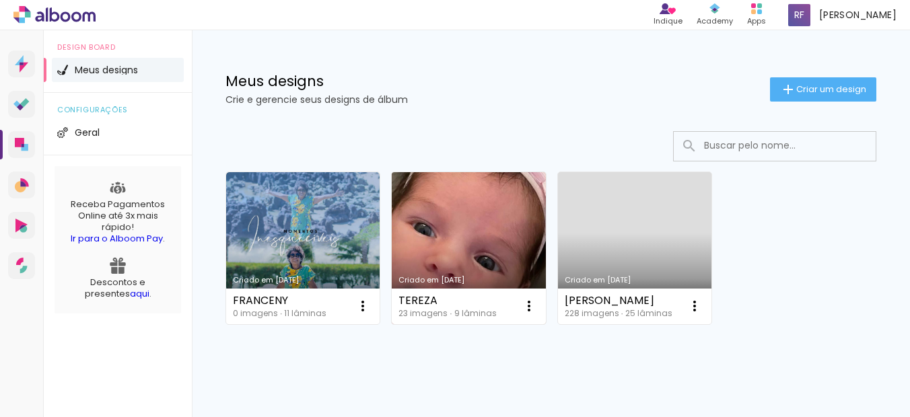
click at [435, 231] on link "Criado em [DATE]" at bounding box center [468, 248] width 153 height 152
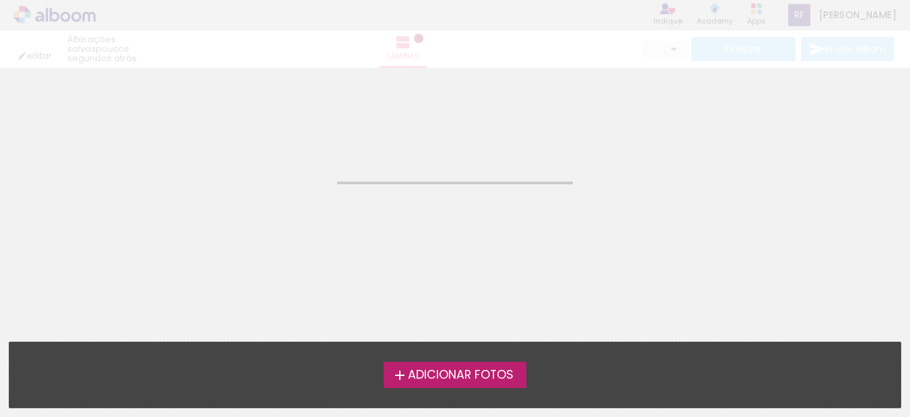
click at [535, 254] on neon-animated-pages "Confirmar Cancelar" at bounding box center [455, 242] width 910 height 349
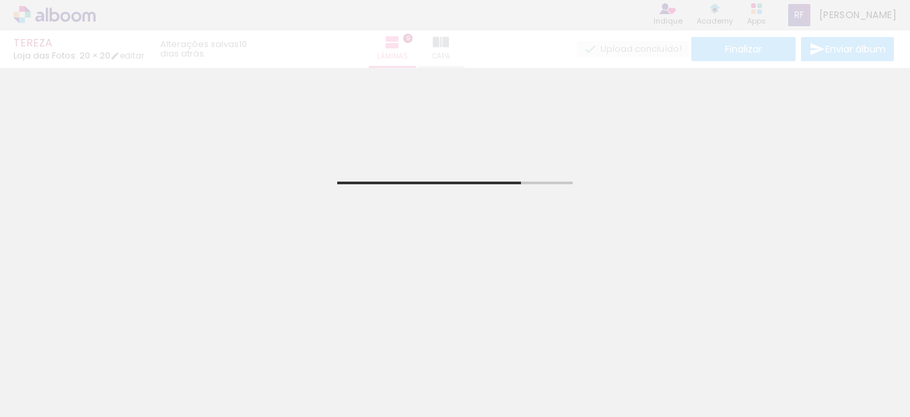
scroll to position [0, 938]
click at [531, 353] on paper-icon-button at bounding box center [523, 344] width 17 height 17
click at [457, 353] on paper-icon-button at bounding box center [448, 344] width 17 height 17
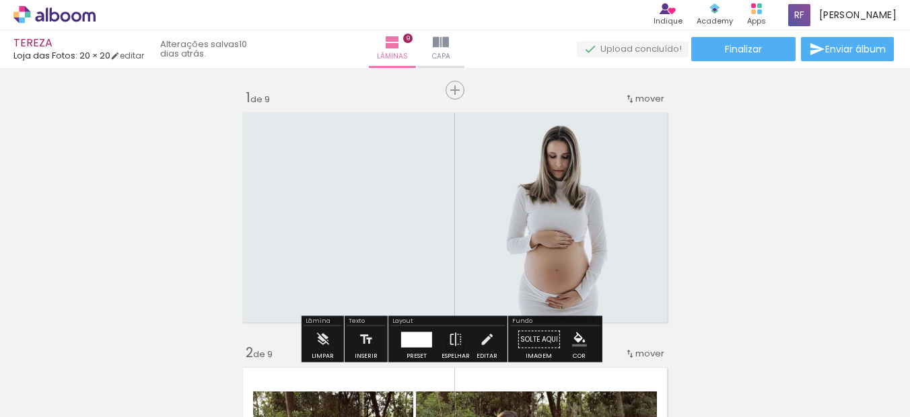
scroll to position [2057, 0]
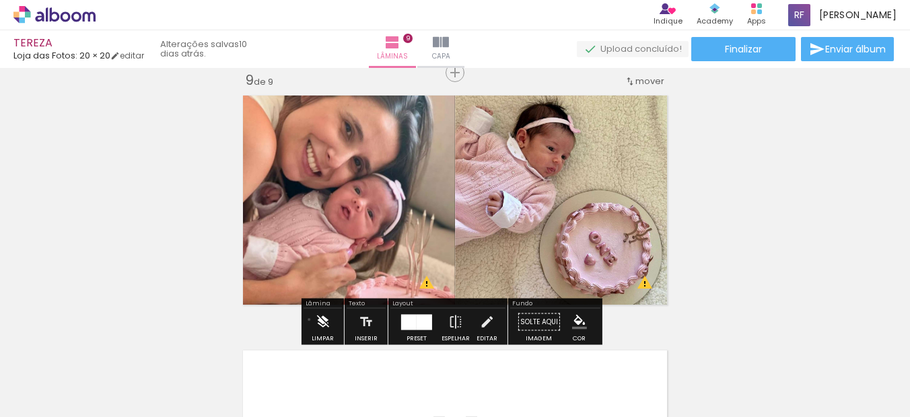
click at [310, 320] on paper-button "Limpar" at bounding box center [322, 326] width 29 height 34
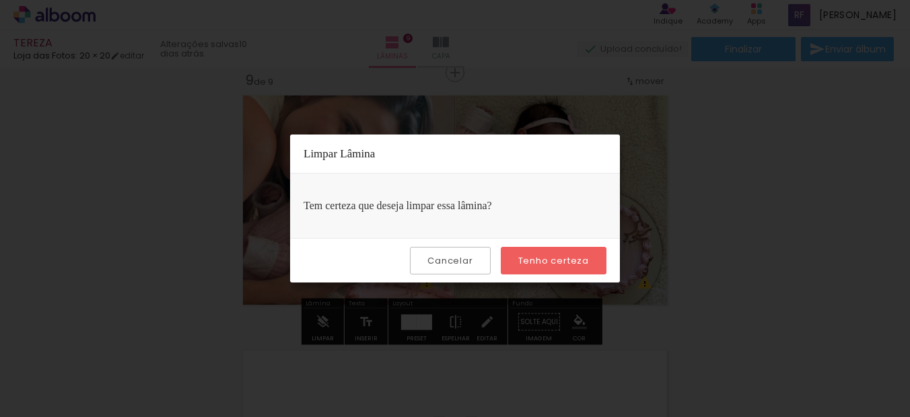
click at [0, 0] on slot "Tenho certeza" at bounding box center [0, 0] width 0 height 0
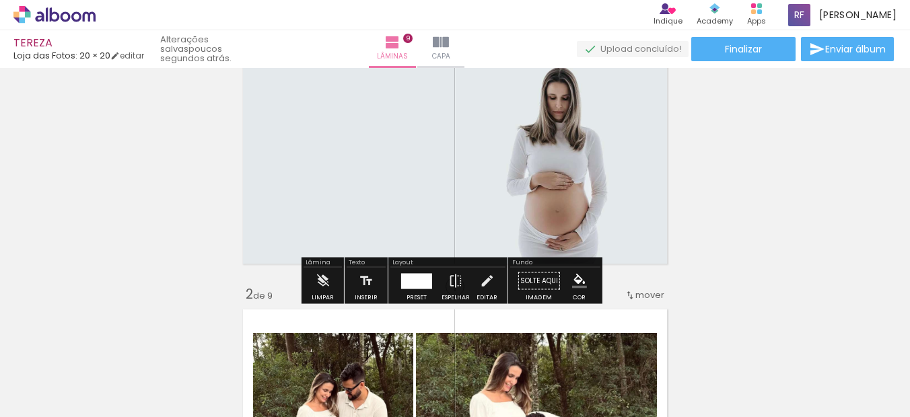
scroll to position [67, 0]
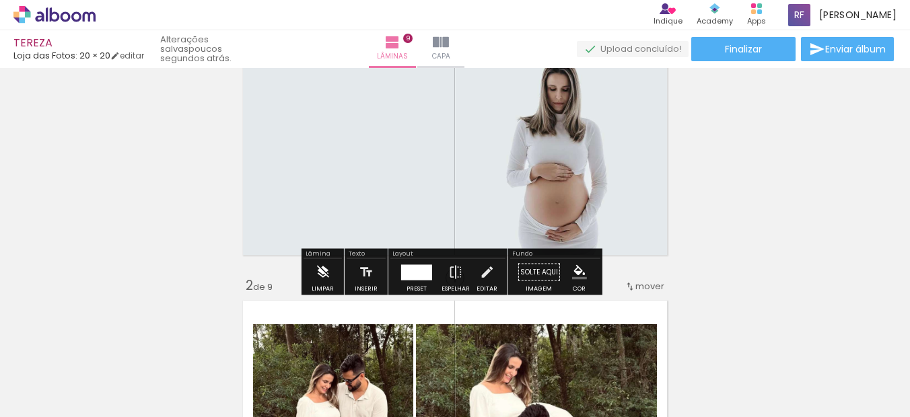
click at [330, 278] on paper-button "Limpar" at bounding box center [322, 276] width 29 height 34
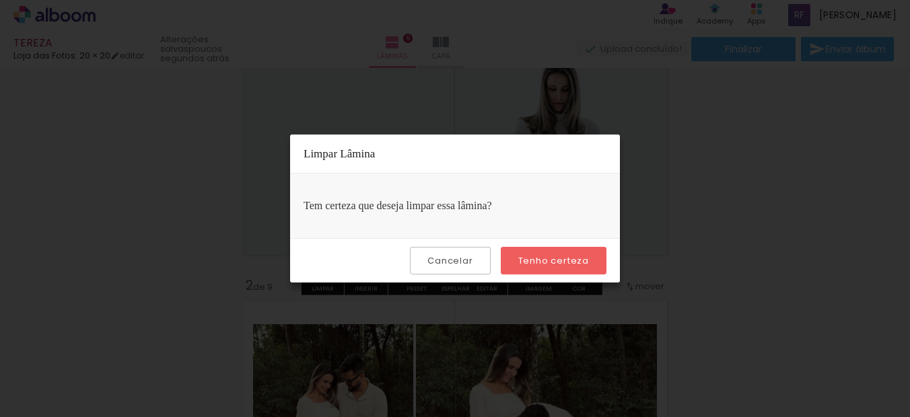
click at [0, 0] on slot "Tenho certeza" at bounding box center [0, 0] width 0 height 0
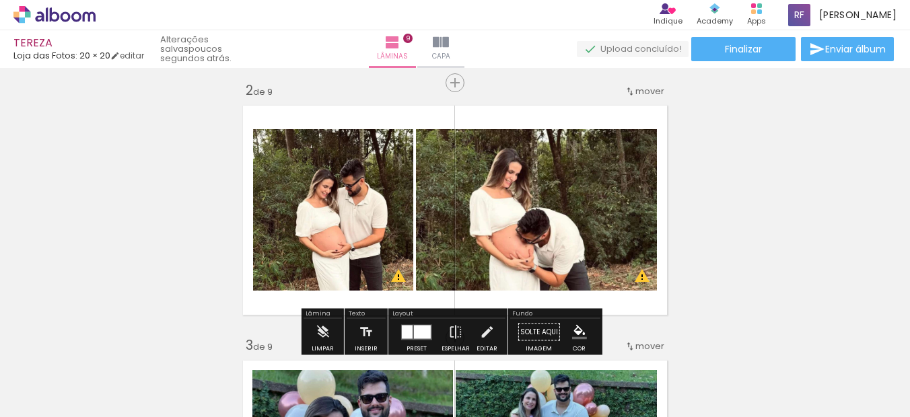
scroll to position [336, 0]
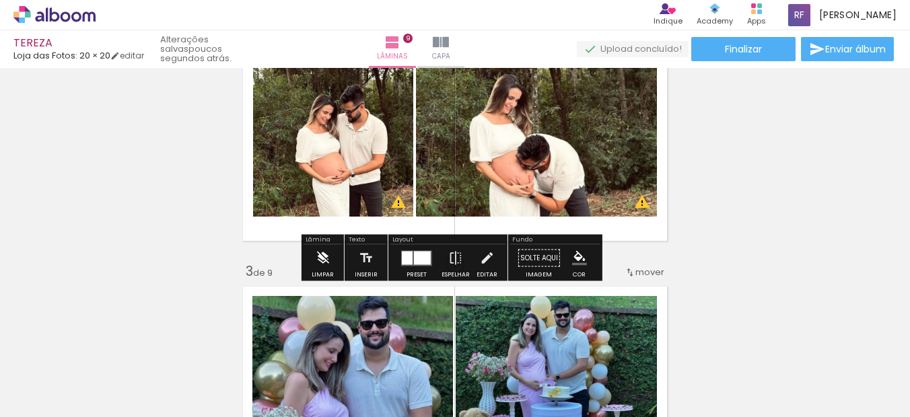
click at [330, 260] on paper-button "Limpar" at bounding box center [322, 262] width 29 height 34
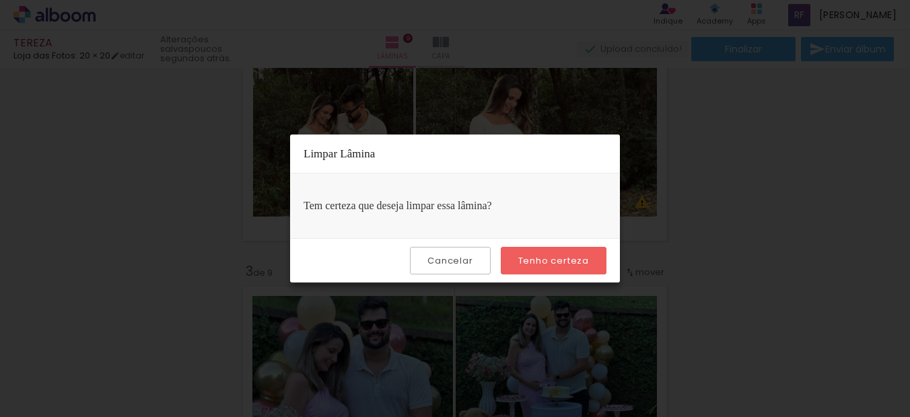
click at [536, 254] on paper-button "Tenho certeza" at bounding box center [554, 261] width 106 height 28
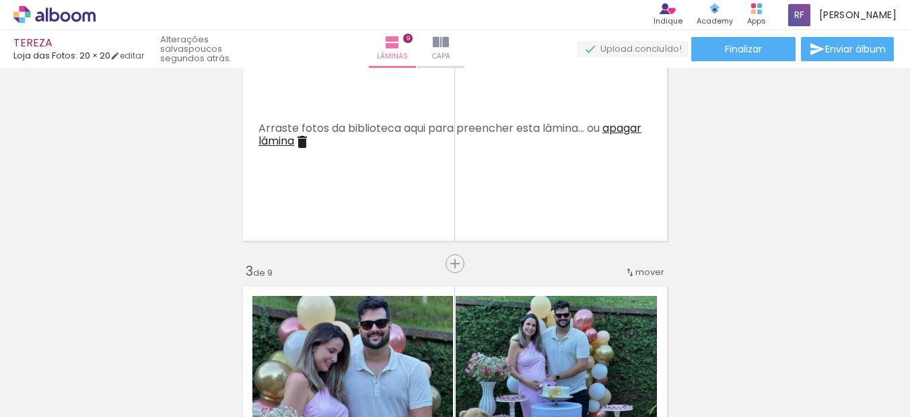
scroll to position [538, 0]
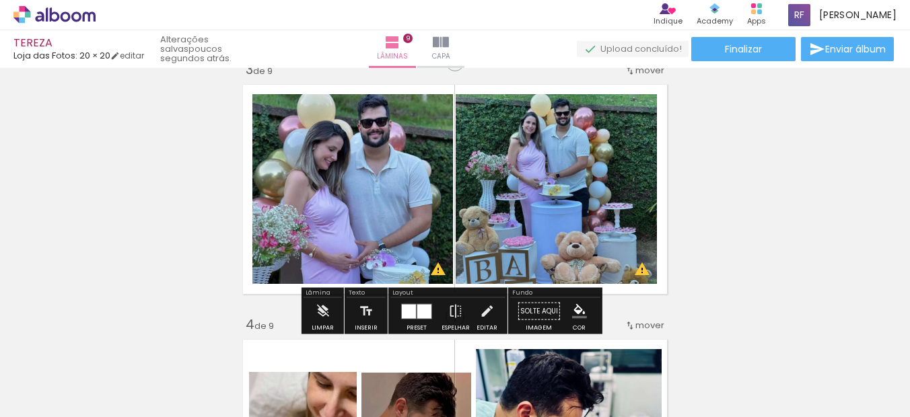
click at [336, 309] on div "Limpar" at bounding box center [322, 315] width 38 height 34
click at [325, 318] on iron-icon at bounding box center [322, 311] width 15 height 27
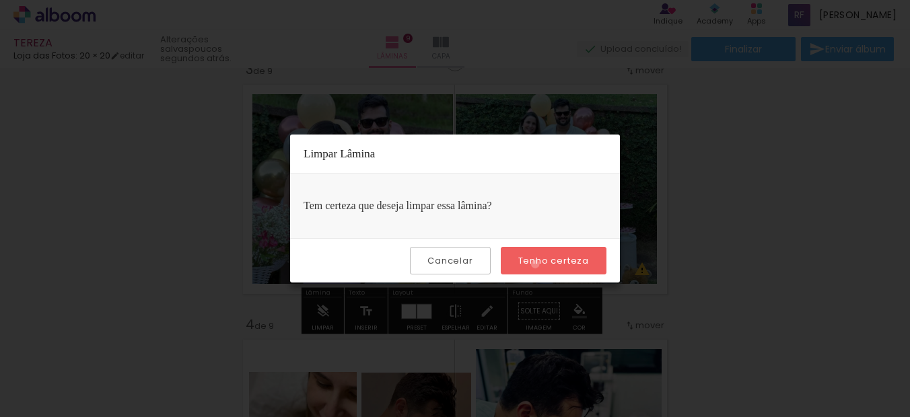
click at [0, 0] on slot "Tenho certeza" at bounding box center [0, 0] width 0 height 0
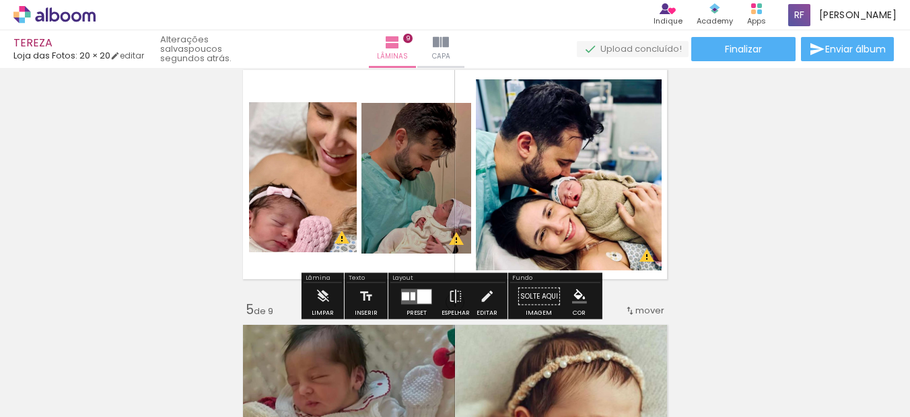
scroll to position [875, 0]
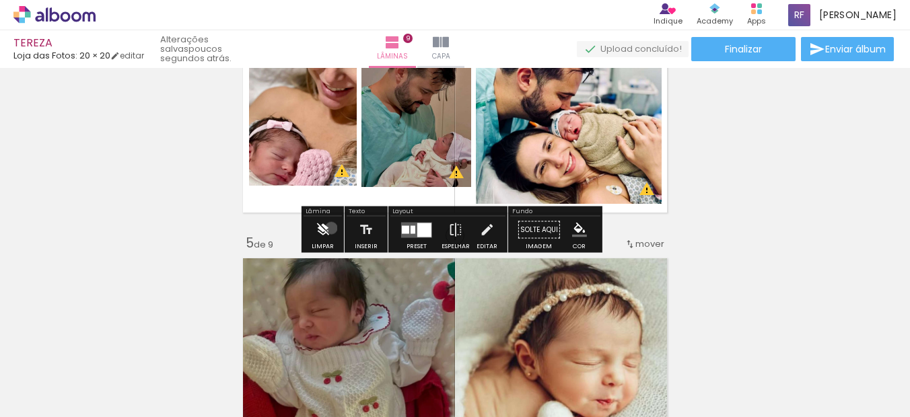
click at [331, 228] on paper-button "Limpar" at bounding box center [322, 234] width 29 height 34
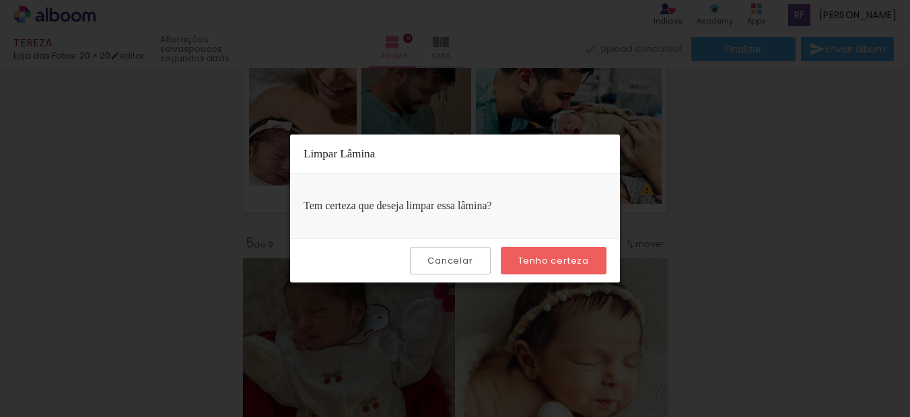
click at [536, 253] on paper-button "Tenho certeza" at bounding box center [554, 261] width 106 height 28
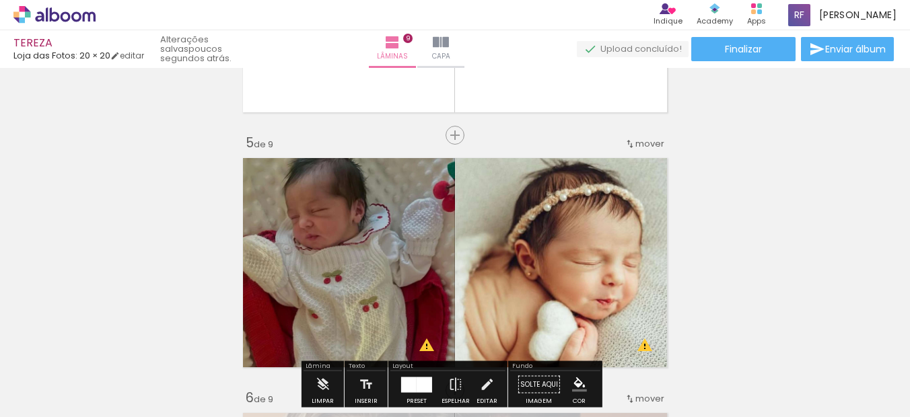
scroll to position [1144, 0]
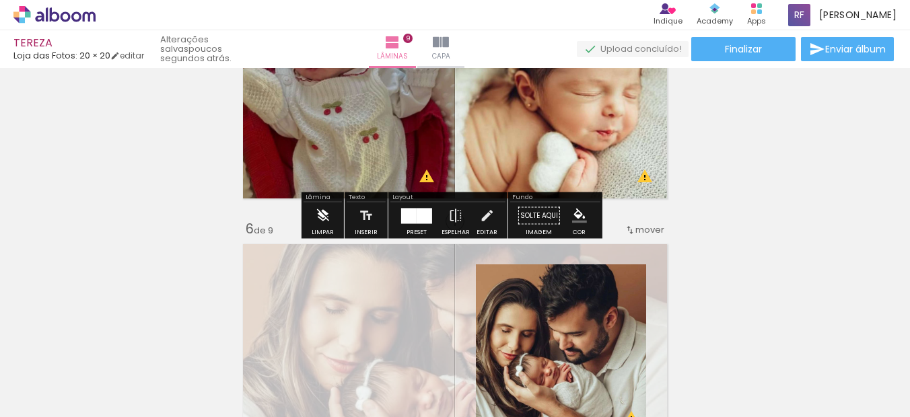
click at [320, 217] on iron-icon at bounding box center [322, 216] width 15 height 27
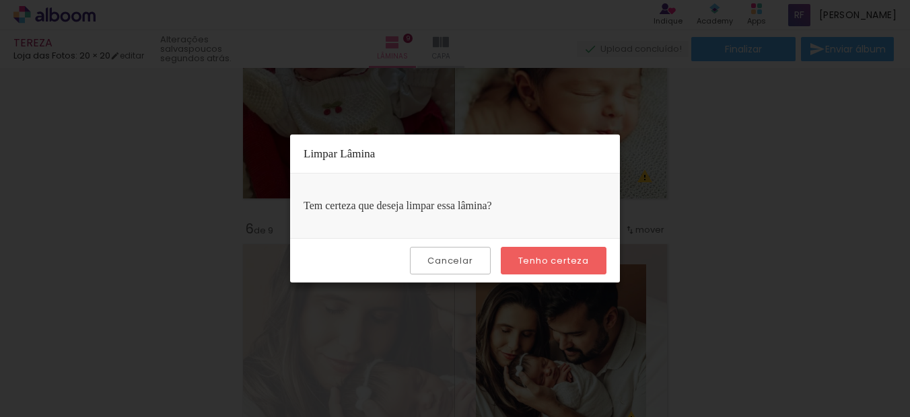
click at [554, 249] on paper-button "Tenho certeza" at bounding box center [554, 261] width 106 height 28
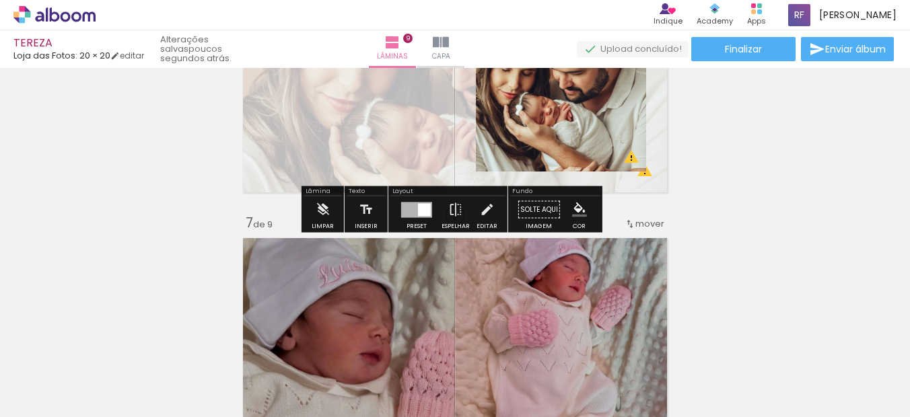
scroll to position [1413, 0]
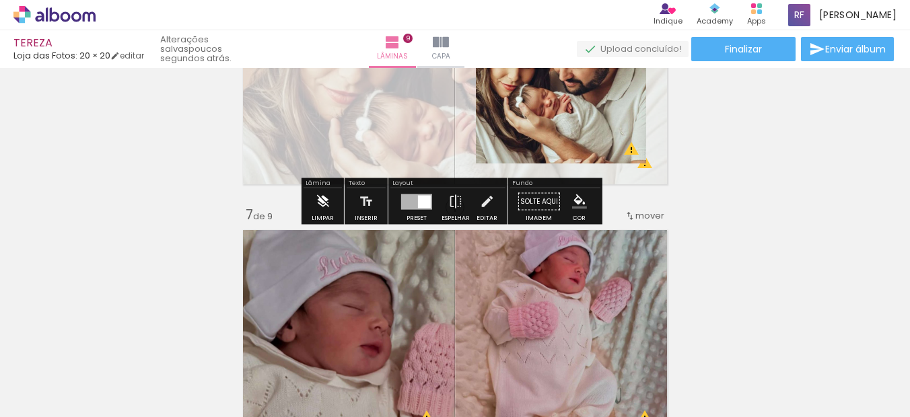
click at [330, 198] on paper-button "Limpar" at bounding box center [322, 205] width 29 height 34
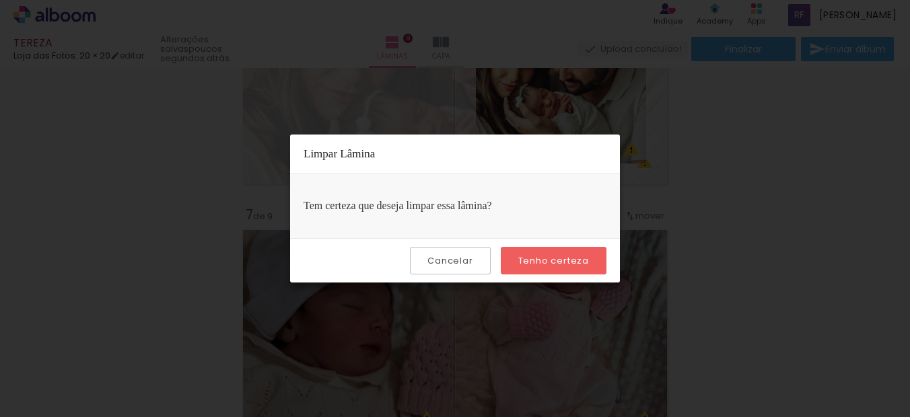
click at [0, 0] on slot "Tenho certeza" at bounding box center [0, 0] width 0 height 0
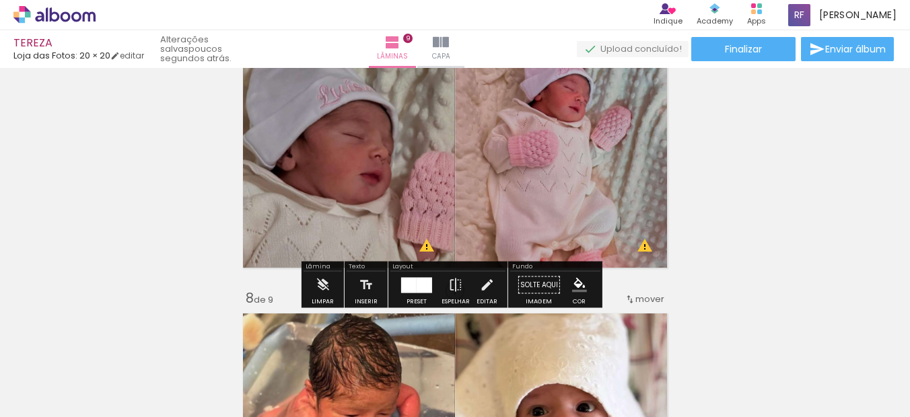
scroll to position [1615, 0]
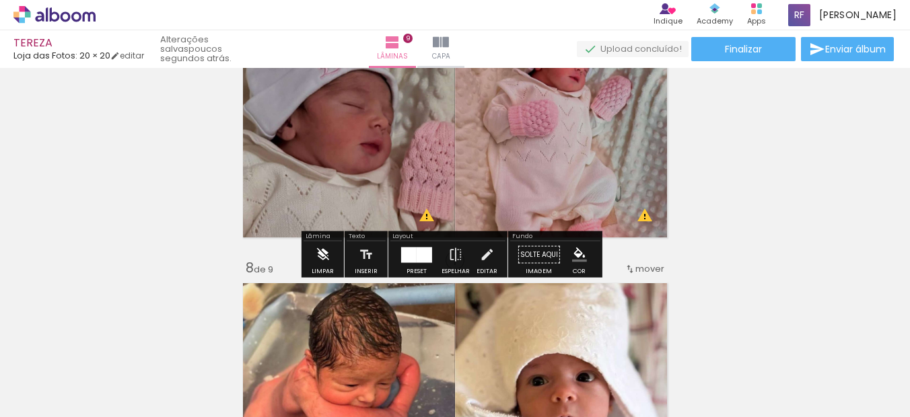
click at [328, 262] on iron-icon at bounding box center [322, 255] width 15 height 27
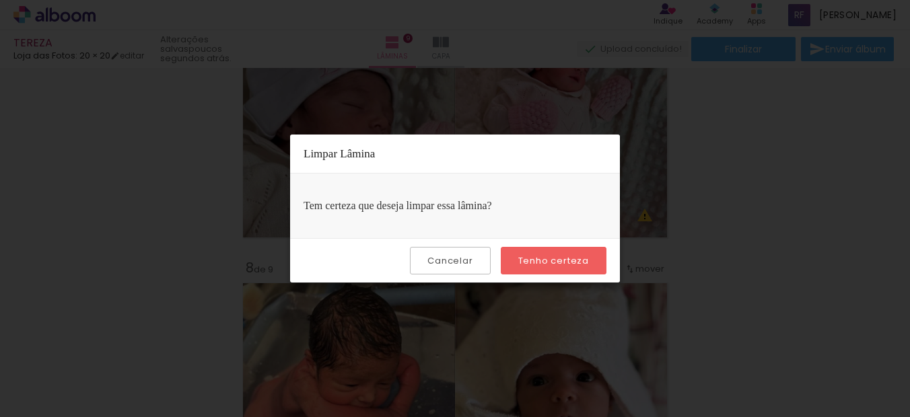
click at [0, 0] on slot "Tenho certeza" at bounding box center [0, 0] width 0 height 0
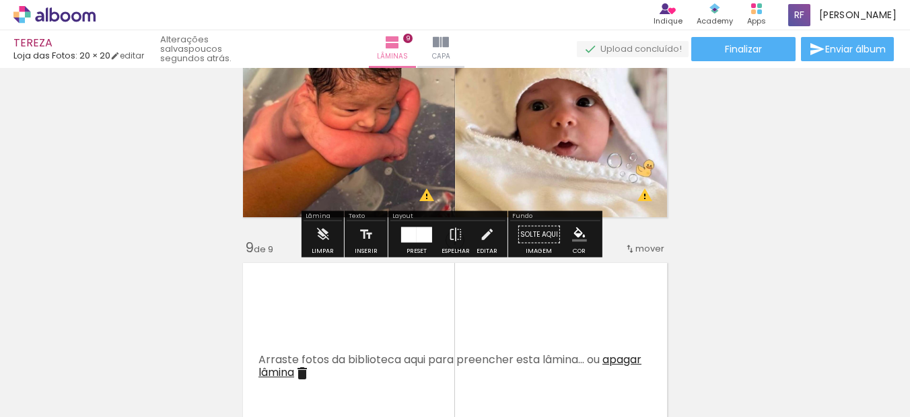
scroll to position [1884, 0]
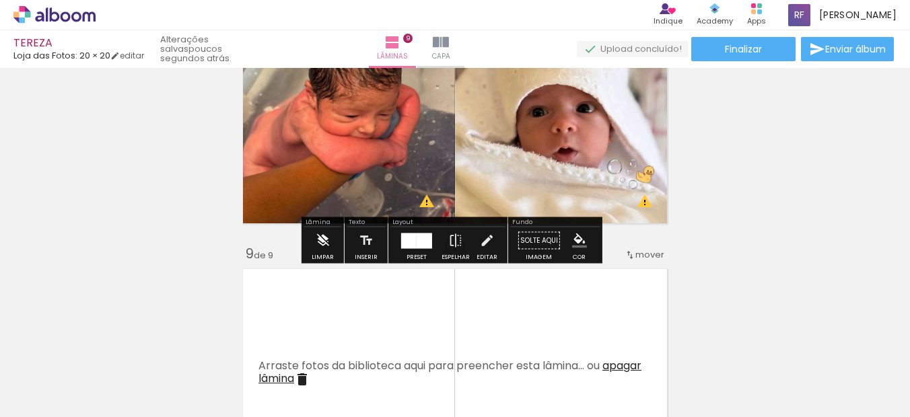
click at [329, 235] on iron-icon at bounding box center [322, 240] width 15 height 27
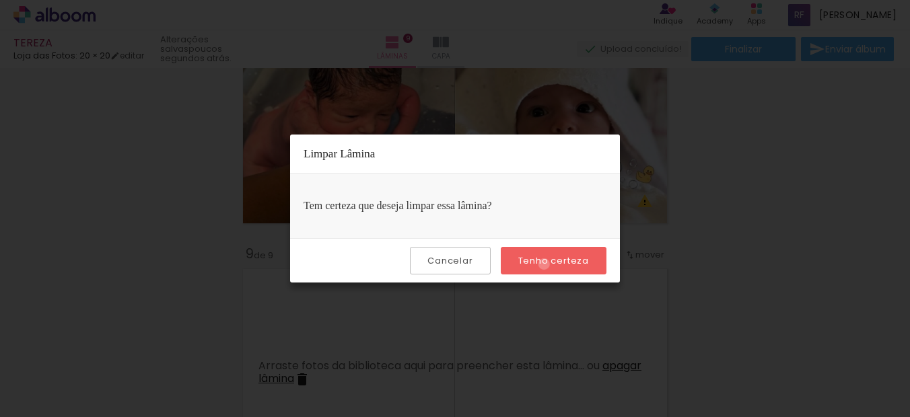
click at [0, 0] on slot "Tenho certeza" at bounding box center [0, 0] width 0 height 0
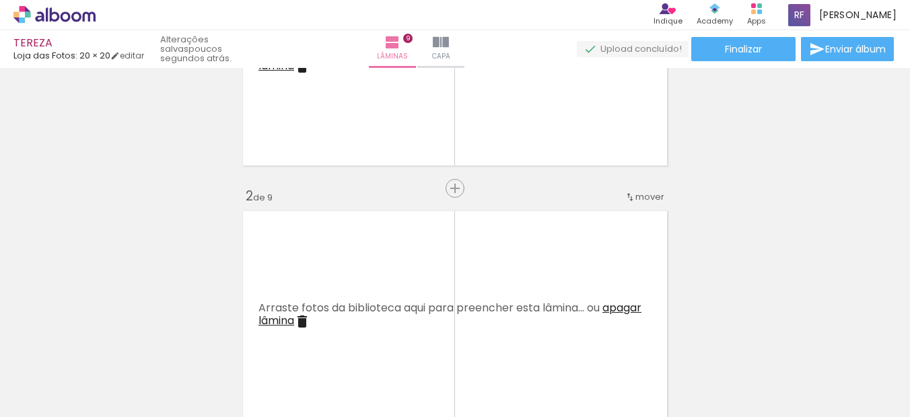
scroll to position [0, 0]
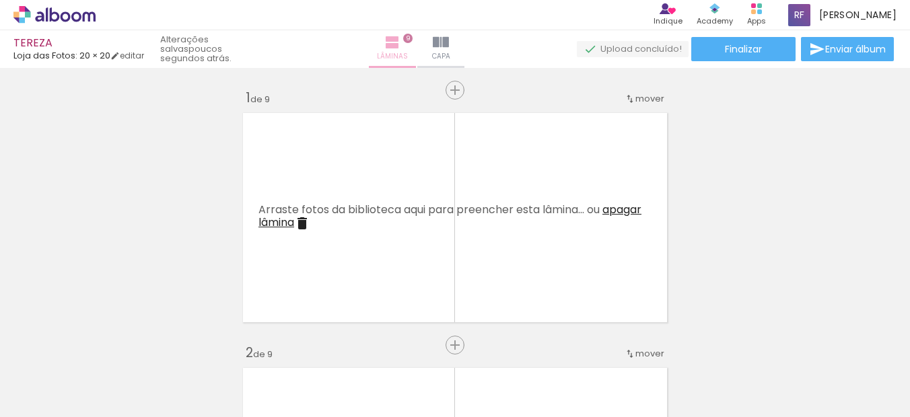
click at [400, 49] on iron-icon at bounding box center [392, 42] width 16 height 16
click at [449, 46] on iron-icon at bounding box center [441, 42] width 16 height 16
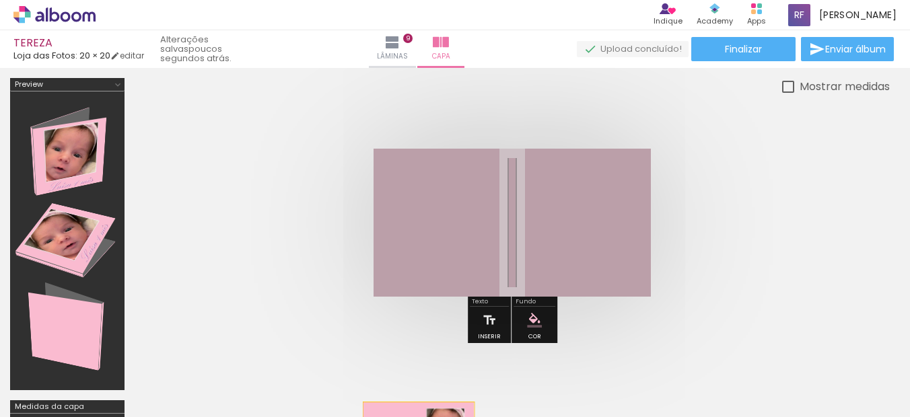
drag, startPoint x: 457, startPoint y: 215, endPoint x: 418, endPoint y: 432, distance: 220.1
click at [418, 416] on html "link( href="../../bower_components/polymer/polymer.html" rel="import" ) picture…" at bounding box center [455, 208] width 910 height 417
drag, startPoint x: 571, startPoint y: 230, endPoint x: 635, endPoint y: 446, distance: 225.2
click at [635, 416] on html "link( href="../../bower_components/polymer/polymer.html" rel="import" ) picture…" at bounding box center [455, 208] width 910 height 417
drag, startPoint x: 581, startPoint y: 235, endPoint x: 407, endPoint y: 420, distance: 253.7
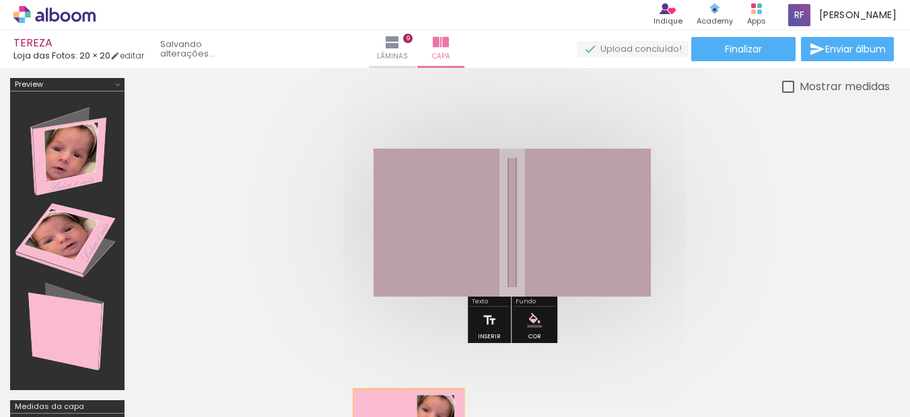
click at [407, 416] on html "link( href="../../bower_components/polymer/polymer.html" rel="import" ) picture…" at bounding box center [455, 208] width 910 height 417
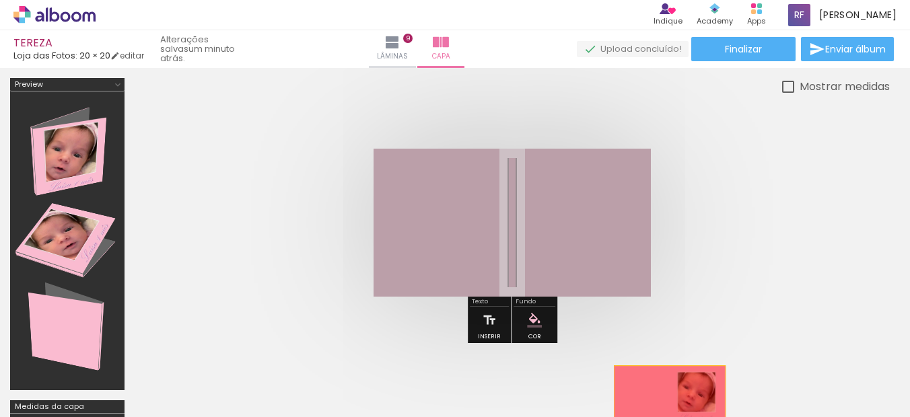
drag, startPoint x: 431, startPoint y: 234, endPoint x: 669, endPoint y: 396, distance: 288.3
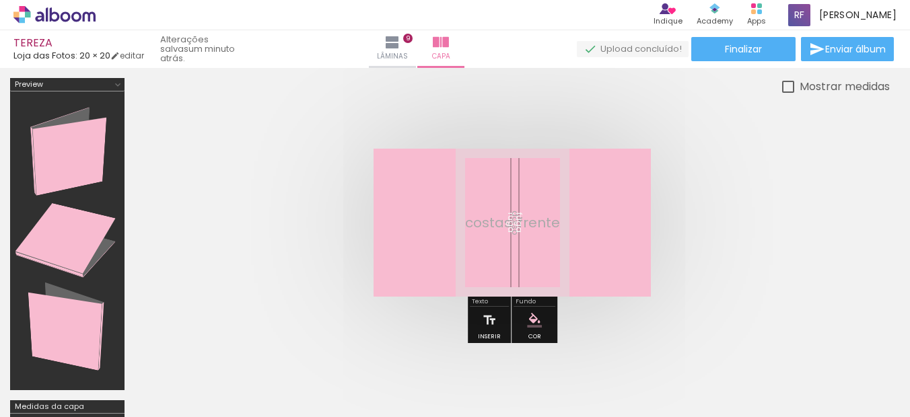
click at [531, 318] on iron-icon "color picker" at bounding box center [534, 320] width 15 height 15
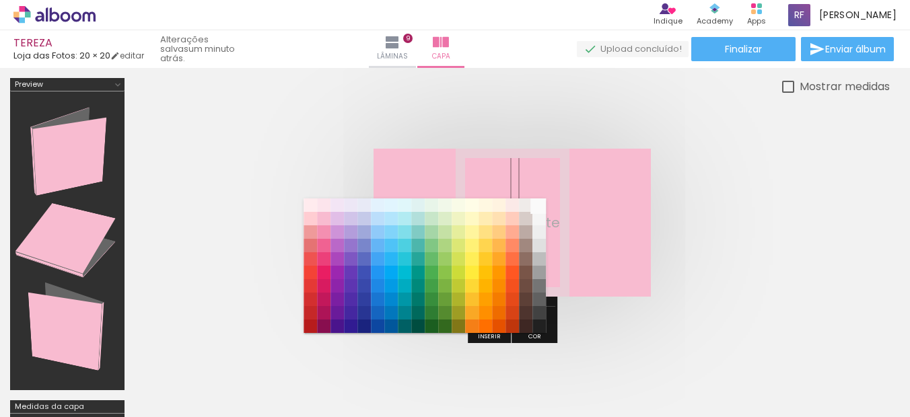
click at [541, 205] on paper-item "#fafafa" at bounding box center [538, 204] width 13 height 13
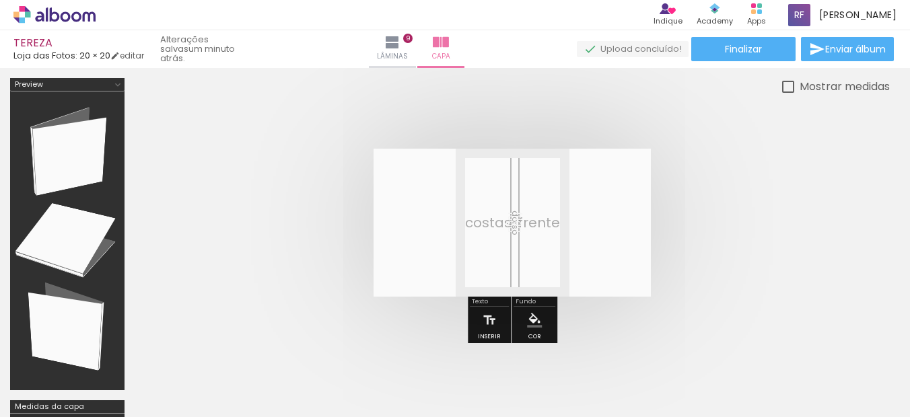
click at [749, 205] on quentale-cover at bounding box center [511, 223] width 647 height 148
click at [405, 50] on span "Lâminas" at bounding box center [392, 56] width 31 height 12
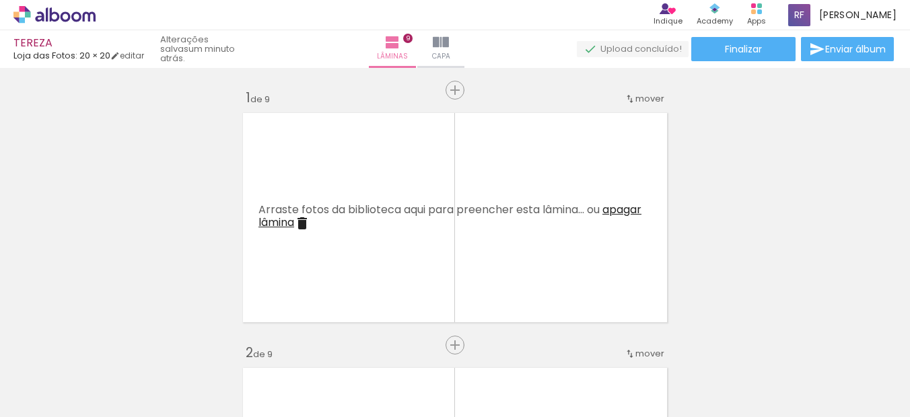
click at [601, 340] on iron-icon at bounding box center [599, 345] width 14 height 14
click at [531, 340] on iron-icon at bounding box center [524, 345] width 14 height 14
click at [601, 340] on iron-icon at bounding box center [599, 345] width 14 height 14
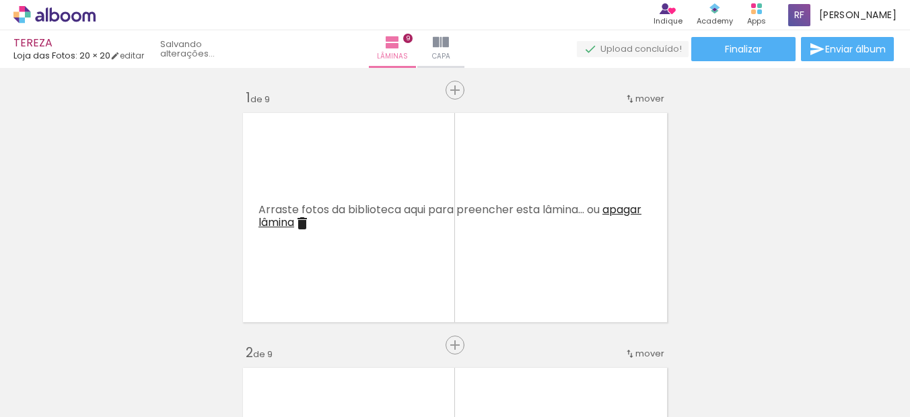
click at [531, 340] on iron-icon at bounding box center [524, 345] width 14 height 14
click at [601, 340] on iron-icon at bounding box center [599, 345] width 14 height 14
click at [531, 341] on iron-icon at bounding box center [524, 345] width 14 height 14
click at [601, 341] on iron-icon at bounding box center [599, 345] width 14 height 14
click at [531, 341] on iron-icon at bounding box center [524, 345] width 14 height 14
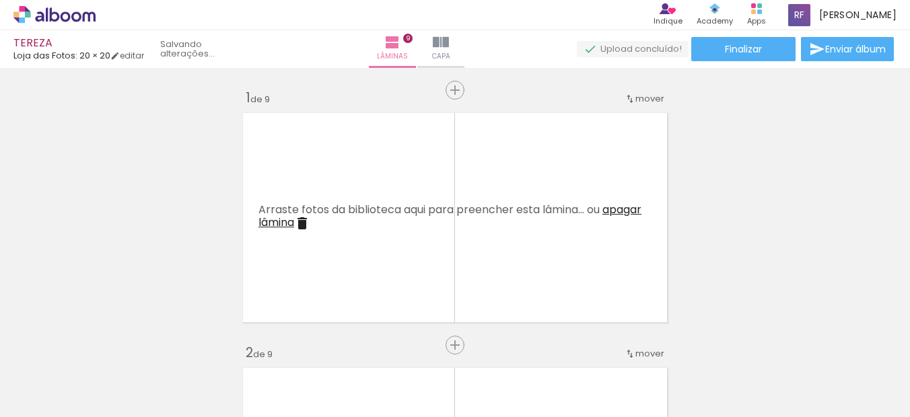
scroll to position [0, 109]
click at [601, 341] on iron-icon at bounding box center [599, 345] width 14 height 14
click at [531, 341] on iron-icon at bounding box center [524, 345] width 14 height 14
click at [601, 342] on div at bounding box center [586, 372] width 57 height 61
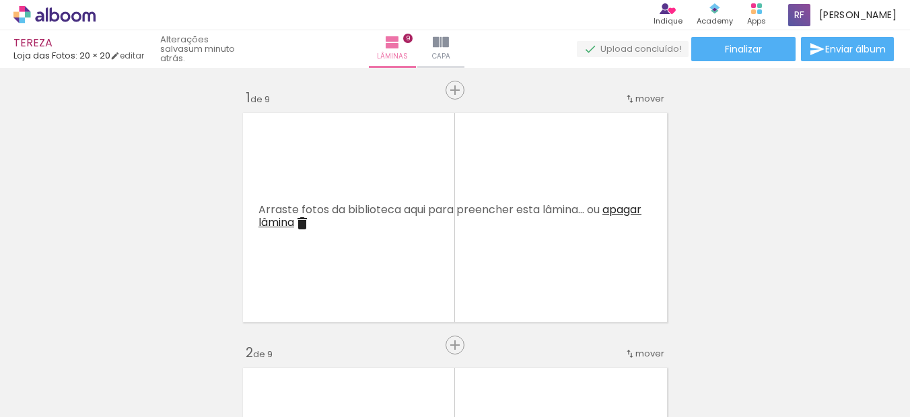
click at [601, 342] on div at bounding box center [586, 372] width 57 height 61
click at [601, 342] on div at bounding box center [587, 371] width 63 height 67
click at [336, 346] on iron-icon at bounding box center [331, 345] width 14 height 14
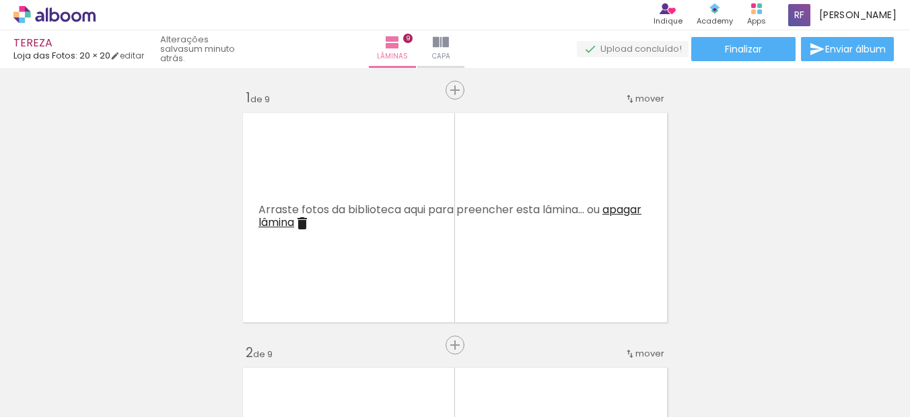
click at [336, 346] on iron-icon at bounding box center [331, 345] width 14 height 14
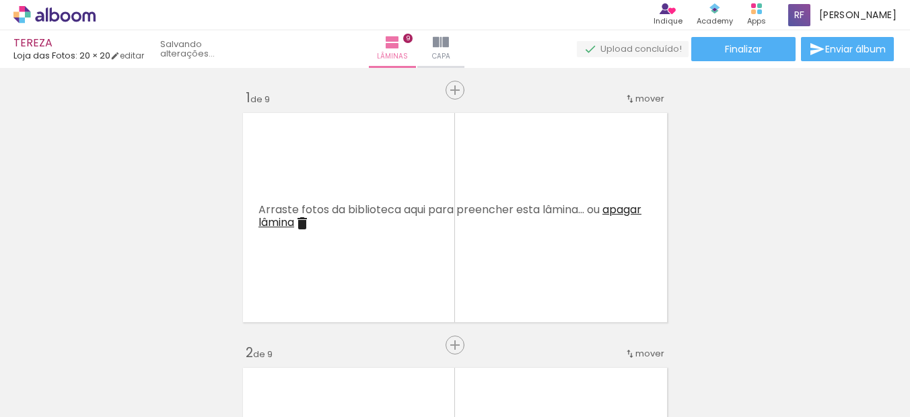
click at [336, 346] on iron-icon at bounding box center [331, 345] width 14 height 14
click at [110, 346] on iron-horizontal-list at bounding box center [96, 375] width 27 height 84
click at [112, 348] on iron-icon at bounding box center [105, 345] width 14 height 14
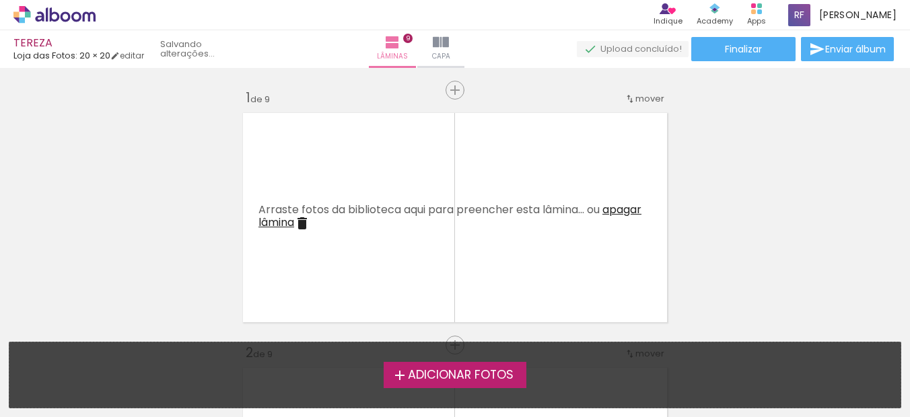
click at [112, 348] on div "Adicionar Fotos Solte suas fotos aqui..." at bounding box center [454, 374] width 891 height 65
click at [450, 52] on span "Capa" at bounding box center [441, 56] width 18 height 12
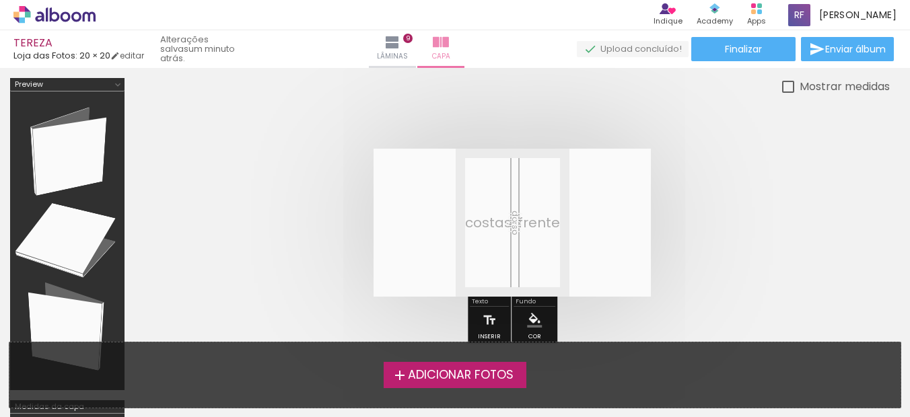
click at [400, 43] on iron-icon at bounding box center [392, 42] width 16 height 16
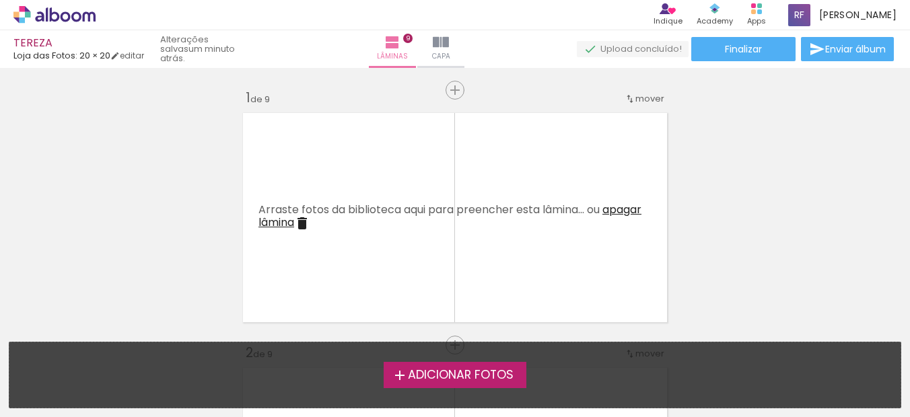
click at [65, 11] on icon at bounding box center [54, 14] width 82 height 17
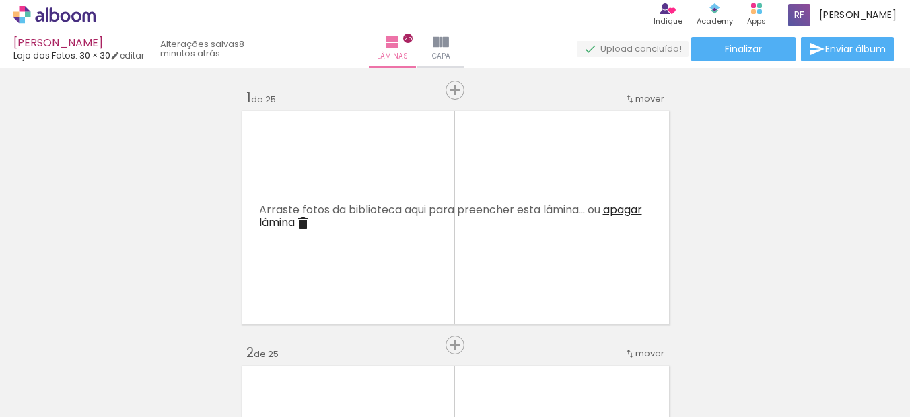
scroll to position [2986, 0]
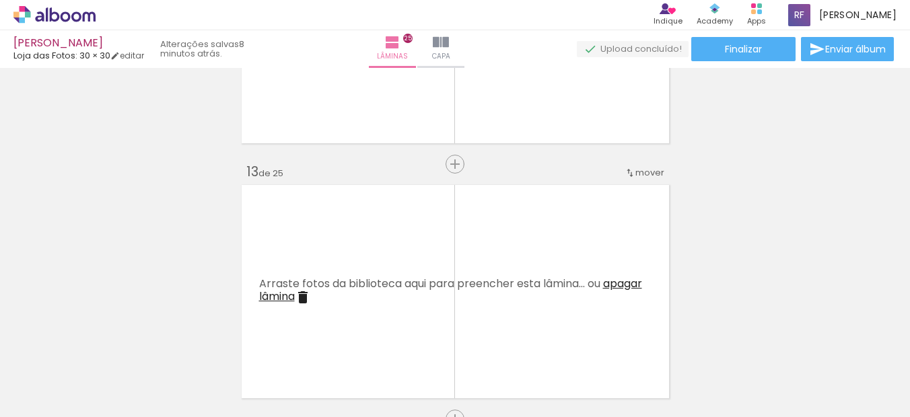
click at [186, 346] on iron-icon at bounding box center [181, 345] width 14 height 14
click at [186, 346] on quentale-thumb at bounding box center [209, 371] width 75 height 77
click at [186, 346] on iron-icon at bounding box center [181, 345] width 14 height 14
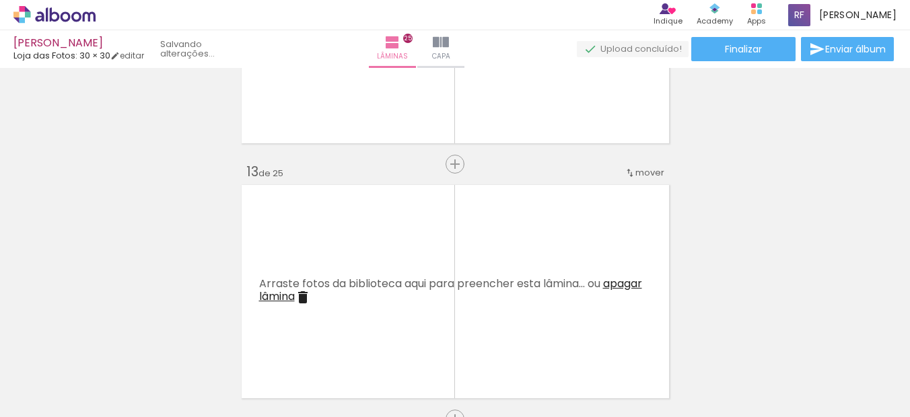
click at [0, 0] on iron-icon at bounding box center [0, 0] width 0 height 0
click at [186, 346] on iron-icon at bounding box center [181, 345] width 14 height 14
click at [186, 346] on quentale-thumb at bounding box center [209, 371] width 75 height 77
click at [186, 346] on iron-icon at bounding box center [181, 345] width 14 height 14
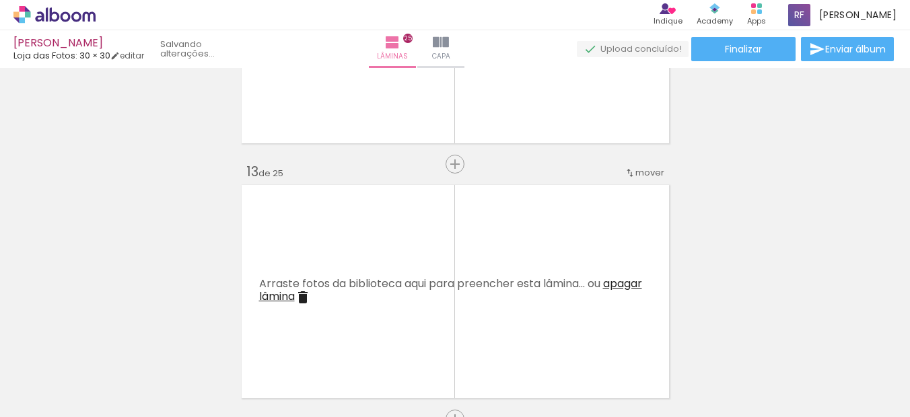
click at [186, 346] on quentale-thumb at bounding box center [209, 371] width 75 height 77
click at [186, 346] on iron-icon at bounding box center [181, 345] width 14 height 14
click at [186, 346] on quentale-thumb at bounding box center [209, 371] width 75 height 77
click at [186, 346] on iron-icon at bounding box center [181, 345] width 14 height 14
click at [186, 346] on quentale-thumb at bounding box center [209, 371] width 75 height 77
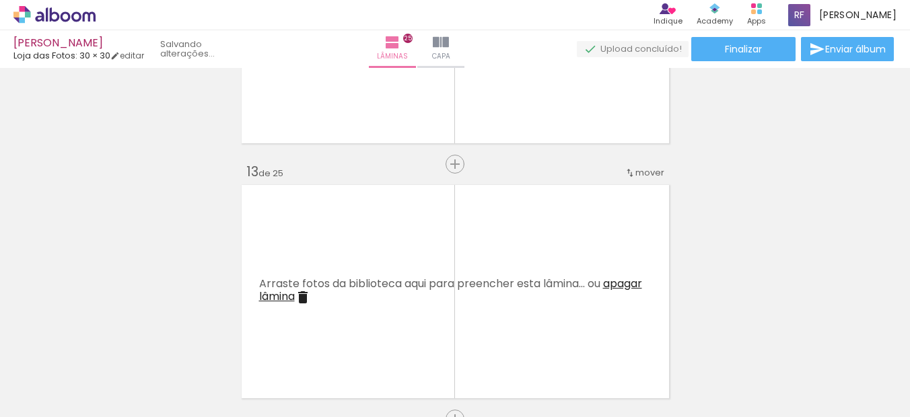
click at [186, 346] on quentale-thumb at bounding box center [209, 371] width 75 height 77
click at [186, 346] on iron-icon at bounding box center [181, 345] width 14 height 14
click at [186, 346] on quentale-thumb at bounding box center [209, 371] width 75 height 77
click at [186, 346] on iron-icon at bounding box center [181, 345] width 14 height 14
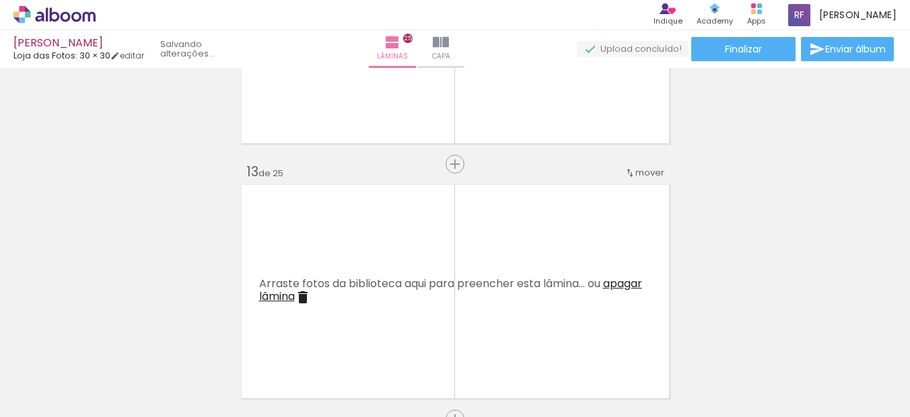
click at [186, 346] on quentale-thumb at bounding box center [209, 371] width 75 height 77
click at [185, 346] on quentale-thumb at bounding box center [209, 371] width 75 height 77
click at [184, 346] on quentale-thumb at bounding box center [209, 371] width 75 height 77
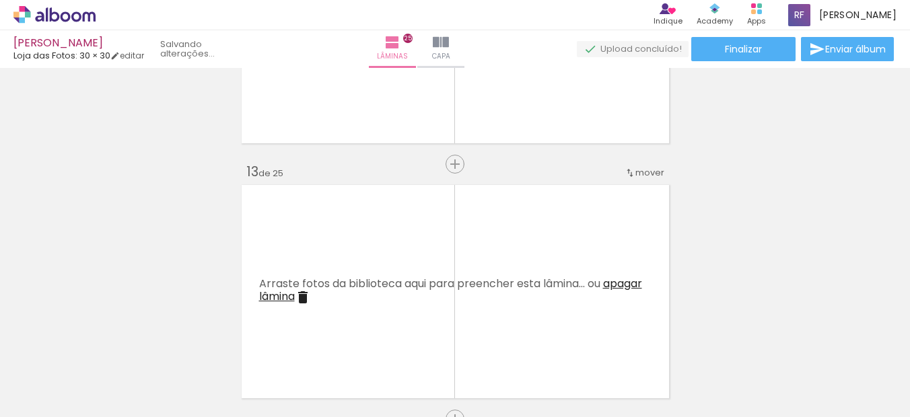
click at [184, 346] on quentale-thumb at bounding box center [209, 371] width 75 height 77
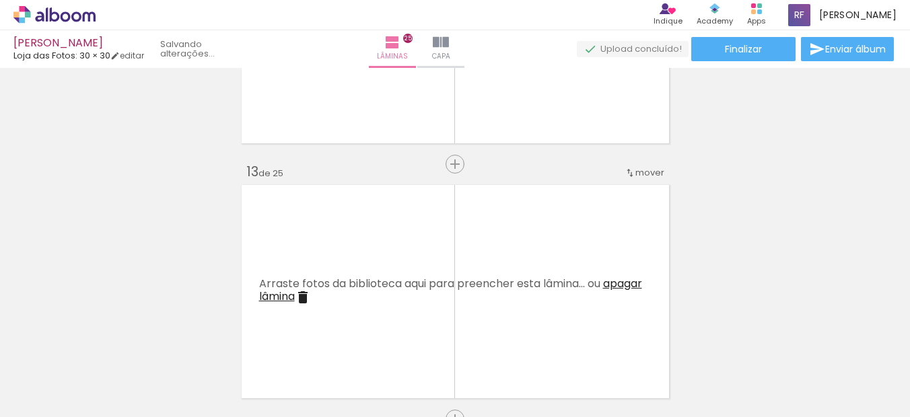
click at [184, 346] on quentale-thumb at bounding box center [209, 371] width 75 height 77
click at [184, 346] on iron-icon at bounding box center [181, 345] width 14 height 14
click at [184, 346] on quentale-thumb at bounding box center [209, 371] width 75 height 77
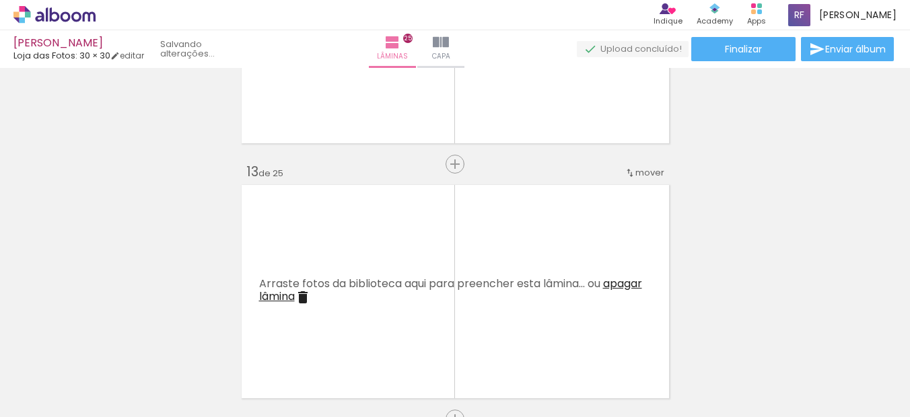
click at [184, 346] on quentale-thumb at bounding box center [209, 371] width 75 height 77
click at [184, 346] on iron-icon at bounding box center [181, 345] width 14 height 14
click at [184, 346] on quentale-thumb at bounding box center [209, 371] width 75 height 77
click at [184, 346] on iron-icon at bounding box center [181, 345] width 14 height 14
click at [184, 346] on quentale-thumb at bounding box center [209, 371] width 75 height 77
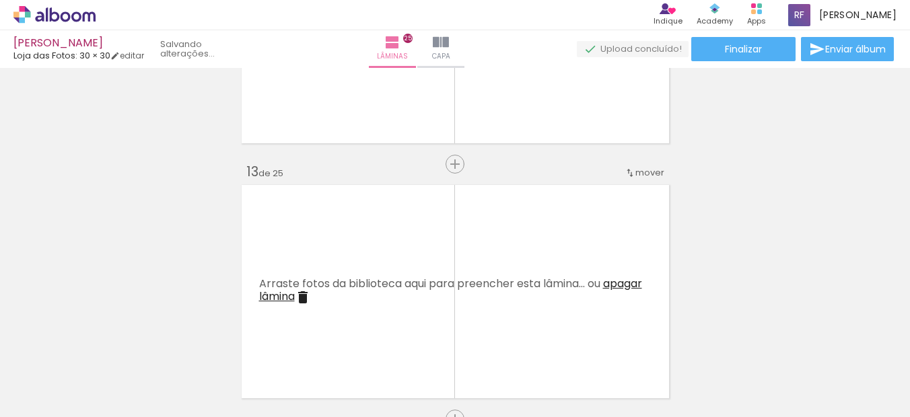
click at [184, 346] on iron-icon at bounding box center [181, 345] width 14 height 14
click at [184, 346] on quentale-thumb at bounding box center [209, 371] width 75 height 77
click at [184, 346] on iron-icon at bounding box center [181, 345] width 14 height 14
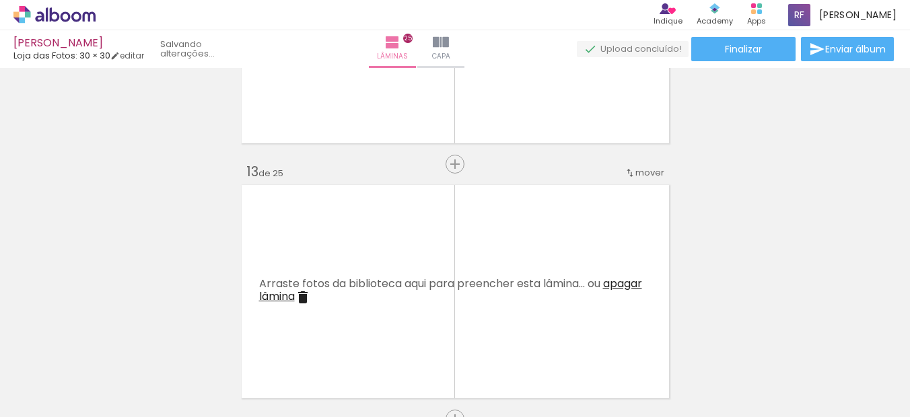
click at [184, 346] on quentale-thumb at bounding box center [209, 371] width 75 height 77
click at [184, 346] on iron-icon at bounding box center [181, 345] width 14 height 14
click at [184, 346] on quentale-thumb at bounding box center [209, 371] width 75 height 77
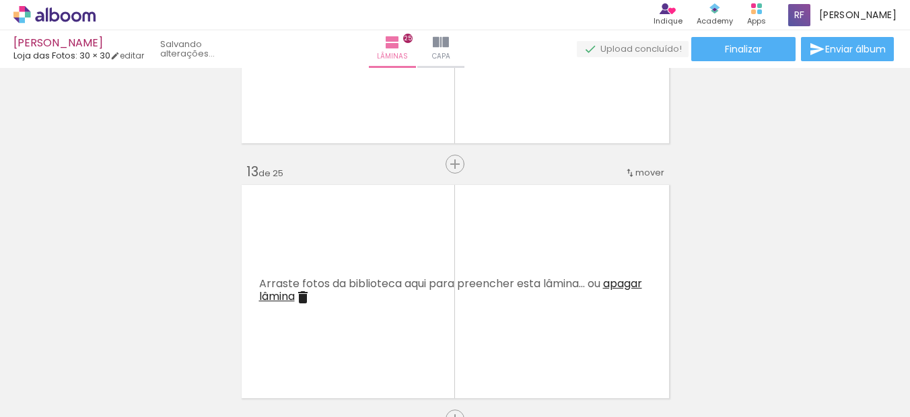
click at [184, 346] on iron-icon at bounding box center [181, 345] width 14 height 14
click at [184, 346] on quentale-thumb at bounding box center [209, 371] width 75 height 77
click at [184, 346] on iron-icon at bounding box center [181, 345] width 14 height 14
click at [184, 346] on quentale-thumb at bounding box center [209, 371] width 75 height 77
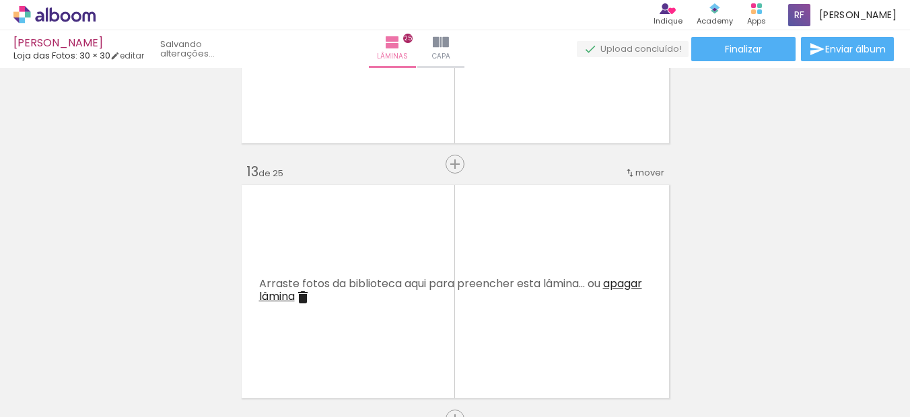
click at [184, 346] on quentale-thumb at bounding box center [209, 371] width 75 height 77
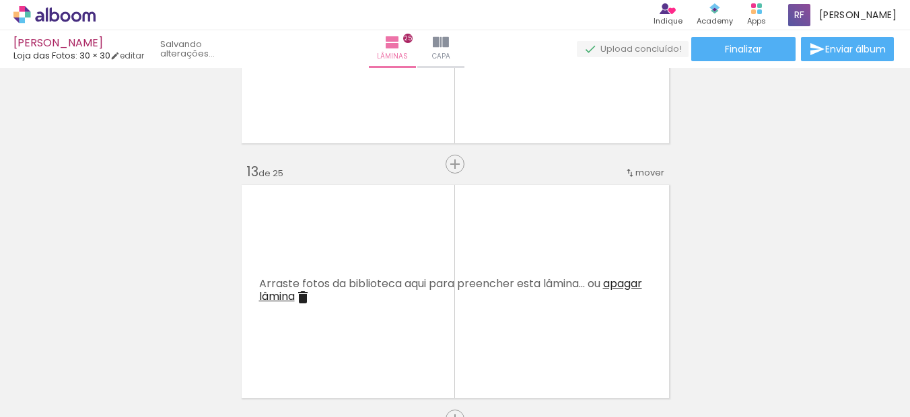
click at [184, 346] on quentale-thumb at bounding box center [209, 371] width 75 height 77
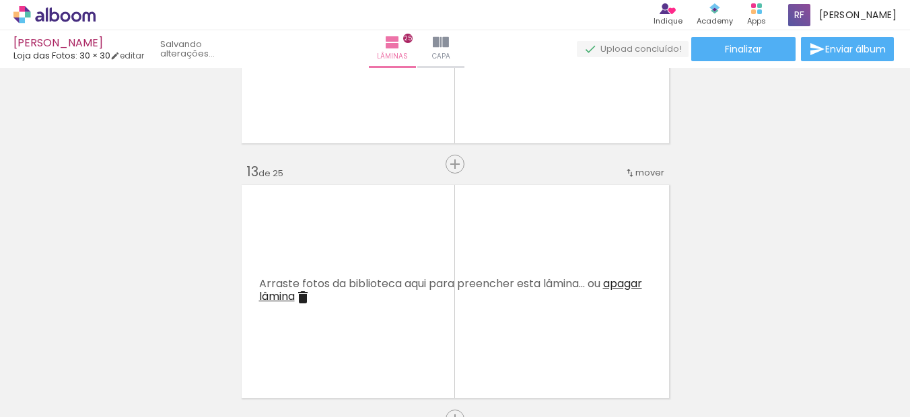
click at [184, 346] on quentale-thumb at bounding box center [209, 371] width 75 height 77
click at [184, 346] on iron-icon at bounding box center [181, 345] width 14 height 14
click at [184, 346] on quentale-thumb at bounding box center [209, 371] width 75 height 77
click at [184, 346] on iron-icon at bounding box center [181, 345] width 14 height 14
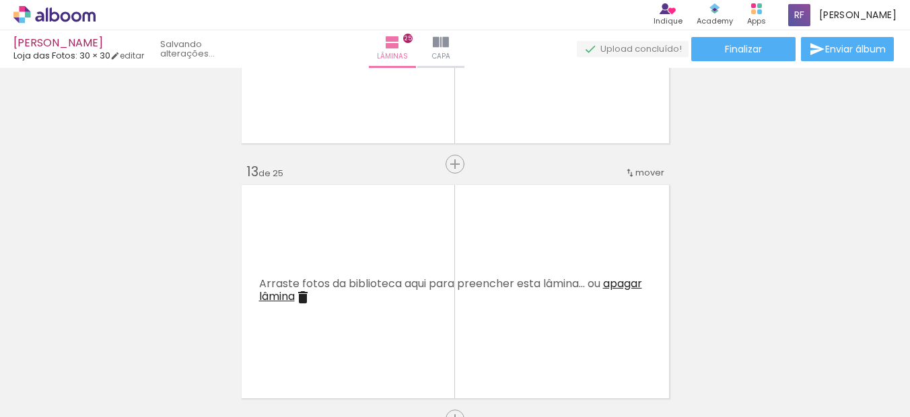
click at [184, 346] on quentale-thumb at bounding box center [209, 371] width 75 height 77
click at [184, 346] on iron-icon at bounding box center [181, 345] width 14 height 14
click at [184, 346] on quentale-thumb at bounding box center [209, 371] width 75 height 77
click at [184, 346] on iron-icon at bounding box center [181, 345] width 14 height 14
click at [184, 346] on quentale-thumb at bounding box center [209, 371] width 75 height 77
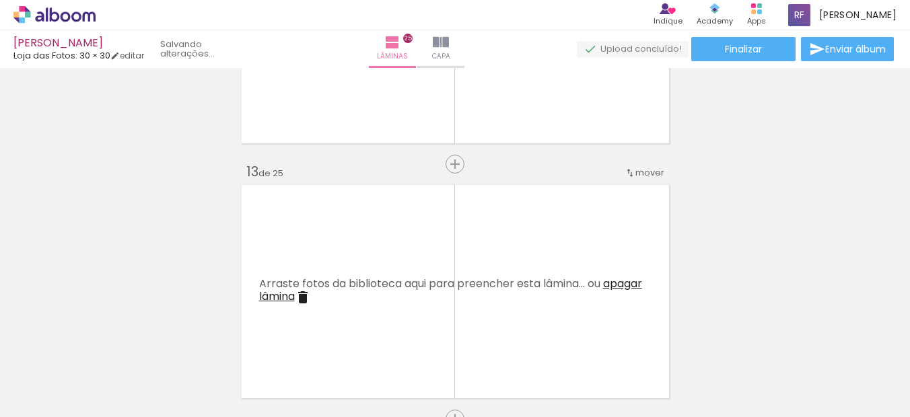
click at [184, 346] on iron-icon at bounding box center [181, 345] width 14 height 14
click at [184, 346] on quentale-thumb at bounding box center [209, 371] width 75 height 77
click at [184, 346] on iron-icon at bounding box center [181, 345] width 14 height 14
click at [184, 346] on quentale-thumb at bounding box center [209, 371] width 75 height 77
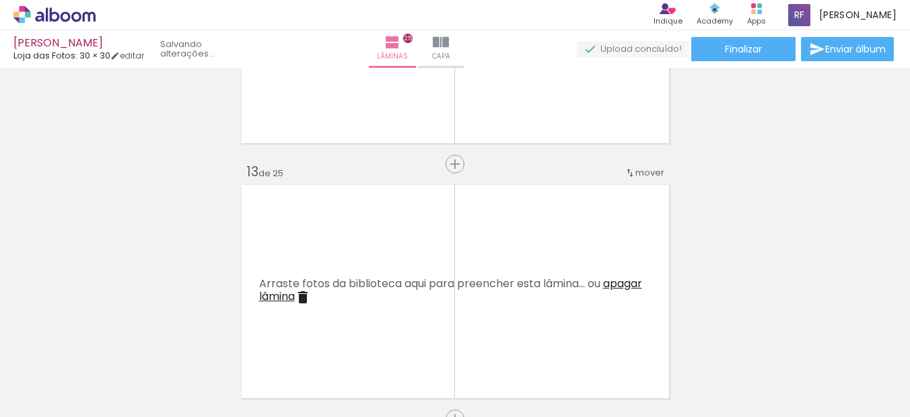
click at [184, 346] on quentale-thumb at bounding box center [209, 371] width 75 height 77
click at [184, 346] on iron-icon at bounding box center [181, 345] width 14 height 14
click at [184, 352] on div at bounding box center [210, 372] width 61 height 40
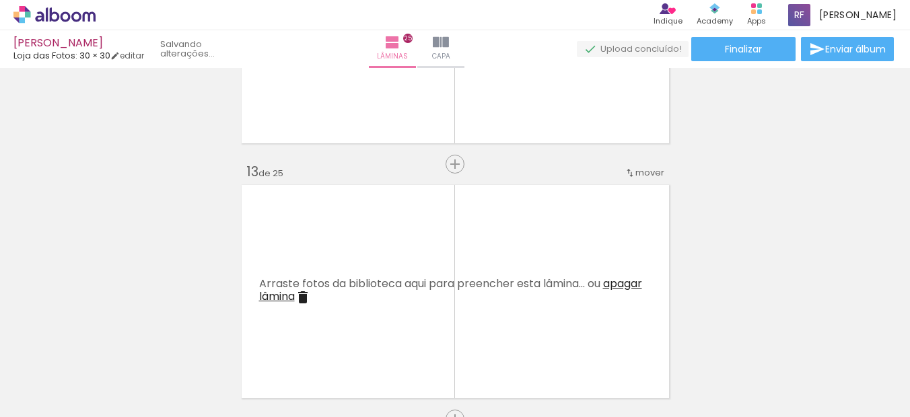
click at [184, 352] on div at bounding box center [210, 372] width 61 height 40
click at [184, 346] on iron-icon at bounding box center [181, 345] width 14 height 14
click at [184, 346] on quentale-thumb at bounding box center [209, 371] width 75 height 77
click at [183, 346] on iron-icon at bounding box center [181, 345] width 14 height 14
click at [0, 0] on iron-icon at bounding box center [0, 0] width 0 height 0
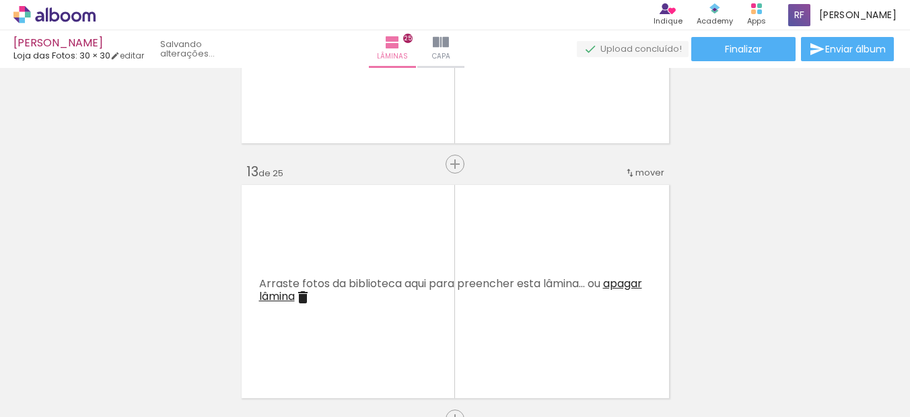
click at [183, 346] on iron-icon at bounding box center [181, 345] width 14 height 14
click at [183, 346] on quentale-thumb at bounding box center [209, 371] width 75 height 77
click at [183, 346] on iron-icon at bounding box center [181, 345] width 14 height 14
click at [183, 346] on quentale-thumb at bounding box center [209, 371] width 75 height 77
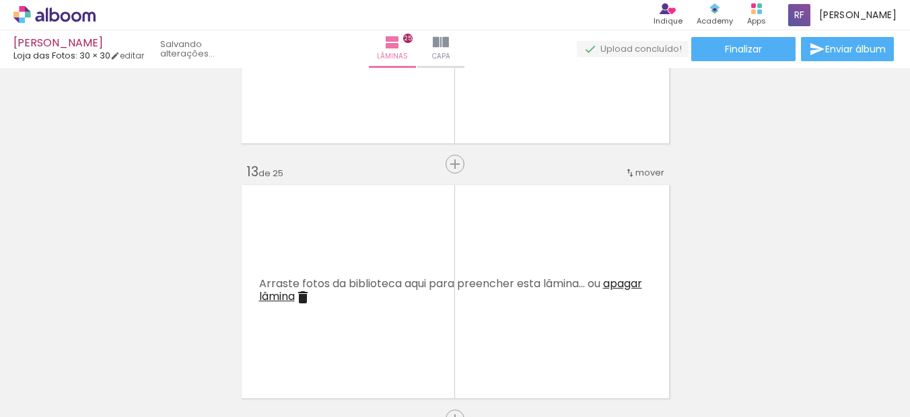
click at [183, 346] on iron-icon at bounding box center [181, 345] width 14 height 14
click at [182, 346] on quentale-thumb at bounding box center [209, 371] width 75 height 77
click at [182, 346] on iron-icon at bounding box center [181, 345] width 14 height 14
click at [182, 346] on quentale-thumb at bounding box center [209, 371] width 75 height 77
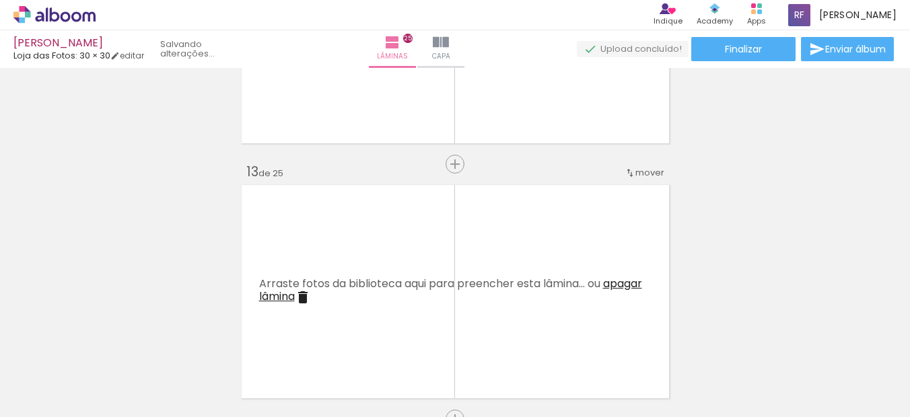
click at [182, 346] on iron-icon at bounding box center [181, 345] width 14 height 14
click at [182, 345] on iron-icon at bounding box center [181, 345] width 14 height 14
click at [182, 345] on quentale-thumb at bounding box center [209, 371] width 75 height 77
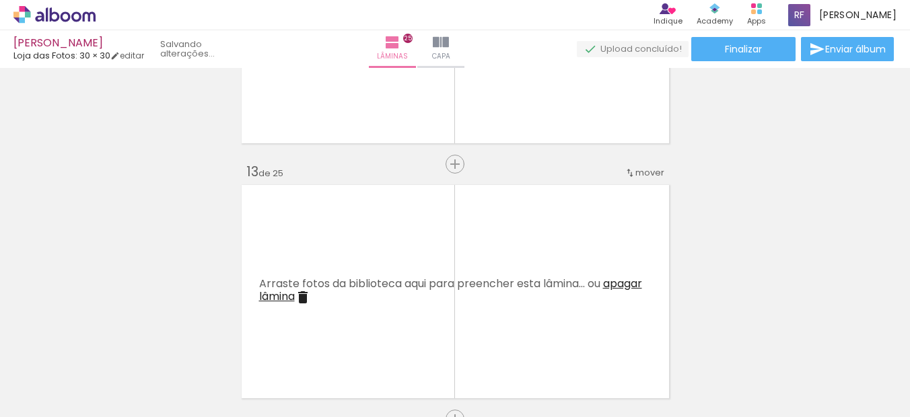
click at [182, 345] on quentale-thumb at bounding box center [209, 371] width 75 height 77
click at [182, 345] on iron-icon at bounding box center [181, 345] width 14 height 14
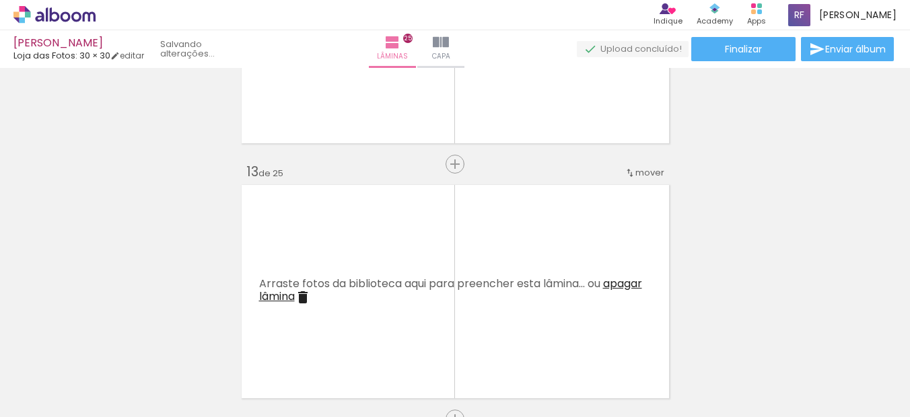
click at [182, 345] on quentale-thumb at bounding box center [209, 371] width 75 height 77
click at [182, 345] on iron-icon at bounding box center [181, 345] width 14 height 14
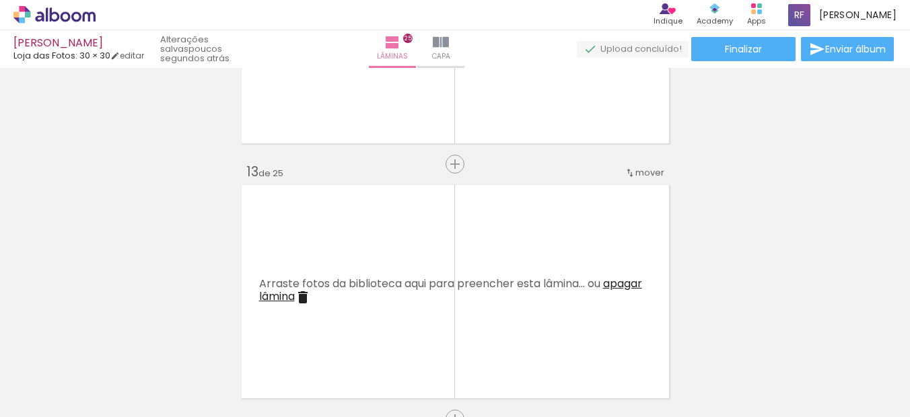
click at [182, 345] on iron-icon at bounding box center [181, 345] width 14 height 14
click at [182, 345] on quentale-thumb at bounding box center [209, 371] width 75 height 77
click at [182, 345] on iron-icon at bounding box center [181, 345] width 14 height 14
click at [182, 345] on quentale-thumb at bounding box center [209, 371] width 75 height 77
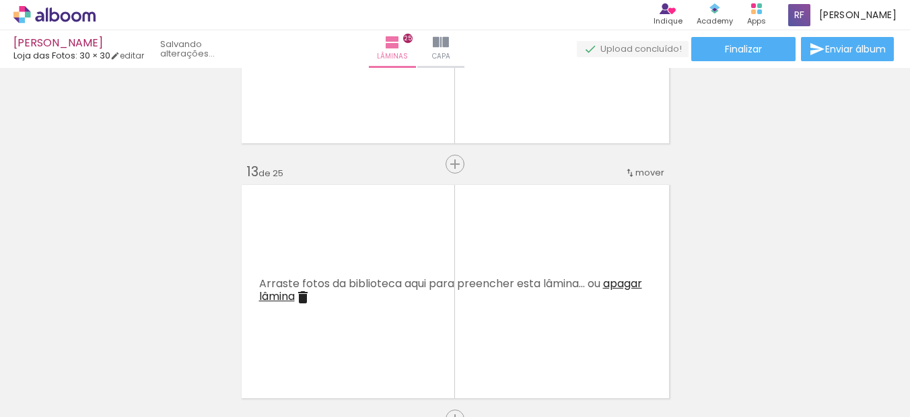
click at [182, 345] on quentale-thumb at bounding box center [209, 371] width 75 height 77
click at [182, 345] on iron-icon at bounding box center [181, 345] width 14 height 14
click at [182, 345] on quentale-thumb at bounding box center [209, 371] width 75 height 77
click at [182, 345] on iron-icon at bounding box center [181, 345] width 14 height 14
click at [182, 346] on iron-icon at bounding box center [181, 345] width 14 height 14
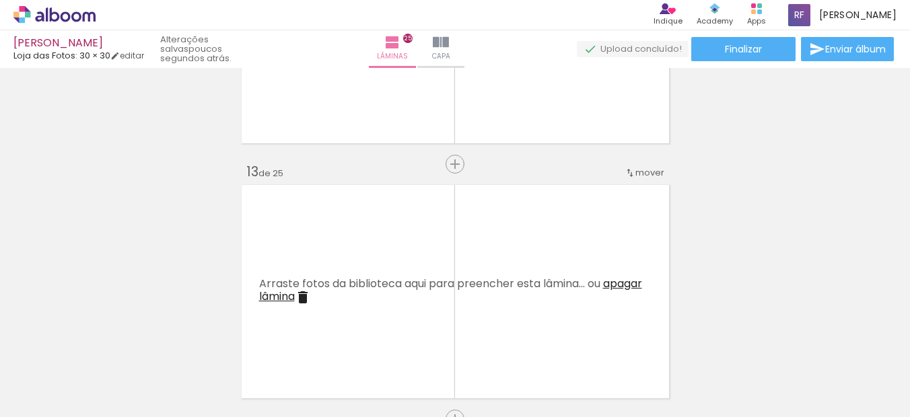
click at [182, 346] on div at bounding box center [210, 371] width 67 height 67
click at [184, 341] on div at bounding box center [210, 371] width 67 height 67
click at [184, 341] on quentale-thumb at bounding box center [209, 371] width 75 height 77
click at [184, 341] on iron-icon at bounding box center [181, 345] width 14 height 14
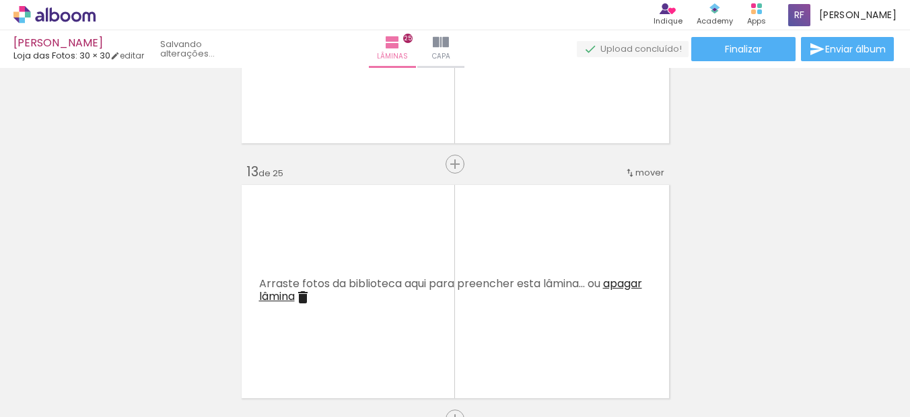
click at [184, 341] on quentale-thumb at bounding box center [209, 371] width 75 height 77
click at [0, 0] on iron-icon at bounding box center [0, 0] width 0 height 0
click at [188, 341] on div at bounding box center [210, 371] width 44 height 67
click at [184, 341] on quentale-thumb at bounding box center [209, 371] width 75 height 77
click at [0, 0] on iron-icon at bounding box center [0, 0] width 0 height 0
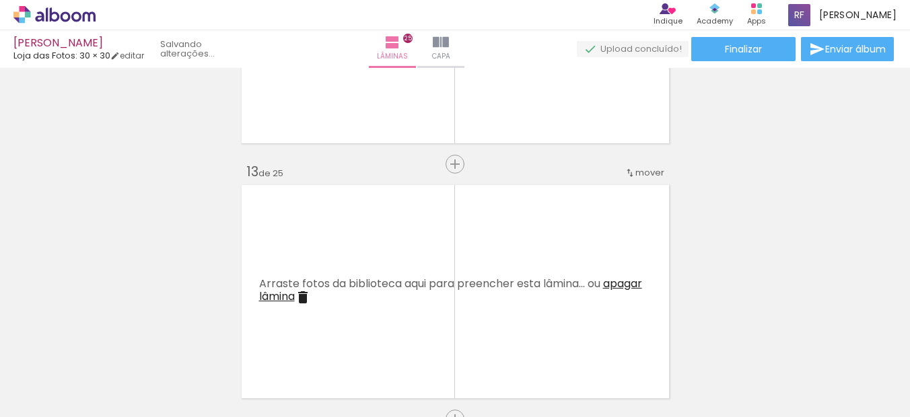
click at [184, 341] on quentale-thumb at bounding box center [209, 371] width 75 height 77
click at [0, 0] on iron-icon at bounding box center [0, 0] width 0 height 0
click at [184, 341] on quentale-thumb at bounding box center [209, 371] width 75 height 77
click at [184, 341] on iron-icon at bounding box center [181, 345] width 14 height 14
click at [184, 341] on quentale-thumb at bounding box center [209, 371] width 75 height 77
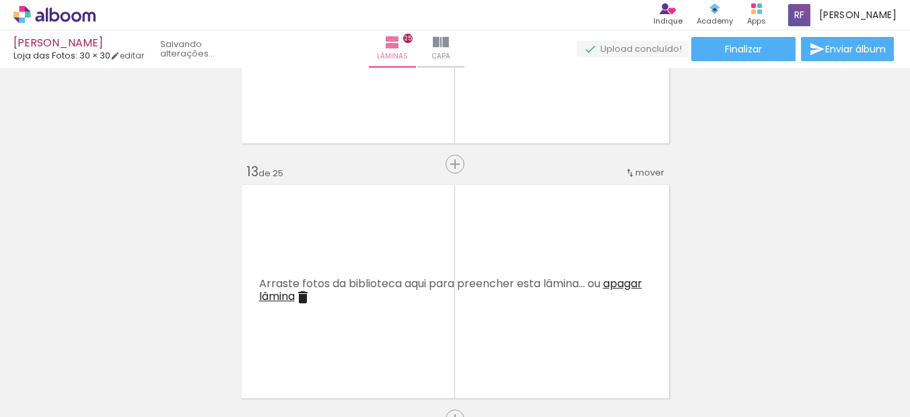
click at [184, 341] on iron-icon at bounding box center [181, 345] width 14 height 14
click at [184, 341] on quentale-thumb at bounding box center [209, 371] width 75 height 77
click at [184, 341] on iron-icon at bounding box center [181, 345] width 14 height 14
click at [184, 341] on quentale-thumb at bounding box center [209, 371] width 75 height 77
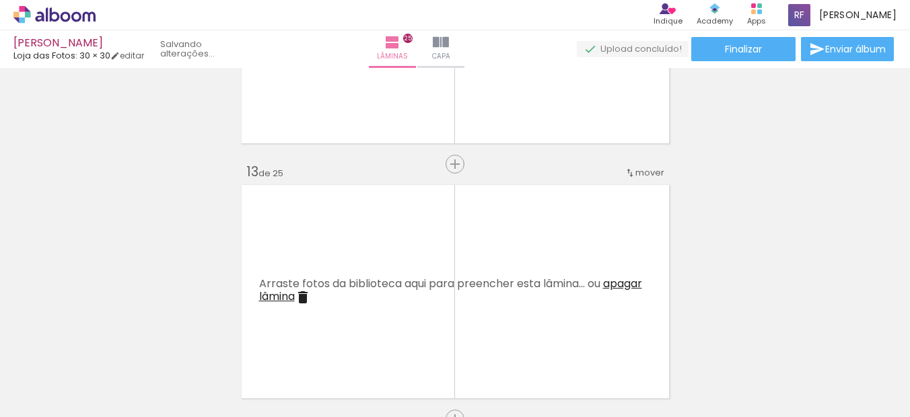
click at [184, 341] on iron-icon at bounding box center [181, 345] width 14 height 14
click at [184, 341] on quentale-thumb at bounding box center [209, 371] width 75 height 77
click at [184, 340] on iron-icon at bounding box center [181, 345] width 14 height 14
click at [189, 349] on paper-icon-button at bounding box center [180, 344] width 17 height 17
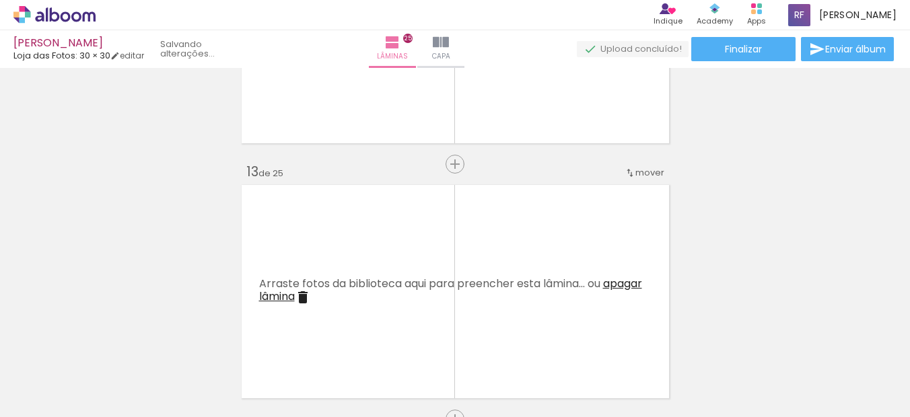
click at [189, 349] on paper-icon-button at bounding box center [180, 344] width 17 height 17
click at [190, 348] on quentale-thumb at bounding box center [209, 371] width 75 height 77
click at [0, 0] on iron-icon at bounding box center [0, 0] width 0 height 0
click at [188, 344] on iron-icon at bounding box center [181, 345] width 14 height 14
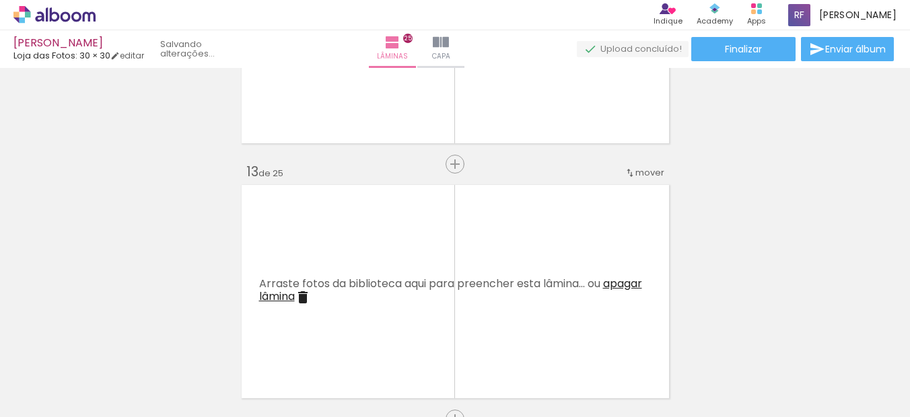
click at [187, 341] on iron-icon at bounding box center [181, 345] width 14 height 14
click at [186, 340] on iron-icon at bounding box center [181, 345] width 14 height 14
click at [186, 340] on quentale-thumb at bounding box center [209, 371] width 75 height 77
click at [0, 0] on iron-icon at bounding box center [0, 0] width 0 height 0
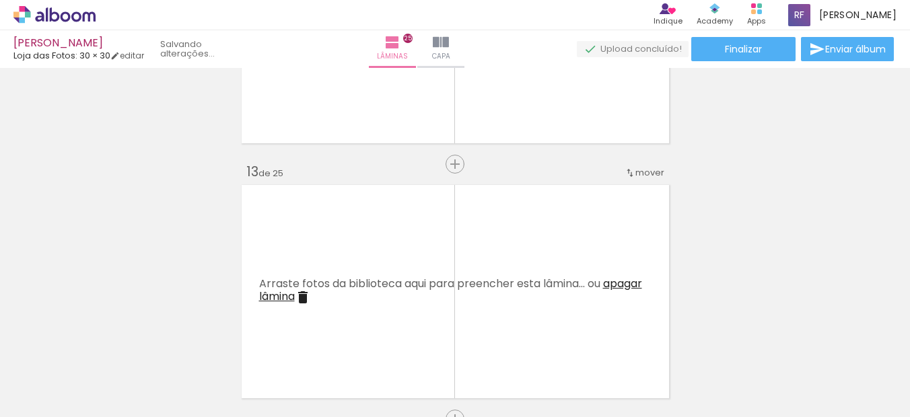
click at [186, 340] on quentale-thumb at bounding box center [209, 371] width 75 height 77
click at [186, 340] on iron-icon at bounding box center [181, 345] width 14 height 14
click at [186, 340] on quentale-thumb at bounding box center [209, 371] width 75 height 77
click at [185, 340] on quentale-thumb at bounding box center [209, 371] width 75 height 77
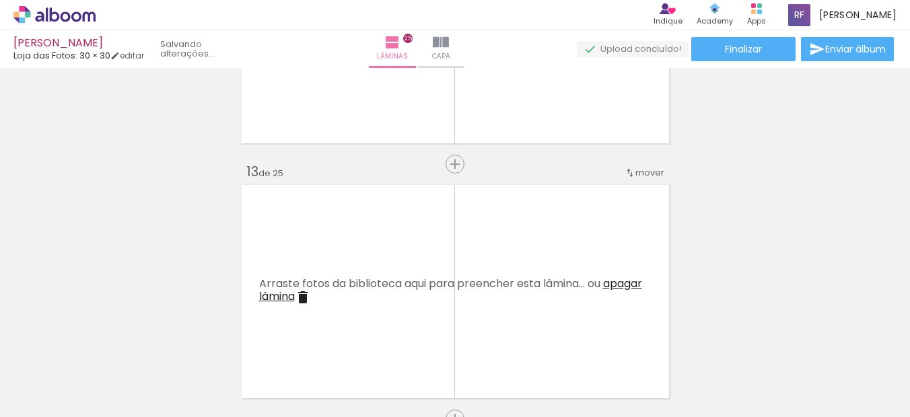
click at [185, 340] on iron-icon at bounding box center [181, 345] width 14 height 14
click at [185, 340] on quentale-thumb at bounding box center [209, 371] width 75 height 77
click at [185, 340] on iron-icon at bounding box center [181, 345] width 14 height 14
click at [185, 340] on quentale-thumb at bounding box center [209, 371] width 75 height 77
click at [185, 340] on iron-icon at bounding box center [181, 345] width 14 height 14
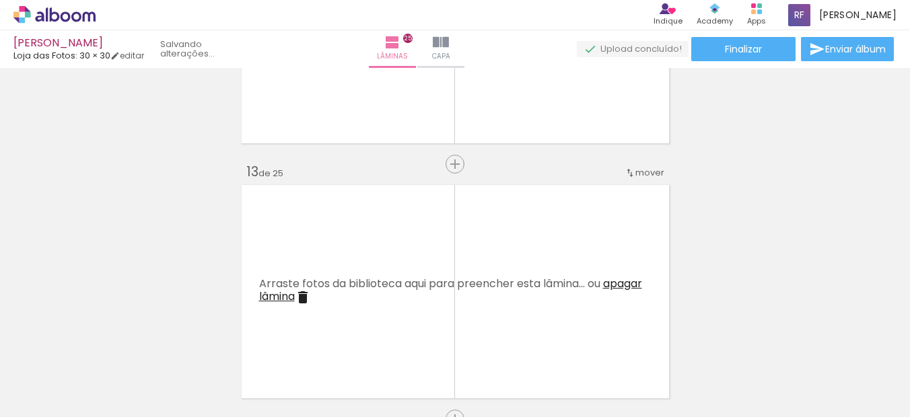
click at [185, 340] on quentale-thumb at bounding box center [209, 371] width 75 height 77
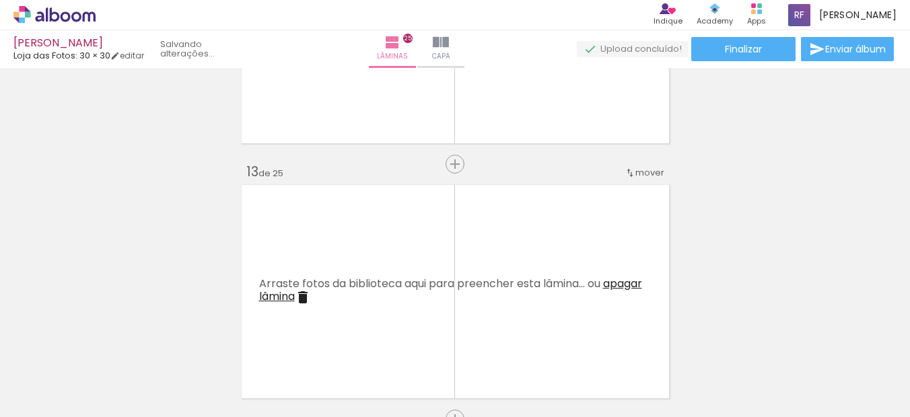
click at [185, 340] on quentale-thumb at bounding box center [209, 371] width 75 height 77
click at [185, 343] on iron-icon at bounding box center [181, 345] width 14 height 14
click at [185, 343] on quentale-thumb at bounding box center [209, 371] width 75 height 77
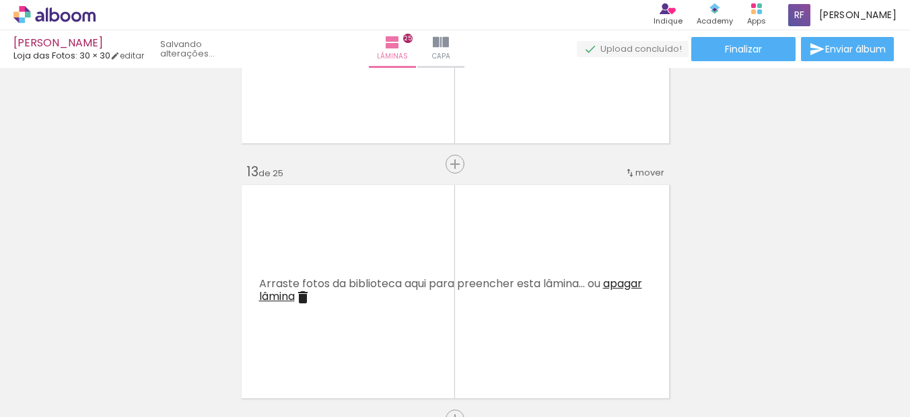
click at [185, 343] on quentale-thumb at bounding box center [209, 371] width 75 height 77
click at [185, 343] on iron-icon at bounding box center [181, 345] width 14 height 14
click at [185, 343] on quentale-thumb at bounding box center [209, 371] width 75 height 77
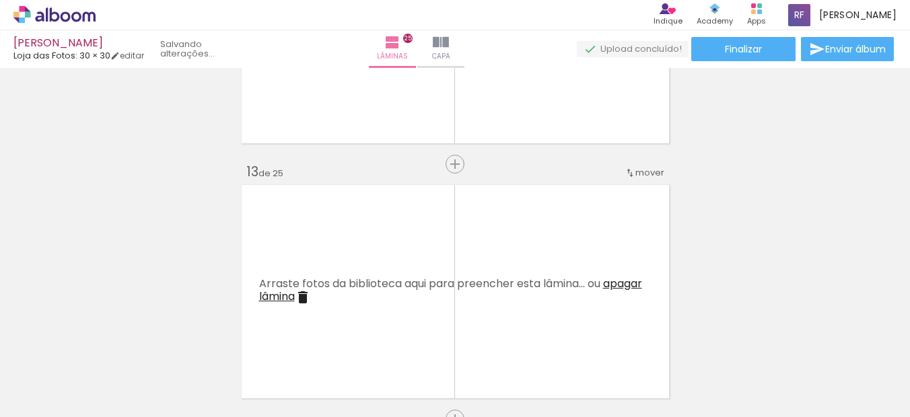
click at [185, 343] on iron-icon at bounding box center [181, 345] width 14 height 14
click at [185, 343] on quentale-thumb at bounding box center [209, 371] width 75 height 77
click at [185, 343] on iron-icon at bounding box center [181, 345] width 14 height 14
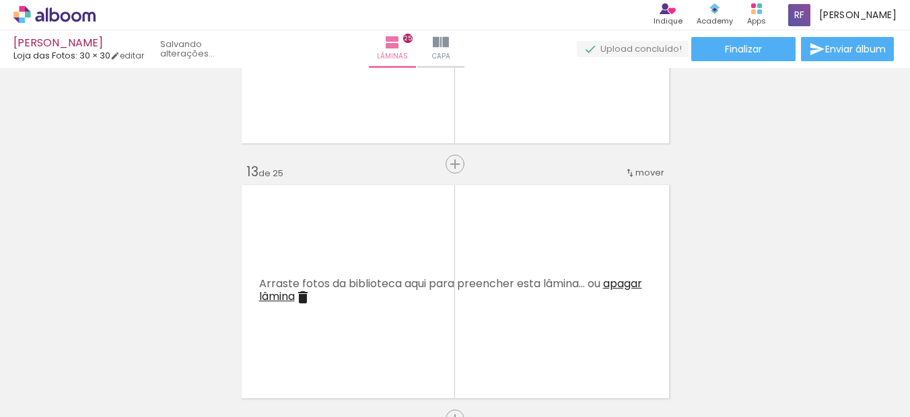
click at [185, 343] on quentale-thumb at bounding box center [209, 371] width 75 height 77
click at [185, 343] on iron-icon at bounding box center [181, 345] width 14 height 14
click at [185, 343] on quentale-thumb at bounding box center [209, 371] width 75 height 77
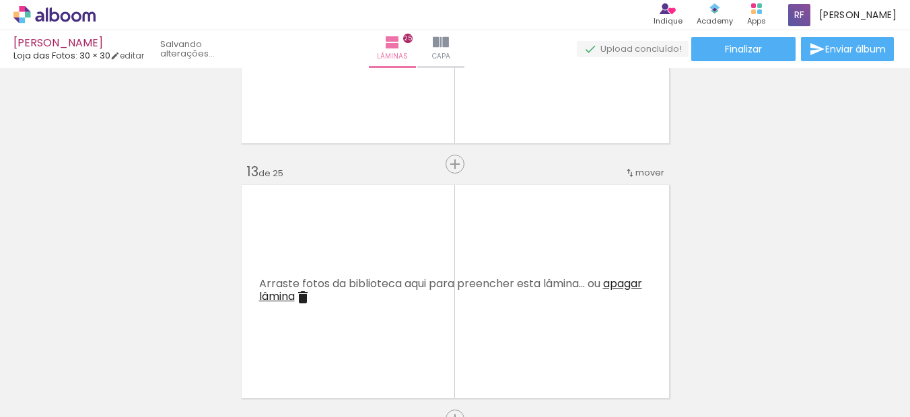
click at [185, 343] on iron-icon at bounding box center [181, 345] width 14 height 14
click at [185, 343] on quentale-thumb at bounding box center [209, 371] width 75 height 77
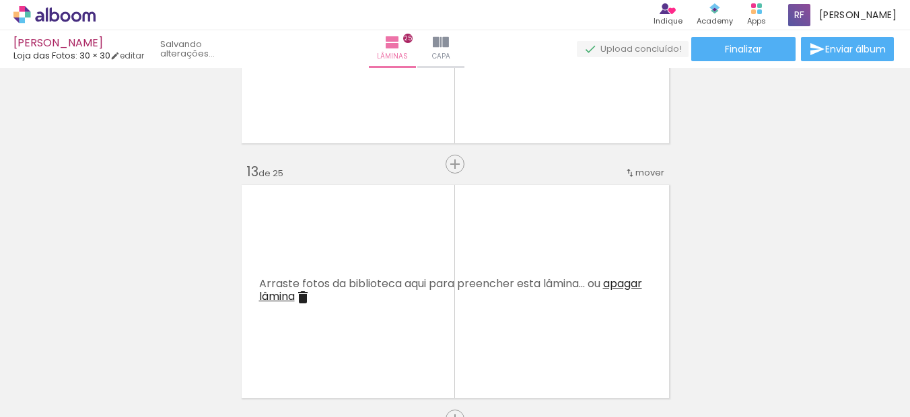
click at [185, 343] on quentale-thumb at bounding box center [209, 371] width 75 height 77
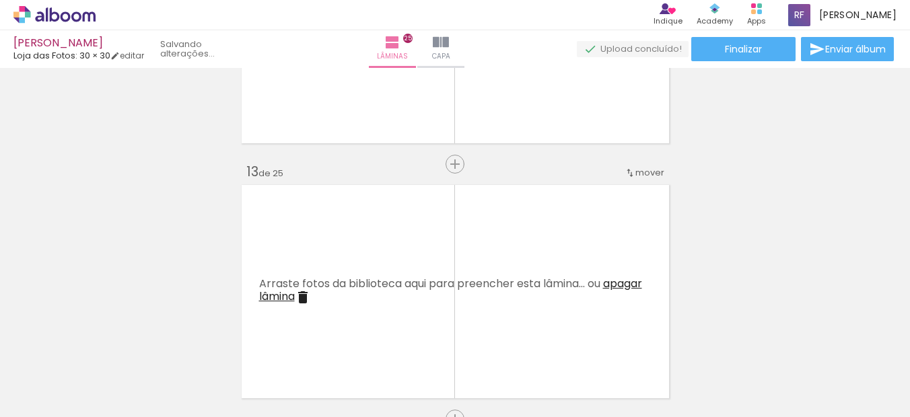
click at [185, 343] on iron-icon at bounding box center [181, 345] width 14 height 14
click at [185, 343] on quentale-thumb at bounding box center [209, 371] width 75 height 77
click at [185, 343] on iron-icon at bounding box center [181, 345] width 14 height 14
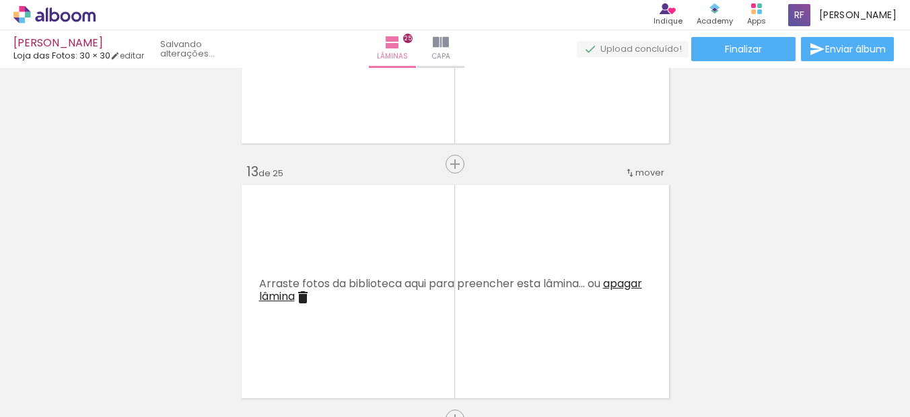
click at [185, 343] on quentale-thumb at bounding box center [209, 371] width 75 height 77
click at [185, 343] on iron-icon at bounding box center [181, 345] width 14 height 14
click at [185, 343] on quentale-thumb at bounding box center [209, 371] width 75 height 77
click at [185, 343] on iron-icon at bounding box center [181, 345] width 14 height 14
click at [185, 343] on quentale-thumb at bounding box center [209, 371] width 75 height 77
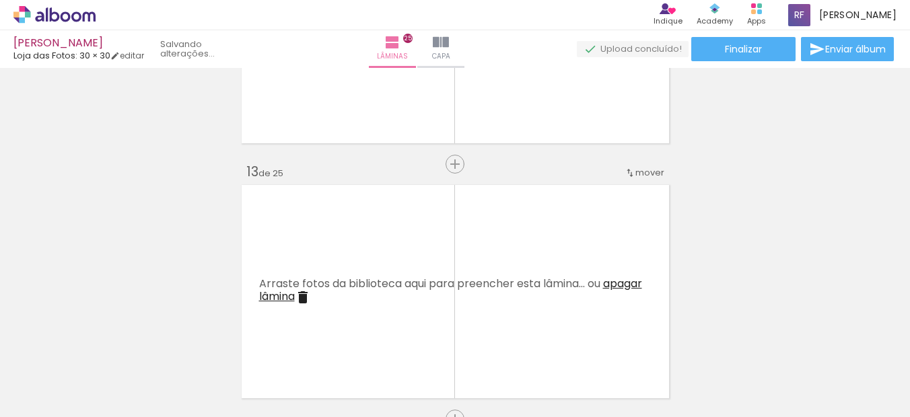
click at [185, 343] on iron-icon at bounding box center [181, 345] width 14 height 14
click at [185, 343] on quentale-thumb at bounding box center [209, 371] width 75 height 77
click at [185, 343] on iron-icon at bounding box center [181, 345] width 14 height 14
click at [185, 343] on quentale-thumb at bounding box center [209, 371] width 75 height 77
click at [185, 343] on iron-icon at bounding box center [181, 345] width 14 height 14
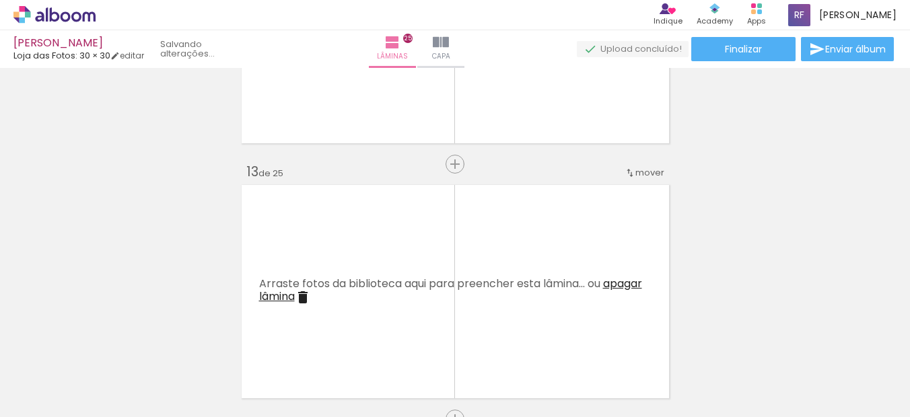
click at [185, 343] on quentale-thumb at bounding box center [209, 371] width 75 height 77
click at [185, 343] on iron-icon at bounding box center [181, 345] width 14 height 14
click at [185, 343] on quentale-thumb at bounding box center [209, 371] width 75 height 77
click at [185, 343] on iron-icon at bounding box center [181, 345] width 14 height 14
click at [185, 343] on quentale-thumb at bounding box center [209, 371] width 75 height 77
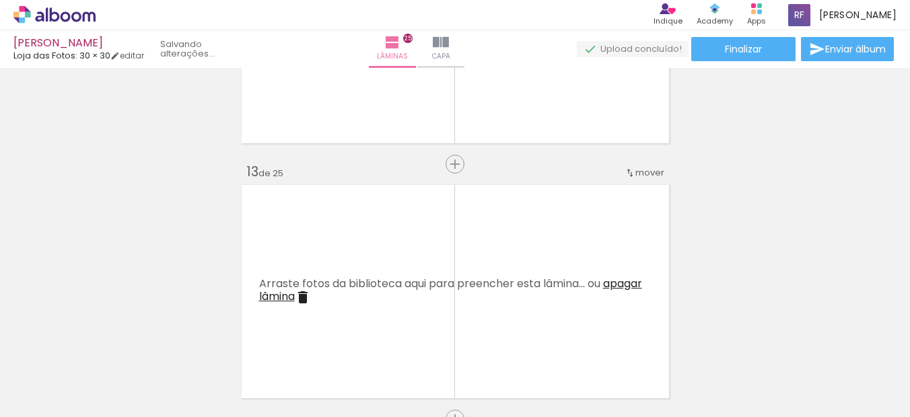
click at [185, 343] on iron-icon at bounding box center [181, 345] width 14 height 14
click at [185, 343] on quentale-thumb at bounding box center [209, 371] width 75 height 77
click at [185, 343] on iron-icon at bounding box center [181, 345] width 14 height 14
click at [185, 343] on quentale-thumb at bounding box center [209, 371] width 75 height 77
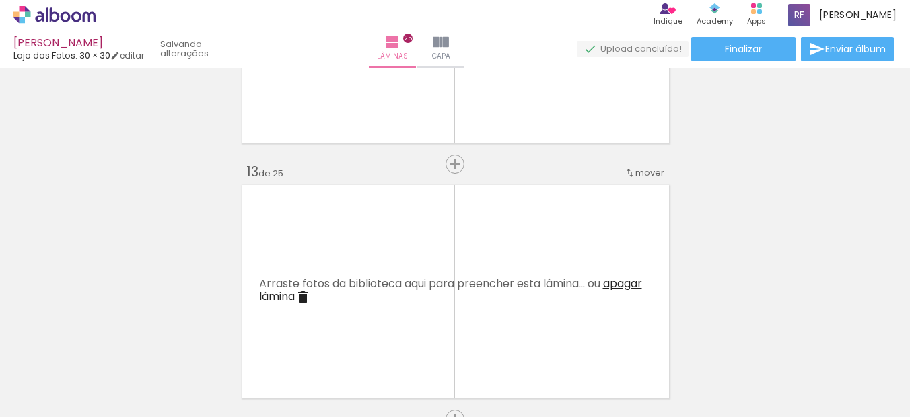
click at [185, 343] on iron-icon at bounding box center [181, 345] width 14 height 14
click at [185, 343] on quentale-thumb at bounding box center [209, 371] width 75 height 77
click at [185, 343] on iron-icon at bounding box center [181, 345] width 14 height 14
click at [185, 343] on quentale-thumb at bounding box center [209, 371] width 75 height 77
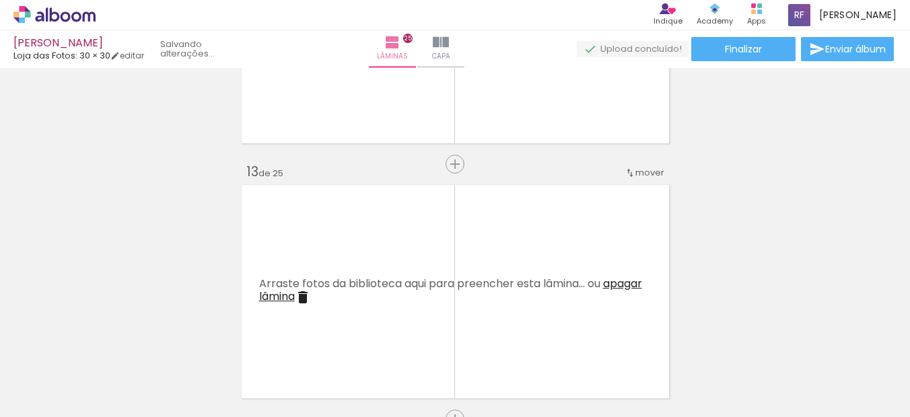
click at [185, 343] on iron-icon at bounding box center [181, 345] width 14 height 14
click at [185, 343] on quentale-thumb at bounding box center [209, 371] width 75 height 77
click at [185, 343] on iron-icon at bounding box center [181, 345] width 14 height 14
click at [185, 343] on quentale-thumb at bounding box center [209, 371] width 75 height 77
click at [185, 343] on iron-icon at bounding box center [181, 345] width 14 height 14
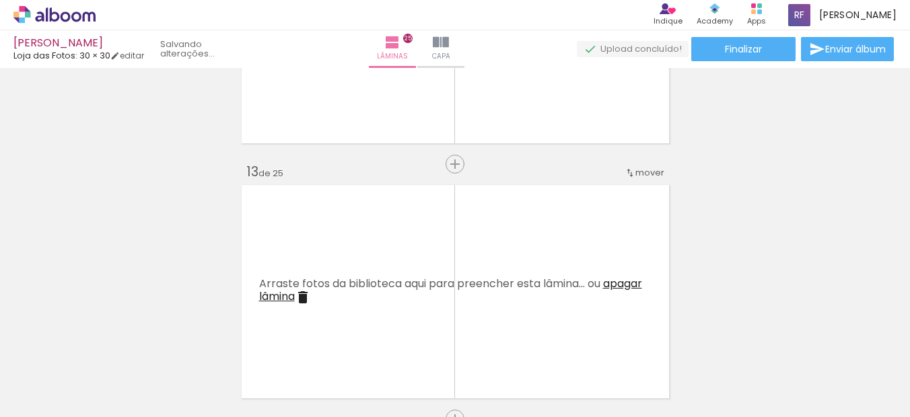
click at [185, 343] on quentale-thumb at bounding box center [209, 371] width 75 height 77
click at [185, 343] on iron-icon at bounding box center [181, 345] width 14 height 14
click at [185, 343] on quentale-thumb at bounding box center [209, 371] width 75 height 77
click at [185, 343] on iron-icon at bounding box center [181, 345] width 14 height 14
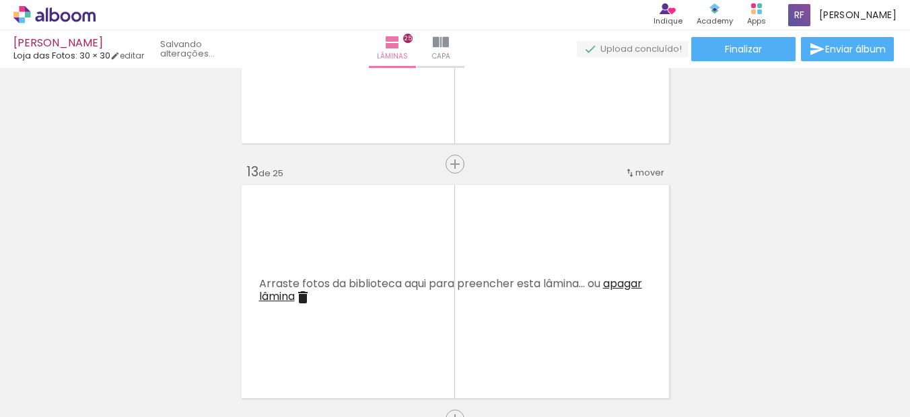
click at [185, 343] on quentale-thumb at bounding box center [209, 371] width 75 height 77
click at [184, 343] on quentale-thumb at bounding box center [209, 371] width 75 height 77
click at [184, 343] on iron-icon at bounding box center [181, 345] width 14 height 14
click at [184, 343] on quentale-thumb at bounding box center [209, 371] width 75 height 77
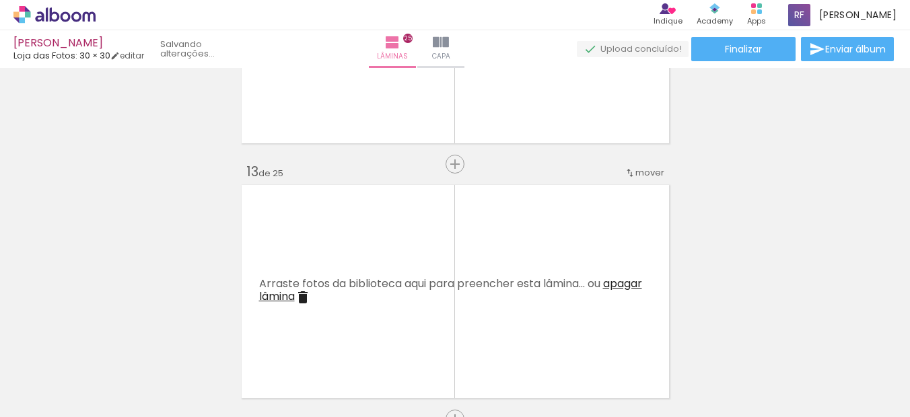
click at [184, 343] on iron-icon at bounding box center [181, 345] width 14 height 14
click at [181, 344] on quentale-thumb at bounding box center [209, 371] width 75 height 77
click at [180, 344] on iron-icon at bounding box center [181, 345] width 14 height 14
click at [180, 344] on quentale-thumb at bounding box center [209, 371] width 75 height 77
click at [179, 344] on iron-icon at bounding box center [181, 345] width 14 height 14
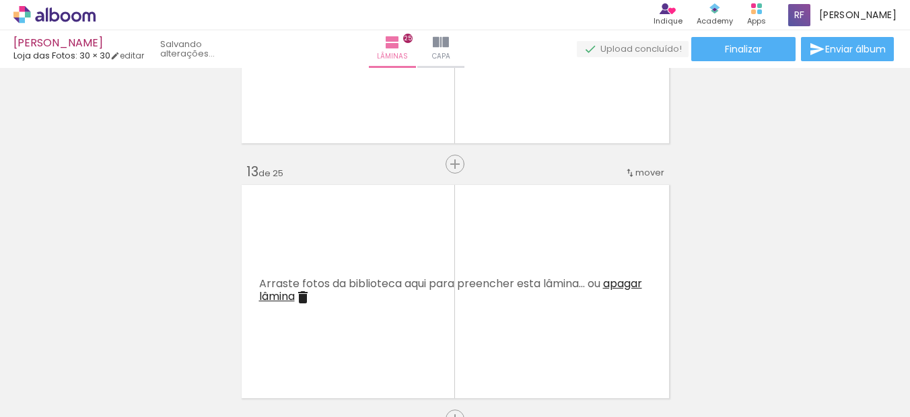
click at [178, 344] on iron-icon at bounding box center [181, 345] width 14 height 14
click at [177, 345] on paper-icon-button at bounding box center [180, 344] width 17 height 17
click at [186, 342] on iron-icon at bounding box center [181, 345] width 14 height 14
click at [186, 342] on quentale-thumb at bounding box center [209, 371] width 75 height 77
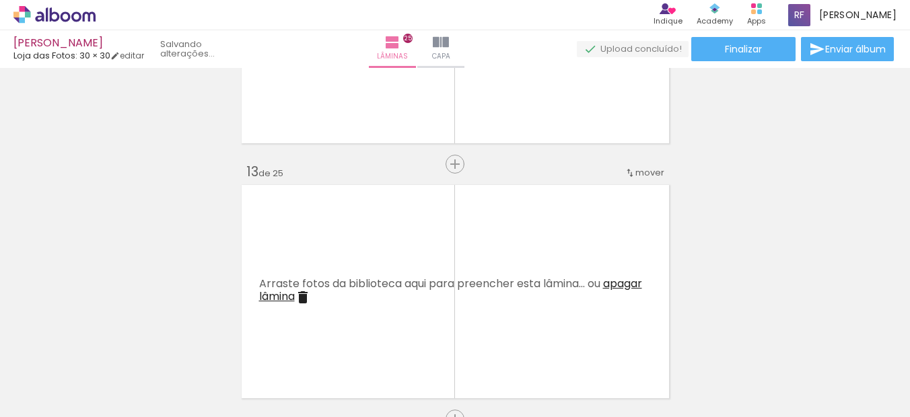
click at [186, 342] on quentale-thumb at bounding box center [209, 371] width 75 height 77
click at [185, 342] on iron-icon at bounding box center [181, 345] width 14 height 14
click at [185, 342] on quentale-thumb at bounding box center [209, 371] width 75 height 77
click at [184, 342] on iron-icon at bounding box center [181, 345] width 14 height 14
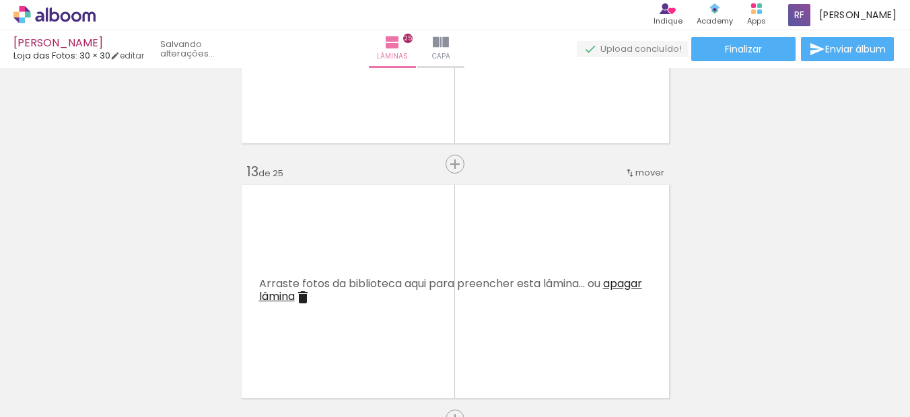
click at [184, 342] on iron-icon at bounding box center [181, 345] width 14 height 14
click at [184, 342] on quentale-thumb at bounding box center [209, 371] width 75 height 77
click at [184, 342] on iron-icon at bounding box center [181, 345] width 14 height 14
click at [184, 342] on quentale-thumb at bounding box center [209, 371] width 75 height 77
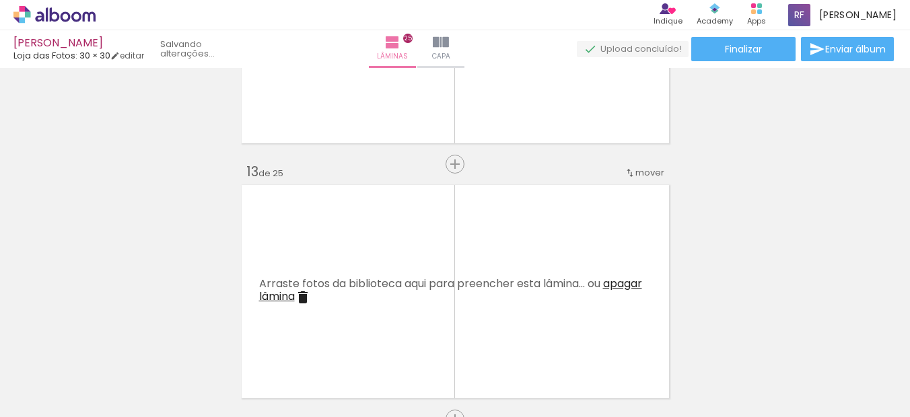
click at [184, 342] on iron-icon at bounding box center [181, 345] width 14 height 14
click at [184, 342] on quentale-thumb at bounding box center [209, 371] width 75 height 77
click at [184, 342] on iron-icon at bounding box center [181, 345] width 14 height 14
click at [184, 342] on quentale-thumb at bounding box center [209, 371] width 75 height 77
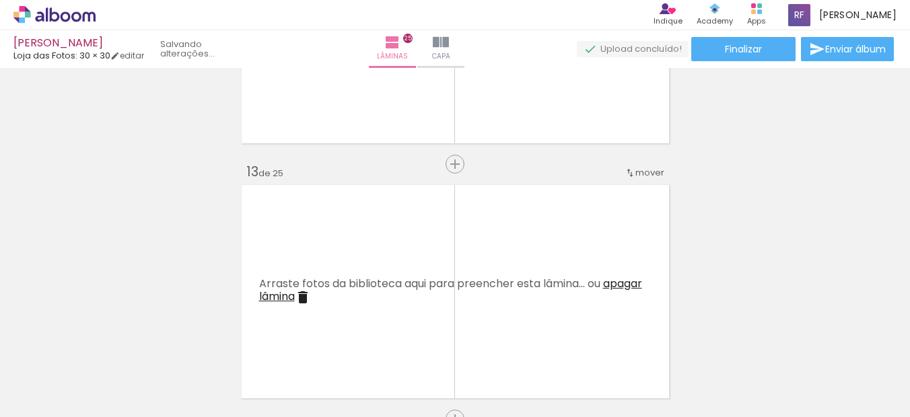
click at [184, 342] on iron-icon at bounding box center [181, 345] width 14 height 14
click at [183, 342] on quentale-thumb at bounding box center [209, 371] width 75 height 77
click at [183, 342] on iron-icon at bounding box center [181, 345] width 14 height 14
click at [180, 346] on quentale-thumb at bounding box center [209, 371] width 75 height 77
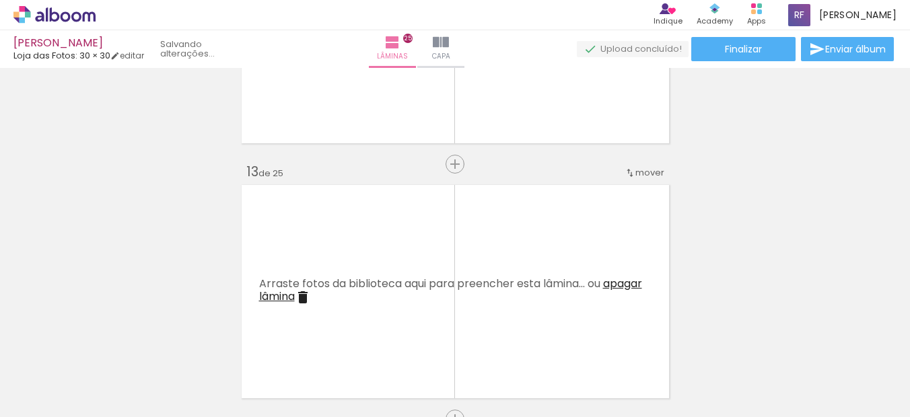
click at [180, 346] on iron-icon at bounding box center [181, 345] width 14 height 14
click at [0, 0] on slot at bounding box center [0, 0] width 0 height 0
click at [172, 346] on quentale-thumb at bounding box center [134, 371] width 75 height 77
click at [172, 345] on quentale-thumb at bounding box center [134, 371] width 75 height 77
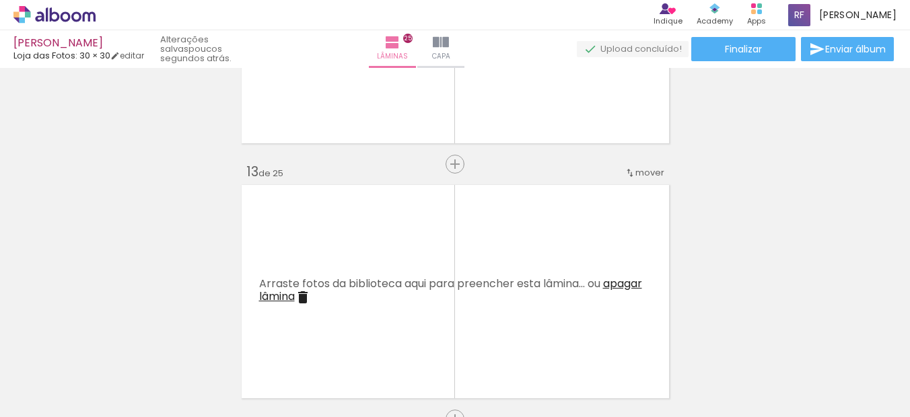
click at [172, 345] on quentale-thumb at bounding box center [134, 371] width 75 height 77
click at [106, 338] on iron-icon at bounding box center [105, 345] width 14 height 14
click at [107, 338] on quentale-thumb at bounding box center [134, 371] width 75 height 77
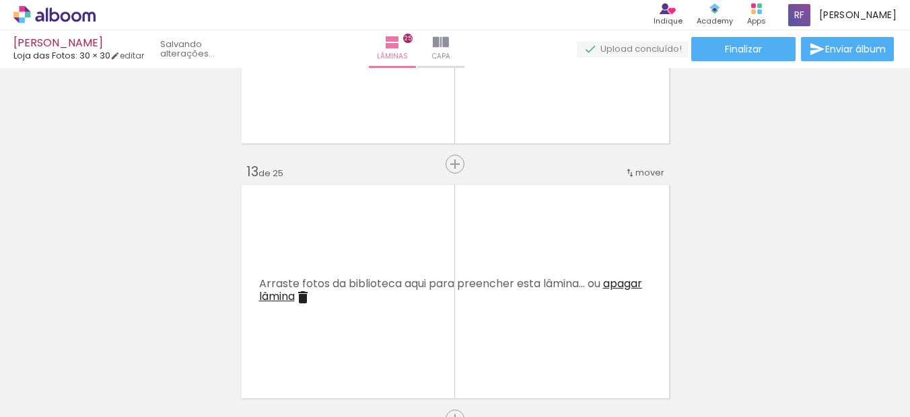
click at [107, 338] on iron-icon at bounding box center [105, 345] width 14 height 14
click at [107, 338] on quentale-thumb at bounding box center [134, 371] width 75 height 77
click at [107, 338] on iron-icon at bounding box center [105, 345] width 14 height 14
click at [107, 338] on quentale-thumb at bounding box center [134, 371] width 75 height 77
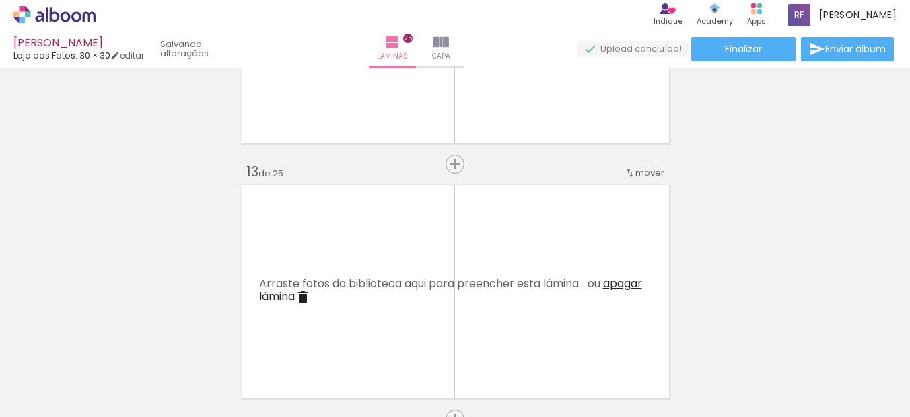
click at [107, 338] on quentale-thumb at bounding box center [134, 371] width 75 height 77
click at [106, 338] on quentale-thumb at bounding box center [134, 371] width 75 height 77
click at [105, 338] on quentale-thumb at bounding box center [134, 371] width 75 height 77
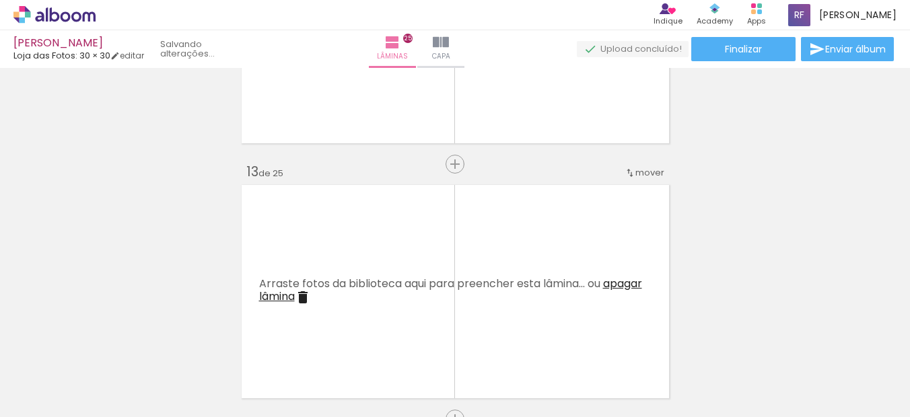
click at [111, 346] on quentale-thumb at bounding box center [134, 371] width 75 height 77
click at [111, 345] on quentale-thumb at bounding box center [134, 371] width 75 height 77
click at [0, 0] on iron-icon at bounding box center [0, 0] width 0 height 0
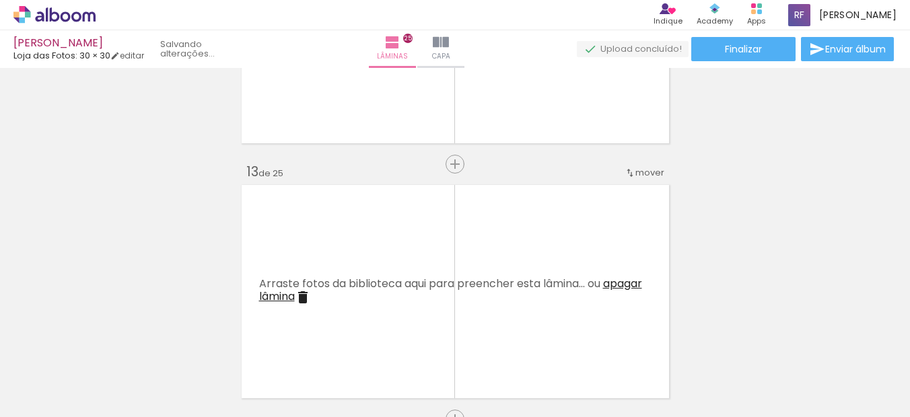
click at [112, 344] on iron-icon at bounding box center [105, 345] width 14 height 14
click at [112, 344] on quentale-thumb at bounding box center [134, 371] width 75 height 77
click at [112, 342] on iron-icon at bounding box center [105, 345] width 14 height 14
click at [112, 342] on quentale-thumb at bounding box center [134, 371] width 75 height 77
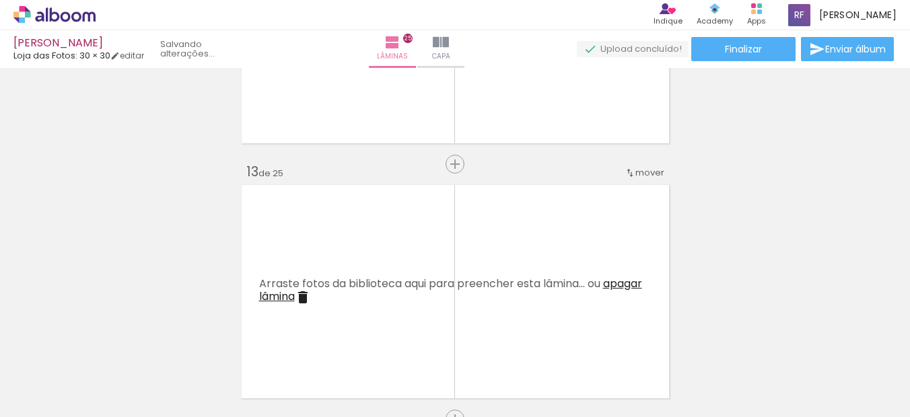
click at [112, 342] on quentale-thumb at bounding box center [134, 371] width 75 height 77
click at [112, 342] on iron-icon at bounding box center [105, 345] width 14 height 14
click at [0, 0] on iron-icon at bounding box center [0, 0] width 0 height 0
click at [112, 342] on quentale-thumb at bounding box center [134, 371] width 75 height 77
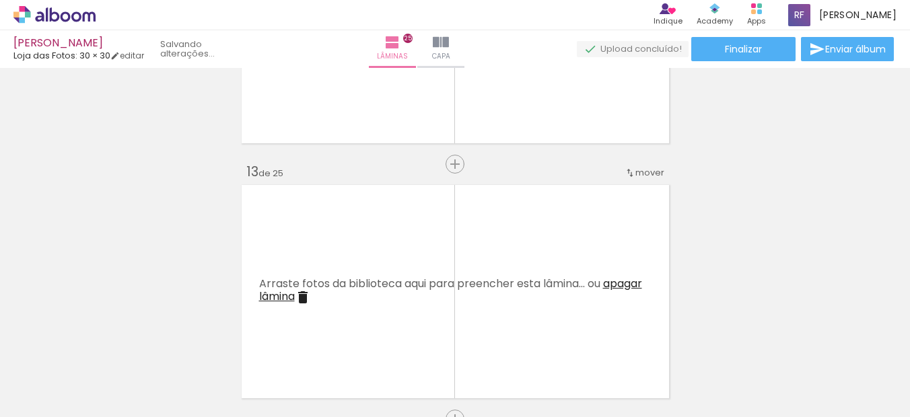
click at [112, 342] on quentale-thumb at bounding box center [134, 371] width 75 height 77
click at [112, 342] on iron-icon at bounding box center [105, 345] width 14 height 14
click at [111, 342] on iron-icon at bounding box center [105, 345] width 14 height 14
click at [111, 342] on quentale-thumb at bounding box center [134, 371] width 75 height 77
click at [111, 342] on iron-icon at bounding box center [105, 345] width 14 height 14
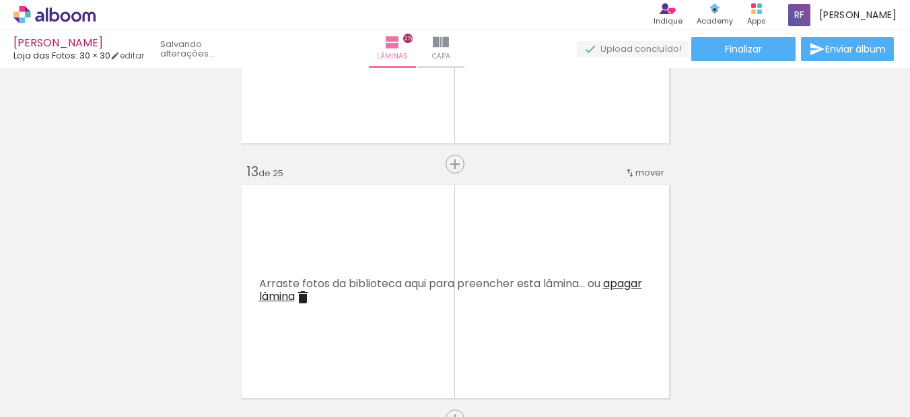
click at [111, 342] on quentale-thumb at bounding box center [134, 371] width 75 height 77
click at [111, 342] on iron-icon at bounding box center [105, 345] width 14 height 14
click at [111, 342] on quentale-thumb at bounding box center [134, 371] width 75 height 77
click at [111, 342] on iron-icon at bounding box center [105, 345] width 14 height 14
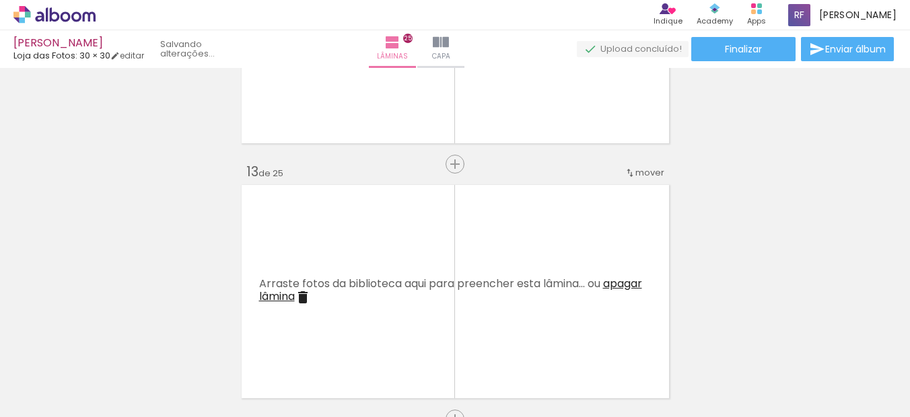
click at [111, 342] on quentale-thumb at bounding box center [134, 371] width 75 height 77
click at [111, 342] on iron-icon at bounding box center [105, 345] width 14 height 14
click at [111, 342] on quentale-thumb at bounding box center [134, 371] width 75 height 77
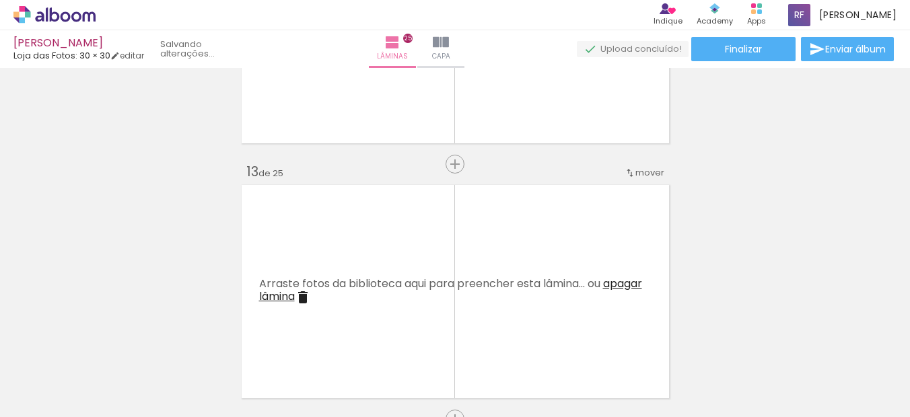
click at [111, 342] on iron-icon at bounding box center [105, 345] width 14 height 14
click at [111, 342] on quentale-thumb at bounding box center [134, 371] width 75 height 77
click at [111, 342] on iron-icon at bounding box center [105, 345] width 14 height 14
click at [111, 342] on quentale-thumb at bounding box center [134, 371] width 75 height 77
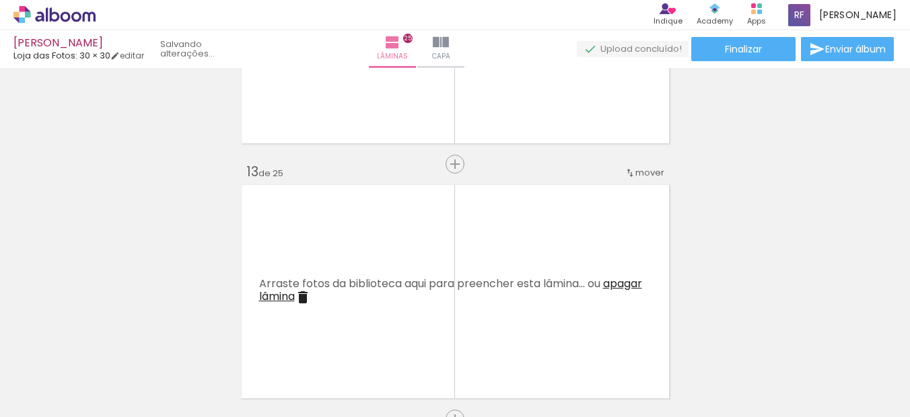
click at [111, 342] on quentale-thumb at bounding box center [134, 371] width 75 height 77
click at [111, 342] on iron-icon at bounding box center [105, 345] width 14 height 14
click at [111, 342] on quentale-thumb at bounding box center [134, 371] width 75 height 77
click at [111, 342] on iron-icon at bounding box center [105, 345] width 14 height 14
click at [0, 0] on iron-icon at bounding box center [0, 0] width 0 height 0
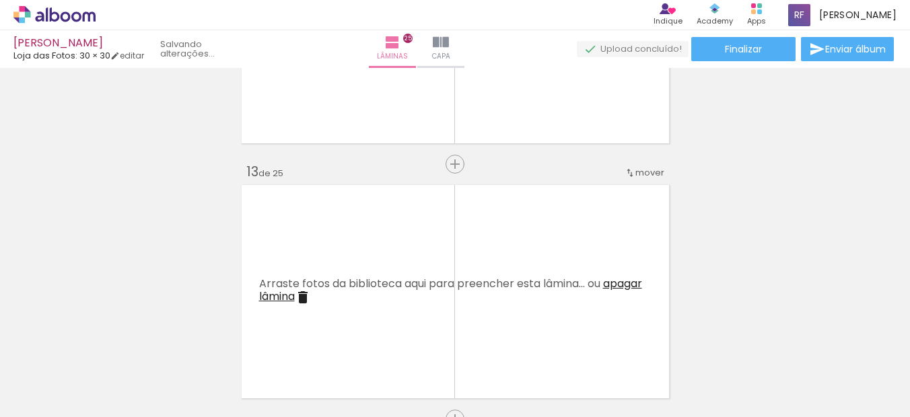
click at [111, 342] on iron-icon at bounding box center [105, 345] width 14 height 14
click at [111, 342] on quentale-thumb at bounding box center [134, 371] width 75 height 77
click at [111, 342] on iron-icon at bounding box center [105, 345] width 14 height 14
click at [111, 342] on quentale-thumb at bounding box center [134, 371] width 75 height 77
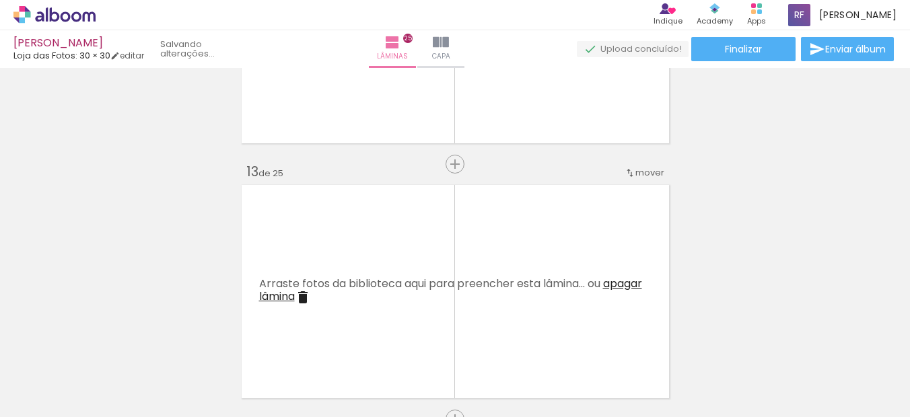
click at [111, 342] on quentale-thumb at bounding box center [134, 371] width 75 height 77
click at [111, 342] on iron-icon at bounding box center [105, 345] width 14 height 14
click at [111, 342] on quentale-thumb at bounding box center [134, 371] width 75 height 77
click at [111, 342] on iron-icon at bounding box center [105, 345] width 14 height 14
click at [111, 342] on quentale-thumb at bounding box center [134, 371] width 75 height 77
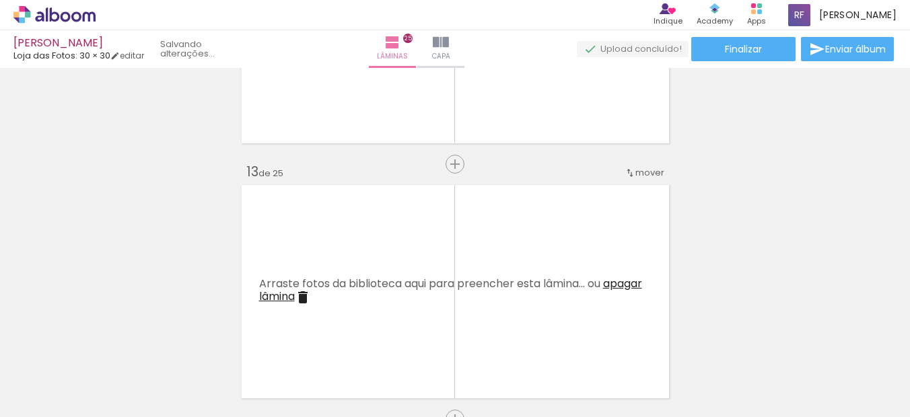
click at [111, 342] on quentale-thumb at bounding box center [134, 371] width 75 height 77
click at [111, 342] on iron-icon at bounding box center [105, 345] width 14 height 14
click at [111, 342] on quentale-thumb at bounding box center [134, 371] width 75 height 77
click at [111, 342] on iron-icon at bounding box center [105, 345] width 14 height 14
click at [111, 342] on quentale-thumb at bounding box center [134, 371] width 75 height 77
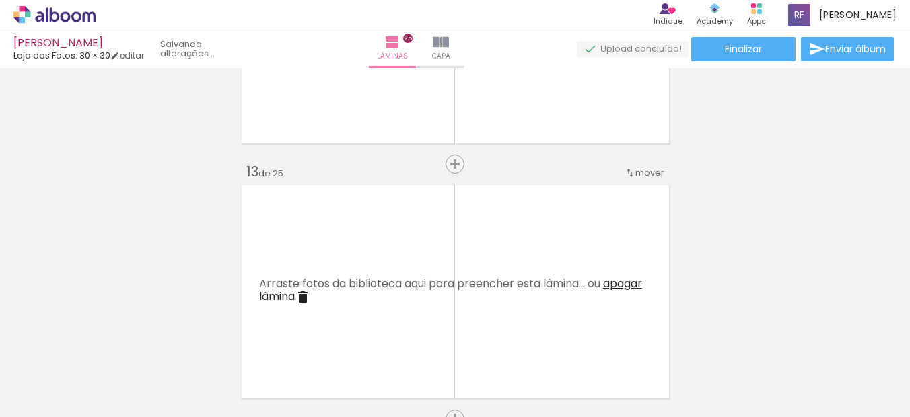
click at [111, 342] on iron-icon at bounding box center [105, 345] width 14 height 14
click at [111, 342] on quentale-thumb at bounding box center [134, 371] width 75 height 77
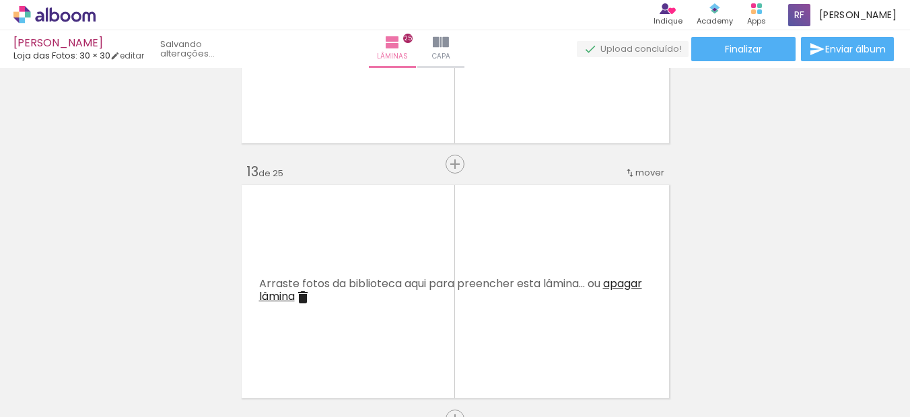
click at [111, 342] on quentale-thumb at bounding box center [134, 371] width 75 height 77
click at [186, 344] on iron-icon at bounding box center [181, 345] width 14 height 14
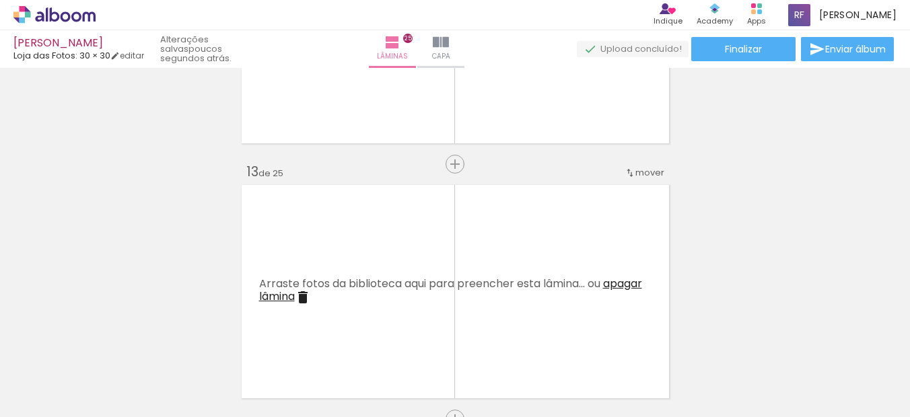
click at [186, 344] on iron-icon at bounding box center [181, 345] width 14 height 14
click at [186, 344] on quentale-thumb at bounding box center [209, 371] width 75 height 77
click at [186, 344] on iron-icon at bounding box center [181, 345] width 14 height 14
click at [184, 343] on quentale-thumb at bounding box center [209, 371] width 75 height 77
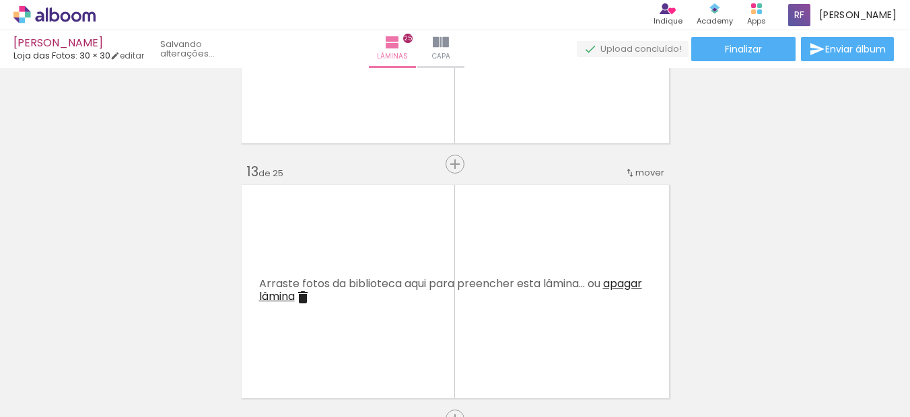
click at [184, 342] on quentale-thumb at bounding box center [209, 371] width 75 height 77
click at [184, 342] on iron-icon at bounding box center [181, 345] width 14 height 14
click at [184, 342] on quentale-thumb at bounding box center [209, 371] width 75 height 77
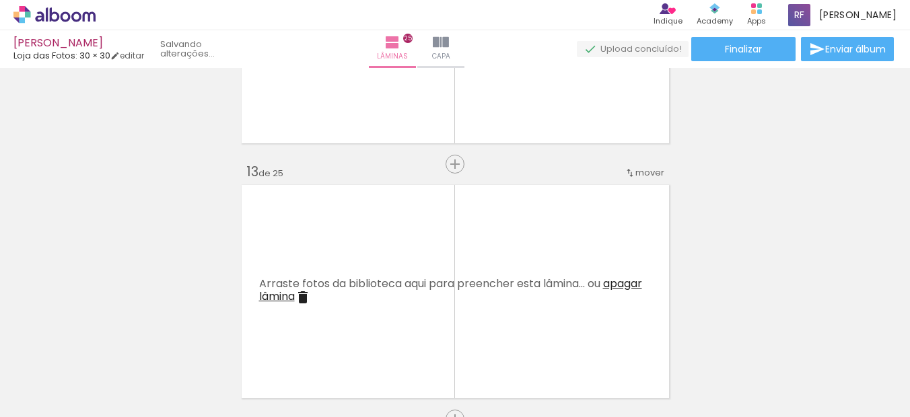
click at [0, 0] on iron-icon at bounding box center [0, 0] width 0 height 0
click at [184, 342] on iron-icon at bounding box center [181, 345] width 14 height 14
click at [184, 342] on quentale-thumb at bounding box center [209, 371] width 75 height 77
click at [184, 342] on iron-icon at bounding box center [181, 345] width 14 height 14
click at [184, 342] on quentale-thumb at bounding box center [209, 371] width 75 height 77
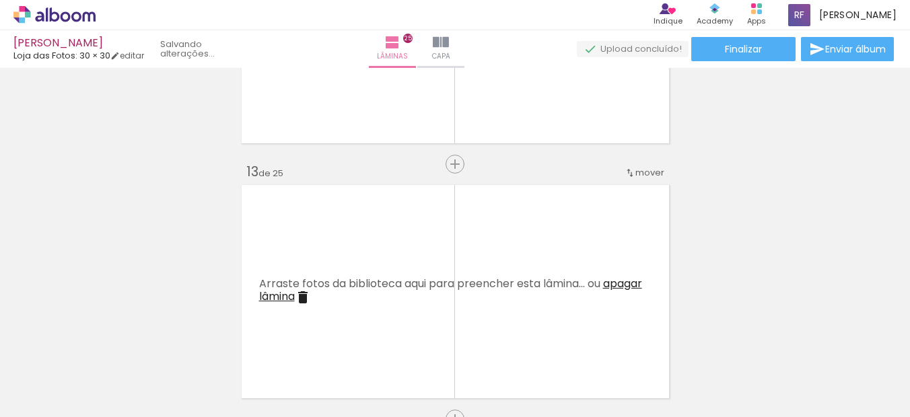
click at [184, 342] on quentale-thumb at bounding box center [209, 371] width 75 height 77
click at [184, 342] on iron-icon at bounding box center [181, 345] width 14 height 14
click at [184, 342] on quentale-thumb at bounding box center [209, 371] width 75 height 77
click at [184, 342] on iron-icon at bounding box center [181, 345] width 14 height 14
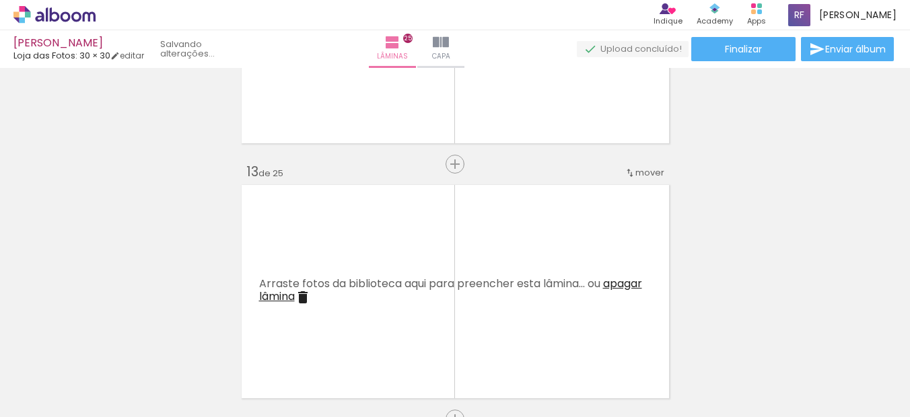
click at [184, 342] on iron-icon at bounding box center [181, 345] width 14 height 14
click at [577, 61] on div "Finalizar Enviar álbum" at bounding box center [737, 49] width 320 height 24
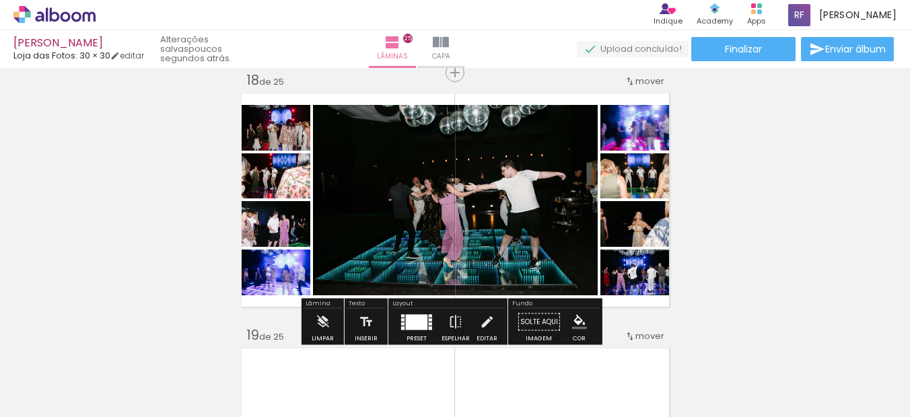
click at [338, 340] on iron-icon at bounding box center [331, 345] width 14 height 14
click at [338, 342] on iron-icon at bounding box center [331, 345] width 14 height 14
click at [330, 322] on paper-button "Limpar" at bounding box center [322, 326] width 29 height 34
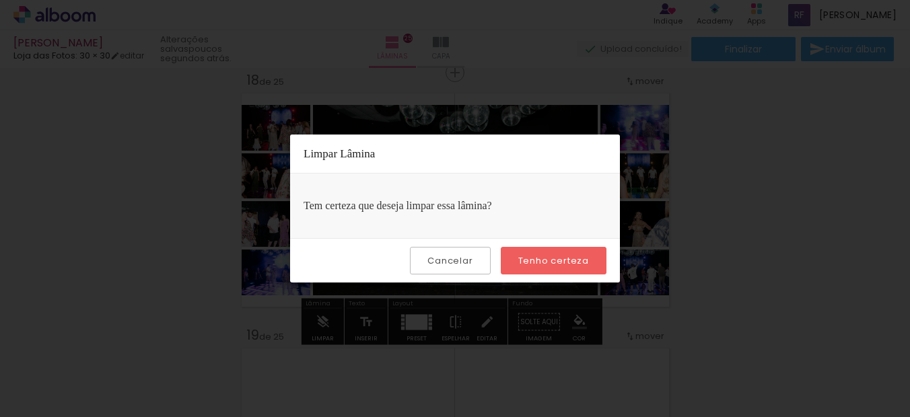
click at [0, 0] on slot "Tenho certeza" at bounding box center [0, 0] width 0 height 0
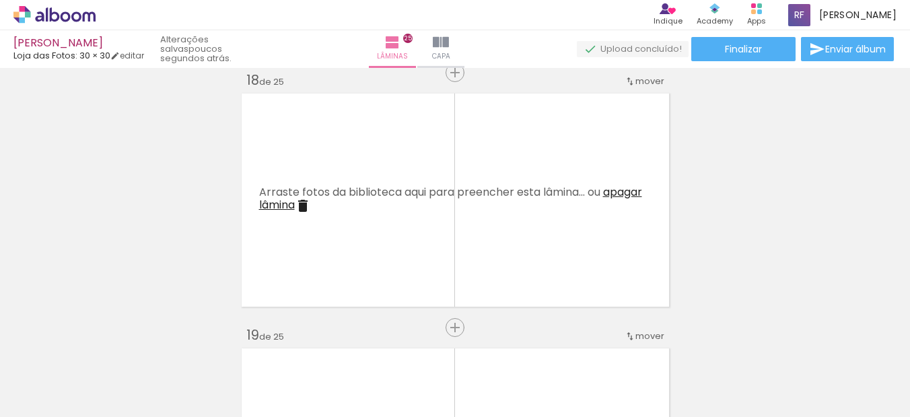
click at [337, 349] on iron-icon at bounding box center [331, 345] width 14 height 14
click at [336, 348] on iron-icon at bounding box center [331, 345] width 14 height 14
click at [336, 348] on quentale-thumb at bounding box center [360, 371] width 75 height 77
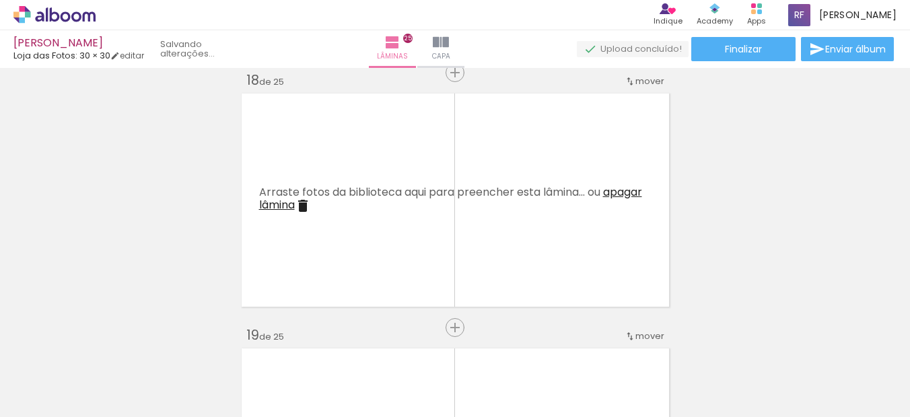
click at [336, 348] on iron-icon at bounding box center [331, 345] width 14 height 14
click at [336, 348] on quentale-thumb at bounding box center [360, 371] width 75 height 77
click at [336, 348] on iron-icon at bounding box center [331, 345] width 14 height 14
click at [336, 348] on quentale-thumb at bounding box center [360, 371] width 75 height 77
click at [336, 348] on iron-icon at bounding box center [331, 345] width 14 height 14
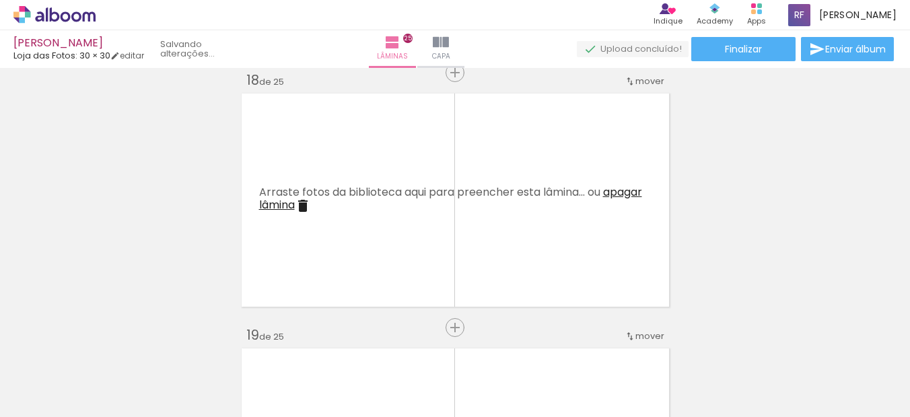
click at [336, 348] on quentale-thumb at bounding box center [360, 371] width 75 height 77
click at [336, 348] on iron-icon at bounding box center [331, 345] width 14 height 14
click at [336, 348] on quentale-thumb at bounding box center [360, 371] width 75 height 77
click at [335, 348] on iron-icon at bounding box center [331, 345] width 14 height 14
click at [335, 348] on div at bounding box center [360, 372] width 61 height 61
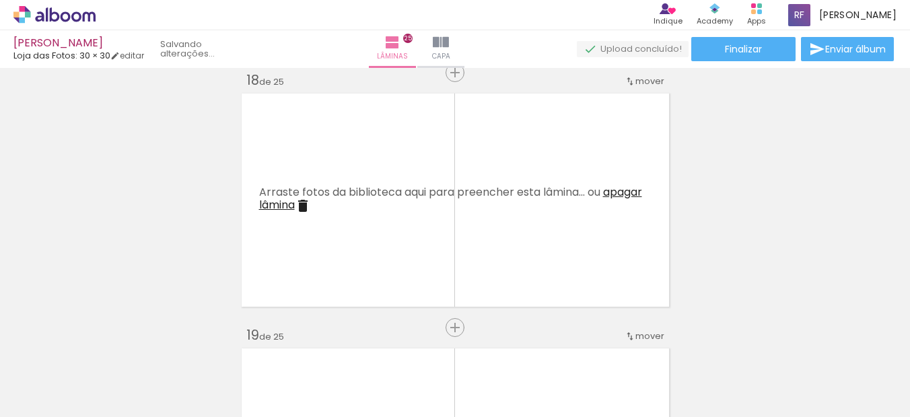
click at [335, 348] on iron-icon at bounding box center [331, 345] width 14 height 14
click at [335, 348] on quentale-thumb at bounding box center [360, 371] width 75 height 77
click at [335, 348] on iron-icon at bounding box center [331, 345] width 14 height 14
click at [334, 346] on quentale-thumb at bounding box center [360, 371] width 75 height 77
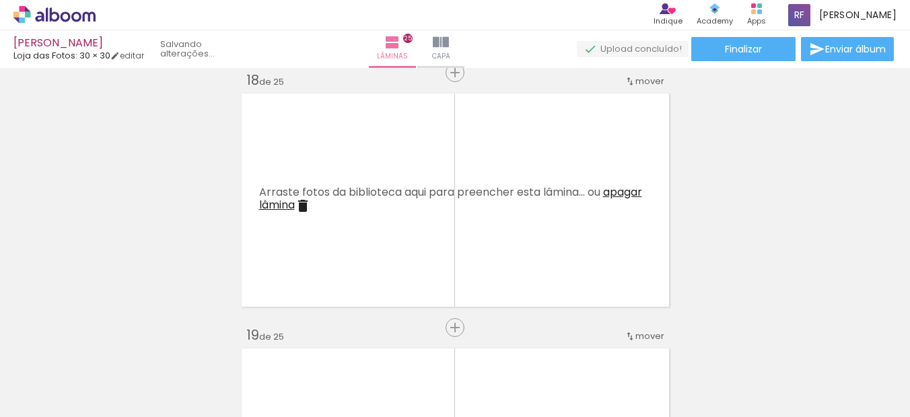
click at [334, 346] on iron-icon at bounding box center [331, 345] width 14 height 14
click at [334, 346] on quentale-thumb at bounding box center [360, 371] width 75 height 77
click at [334, 346] on iron-icon at bounding box center [331, 345] width 14 height 14
click at [334, 346] on quentale-thumb at bounding box center [360, 371] width 75 height 77
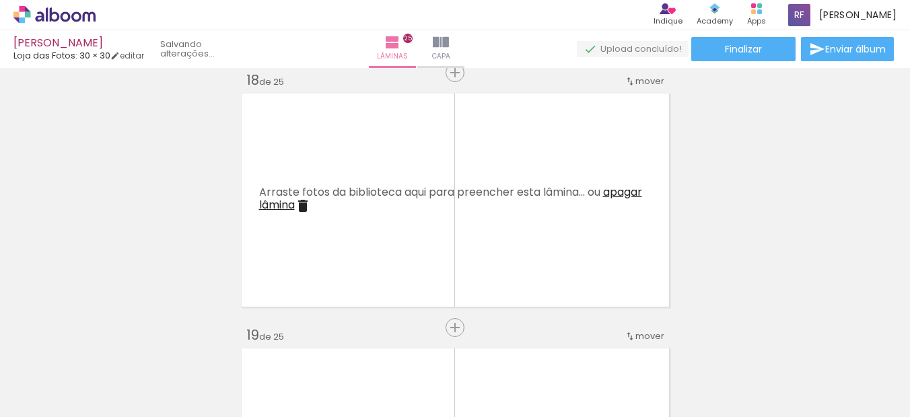
click at [334, 346] on quentale-thumb at bounding box center [360, 371] width 75 height 77
click at [333, 343] on quentale-thumb at bounding box center [360, 371] width 75 height 77
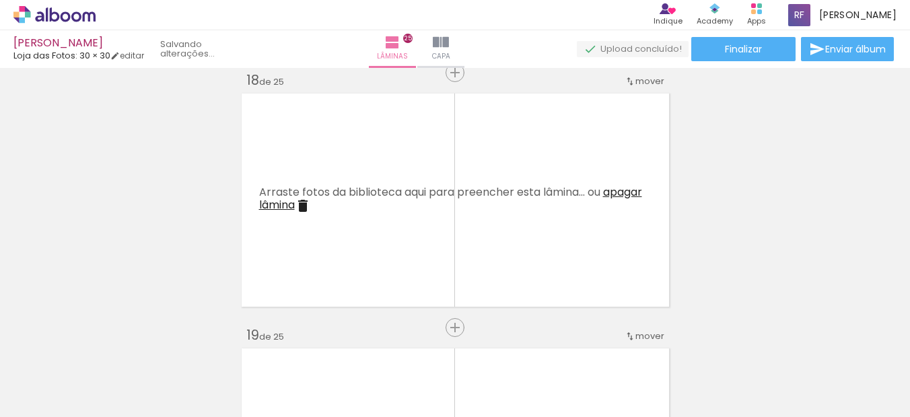
click at [333, 343] on quentale-thumb at bounding box center [360, 371] width 75 height 77
click at [260, 347] on iron-icon at bounding box center [256, 345] width 14 height 14
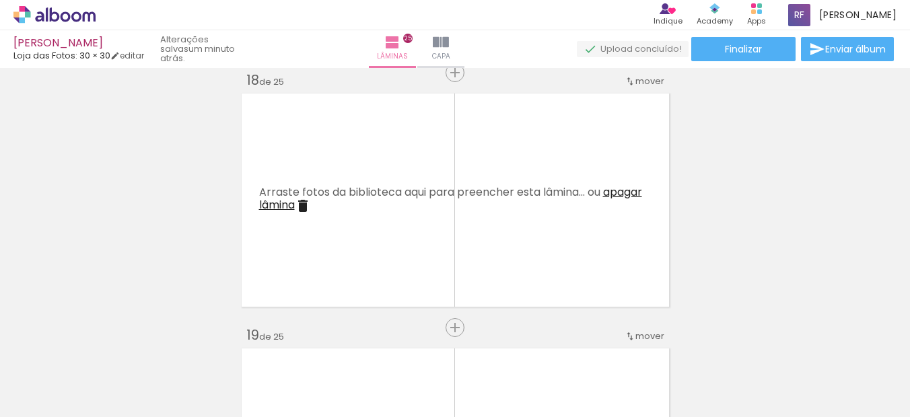
click at [260, 347] on iron-icon at bounding box center [256, 345] width 14 height 14
click at [261, 347] on quentale-thumb at bounding box center [285, 371] width 75 height 77
click at [0, 0] on iron-icon at bounding box center [0, 0] width 0 height 0
click at [261, 347] on quentale-thumb at bounding box center [285, 371] width 75 height 77
click at [261, 347] on iron-icon at bounding box center [256, 345] width 14 height 14
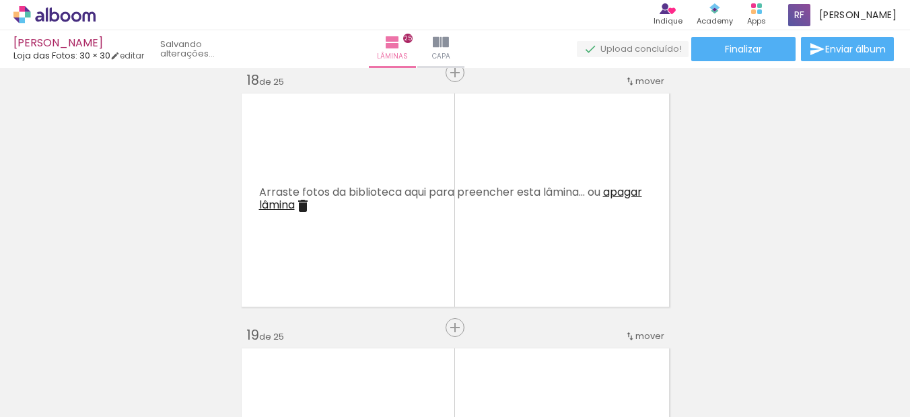
click at [261, 347] on iron-icon at bounding box center [256, 345] width 14 height 14
click at [261, 347] on quentale-thumb at bounding box center [285, 371] width 75 height 77
click at [261, 347] on iron-icon at bounding box center [256, 345] width 14 height 14
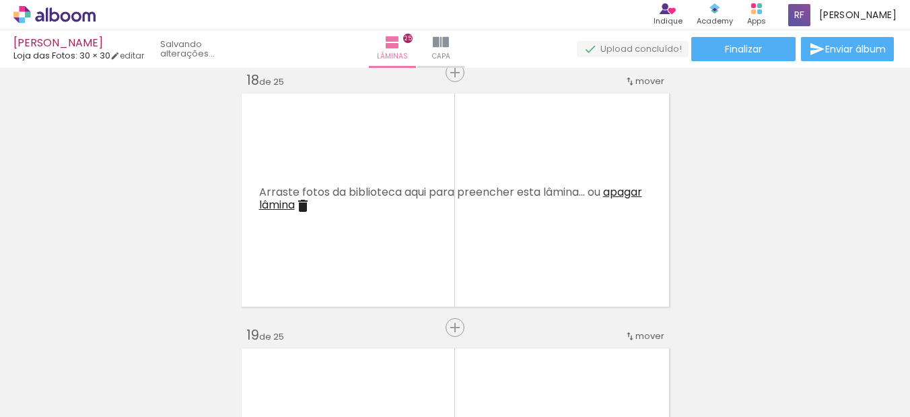
click at [261, 347] on quentale-thumb at bounding box center [285, 371] width 75 height 77
click at [261, 347] on iron-icon at bounding box center [256, 345] width 14 height 14
click at [261, 347] on quentale-thumb at bounding box center [285, 371] width 75 height 77
click at [261, 347] on iron-icon at bounding box center [256, 345] width 14 height 14
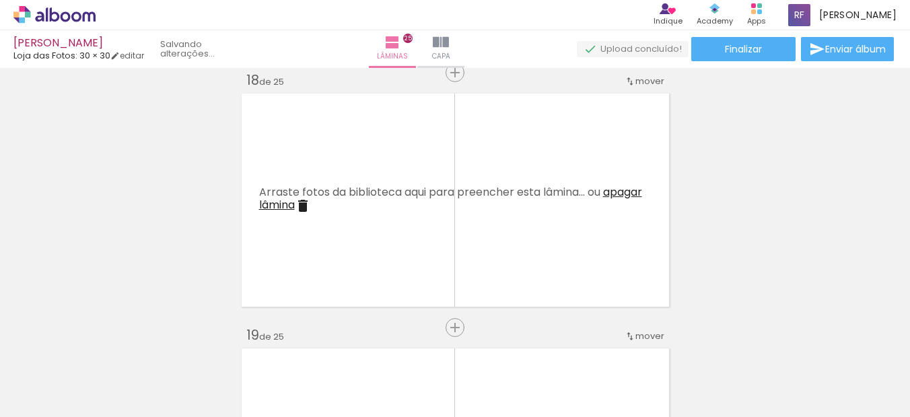
click at [261, 347] on quentale-thumb at bounding box center [285, 371] width 75 height 77
click at [261, 347] on iron-icon at bounding box center [256, 345] width 14 height 14
click at [261, 347] on quentale-thumb at bounding box center [285, 371] width 75 height 77
click at [261, 347] on iron-icon at bounding box center [256, 345] width 14 height 14
click at [261, 347] on quentale-thumb at bounding box center [285, 371] width 75 height 77
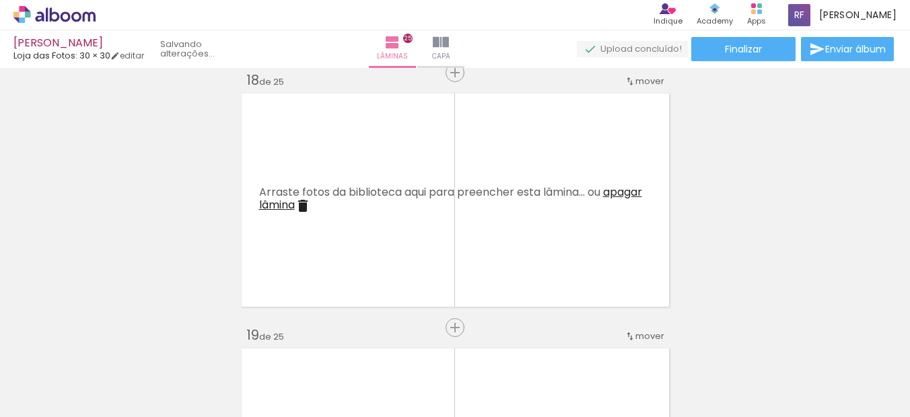
click at [261, 347] on iron-icon at bounding box center [256, 345] width 14 height 14
click at [261, 347] on quentale-thumb at bounding box center [285, 371] width 75 height 77
click at [261, 347] on iron-icon at bounding box center [256, 345] width 14 height 14
click at [261, 347] on quentale-thumb at bounding box center [285, 371] width 75 height 77
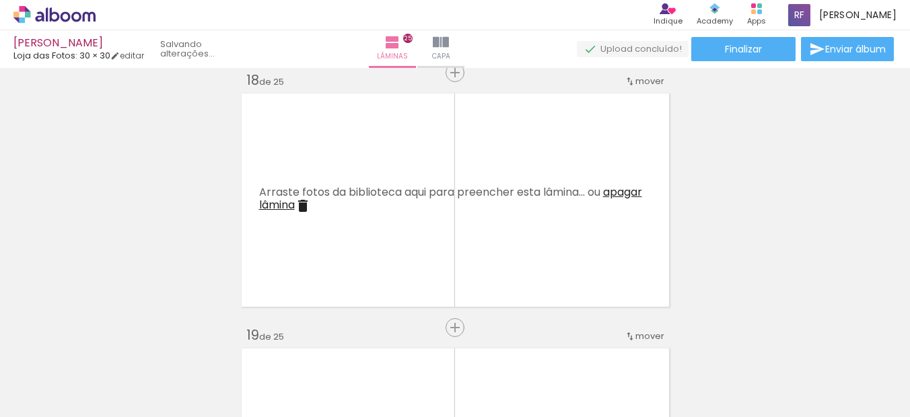
click at [261, 347] on iron-icon at bounding box center [256, 345] width 14 height 14
click at [261, 347] on quentale-thumb at bounding box center [285, 371] width 75 height 77
click at [261, 347] on iron-icon at bounding box center [256, 345] width 14 height 14
click at [261, 347] on quentale-thumb at bounding box center [285, 371] width 75 height 77
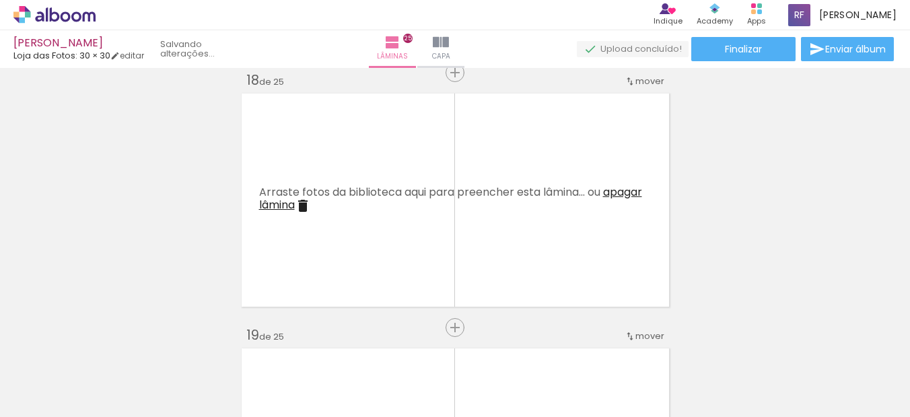
click at [261, 347] on quentale-thumb at bounding box center [285, 371] width 75 height 77
click at [261, 347] on iron-icon at bounding box center [256, 345] width 14 height 14
click at [261, 347] on quentale-thumb at bounding box center [285, 371] width 75 height 77
click at [261, 347] on iron-icon at bounding box center [256, 345] width 14 height 14
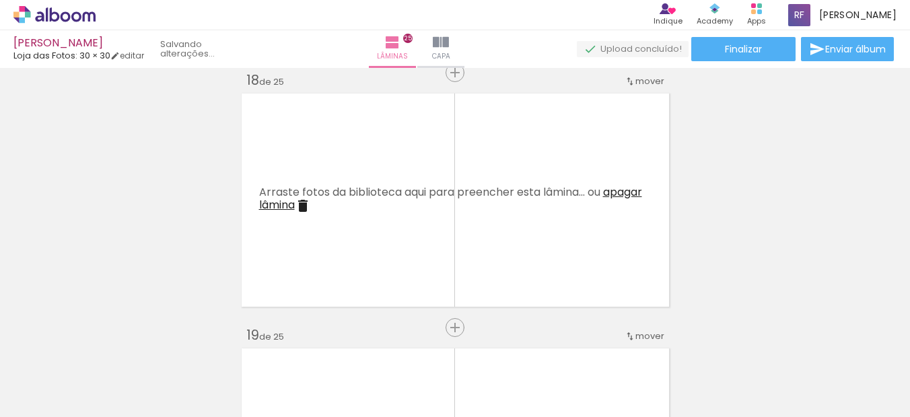
click at [261, 347] on quentale-thumb at bounding box center [285, 371] width 75 height 77
click at [261, 347] on iron-icon at bounding box center [256, 345] width 14 height 14
click at [261, 347] on quentale-thumb at bounding box center [285, 371] width 75 height 77
click at [261, 347] on iron-icon at bounding box center [256, 345] width 14 height 14
click at [261, 347] on div at bounding box center [285, 372] width 61 height 61
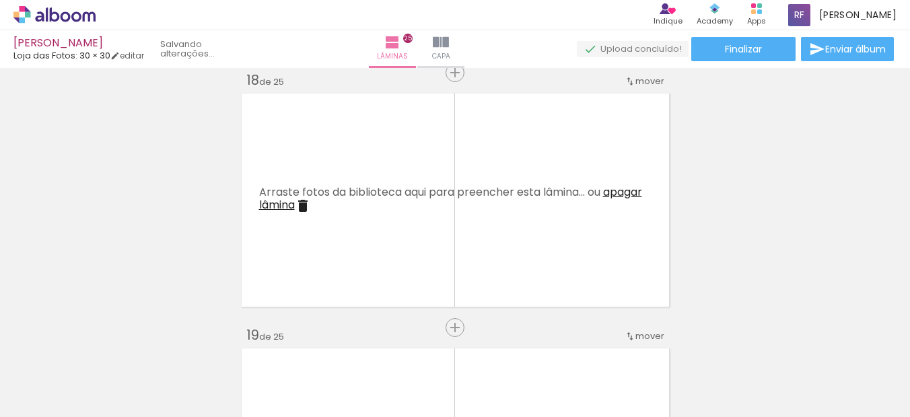
click at [261, 347] on quentale-thumb at bounding box center [285, 371] width 75 height 77
click at [261, 347] on iron-icon at bounding box center [256, 345] width 14 height 14
click at [265, 347] on div at bounding box center [285, 372] width 40 height 61
click at [261, 347] on quentale-thumb at bounding box center [285, 371] width 75 height 77
click at [261, 347] on iron-icon at bounding box center [256, 345] width 14 height 14
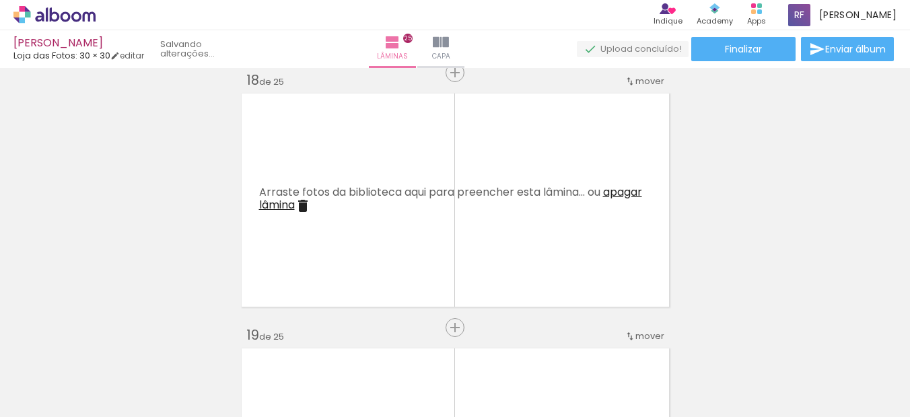
click at [261, 350] on iron-image at bounding box center [285, 371] width 63 height 43
click at [261, 347] on quentale-thumb at bounding box center [285, 371] width 75 height 77
click at [261, 347] on iron-icon at bounding box center [256, 345] width 14 height 14
click at [261, 351] on div at bounding box center [285, 371] width 61 height 40
click at [261, 347] on iron-icon at bounding box center [256, 345] width 14 height 14
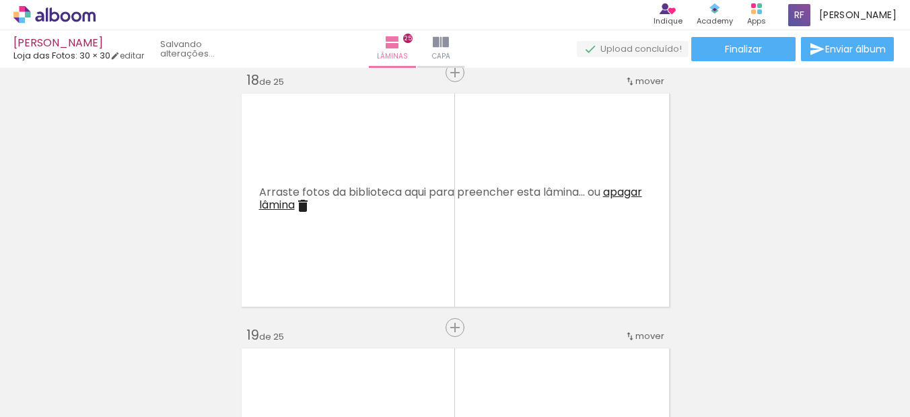
click at [261, 347] on iron-icon at bounding box center [256, 345] width 14 height 14
click at [261, 350] on iron-image at bounding box center [285, 371] width 63 height 43
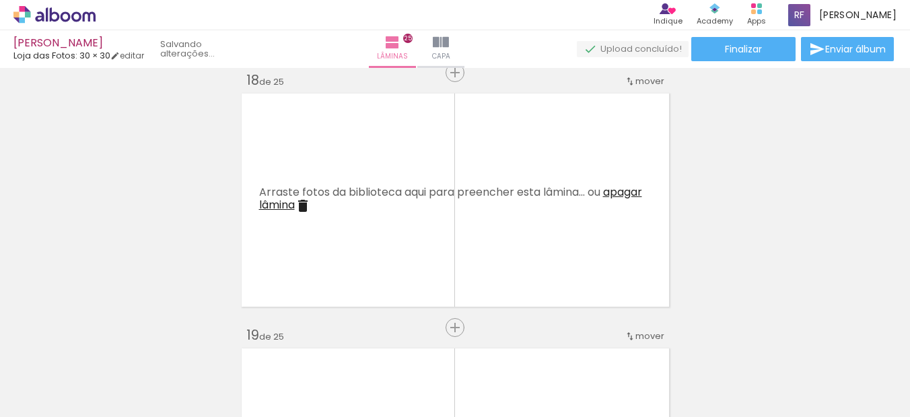
click at [261, 350] on iron-image at bounding box center [285, 371] width 63 height 43
click at [0, 0] on iron-icon at bounding box center [0, 0] width 0 height 0
click at [261, 347] on quentale-thumb at bounding box center [285, 371] width 75 height 77
click at [261, 347] on iron-icon at bounding box center [256, 345] width 14 height 14
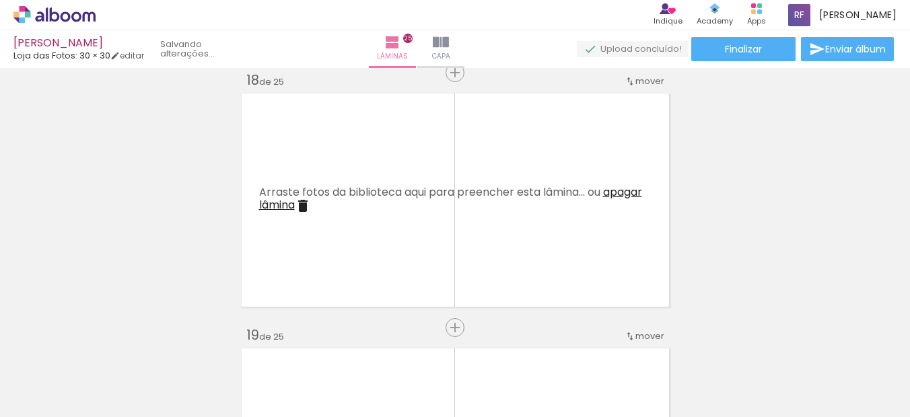
click at [261, 347] on quentale-thumb at bounding box center [285, 371] width 75 height 77
click at [261, 347] on iron-icon at bounding box center [256, 345] width 14 height 14
click at [261, 347] on quentale-thumb at bounding box center [285, 371] width 75 height 77
click at [261, 346] on iron-icon at bounding box center [256, 345] width 14 height 14
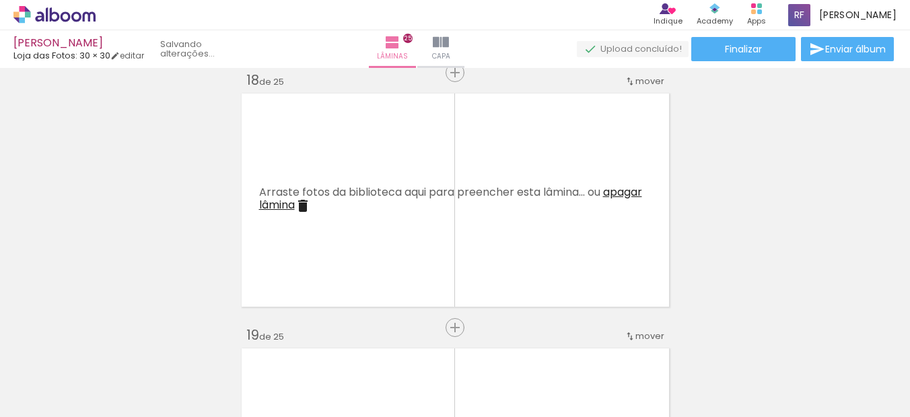
click at [261, 346] on quentale-thumb at bounding box center [285, 371] width 75 height 77
click at [261, 346] on iron-icon at bounding box center [256, 345] width 14 height 14
click at [261, 346] on quentale-thumb at bounding box center [285, 371] width 75 height 77
click at [261, 346] on iron-icon at bounding box center [256, 345] width 14 height 14
click at [261, 346] on quentale-thumb at bounding box center [285, 371] width 75 height 77
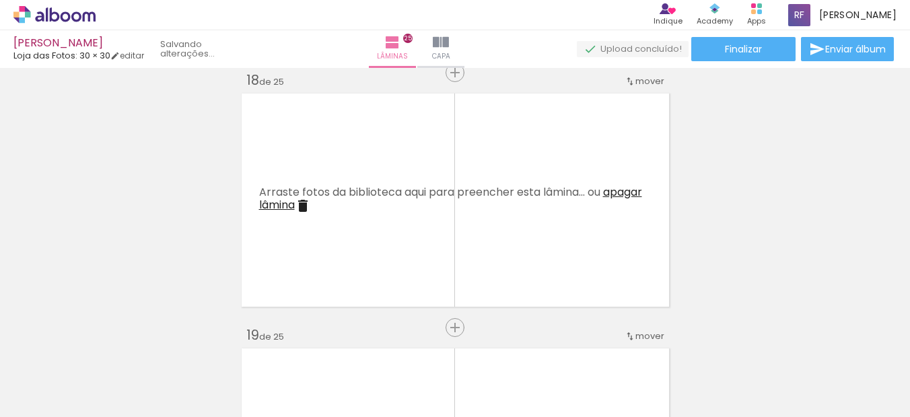
click at [261, 346] on quentale-thumb at bounding box center [285, 371] width 75 height 77
click at [260, 346] on iron-icon at bounding box center [256, 345] width 14 height 14
click at [260, 346] on quentale-thumb at bounding box center [285, 371] width 75 height 77
click at [260, 346] on iron-icon at bounding box center [256, 345] width 14 height 14
click at [260, 346] on quentale-thumb at bounding box center [285, 371] width 75 height 77
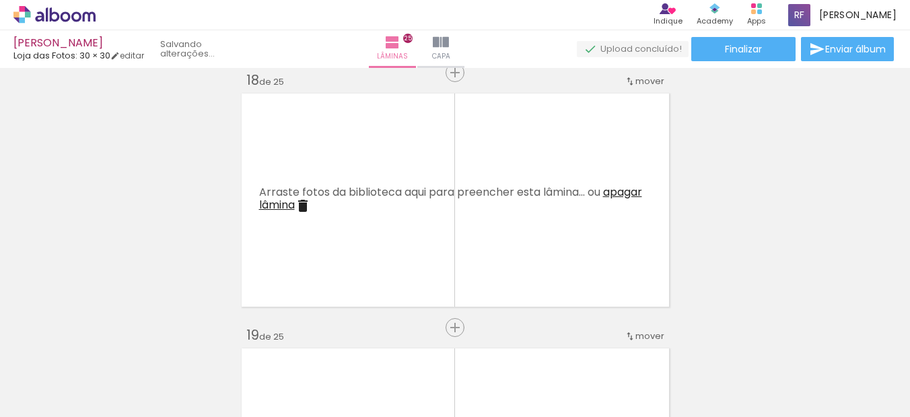
click at [260, 346] on iron-icon at bounding box center [256, 345] width 14 height 14
click at [260, 346] on quentale-thumb at bounding box center [285, 371] width 75 height 77
click at [260, 346] on iron-icon at bounding box center [256, 345] width 14 height 14
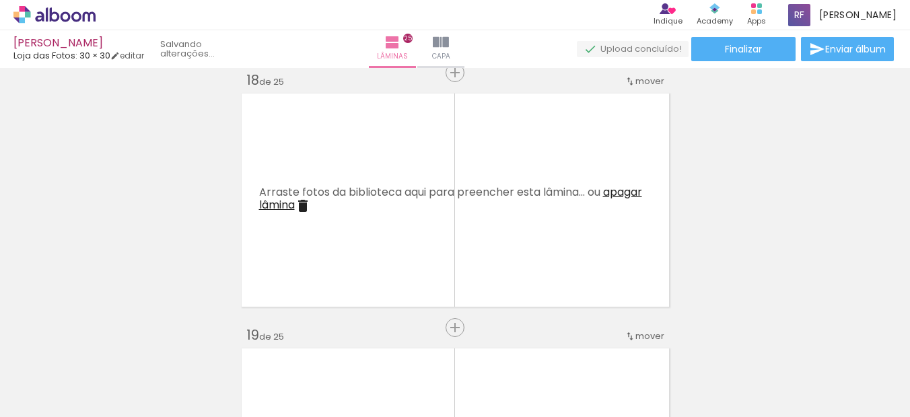
click at [260, 346] on iron-icon at bounding box center [256, 345] width 14 height 14
click at [260, 346] on quentale-thumb at bounding box center [285, 371] width 75 height 77
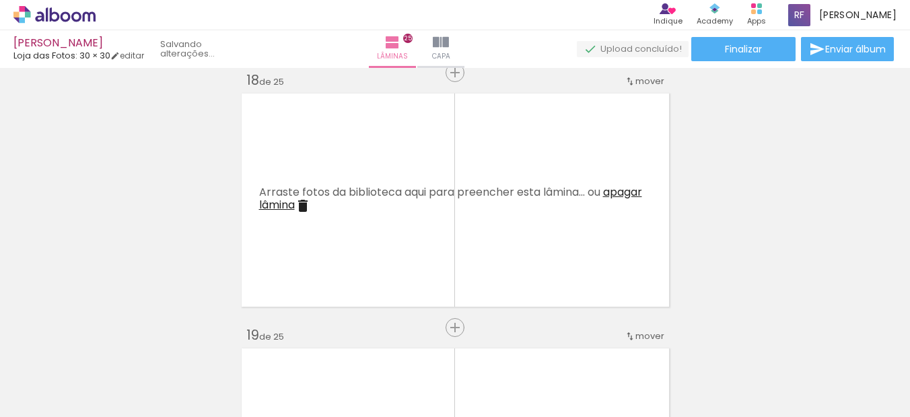
click at [260, 346] on iron-icon at bounding box center [256, 345] width 14 height 14
click at [260, 346] on quentale-thumb at bounding box center [285, 371] width 75 height 77
click at [260, 346] on iron-icon at bounding box center [256, 345] width 14 height 14
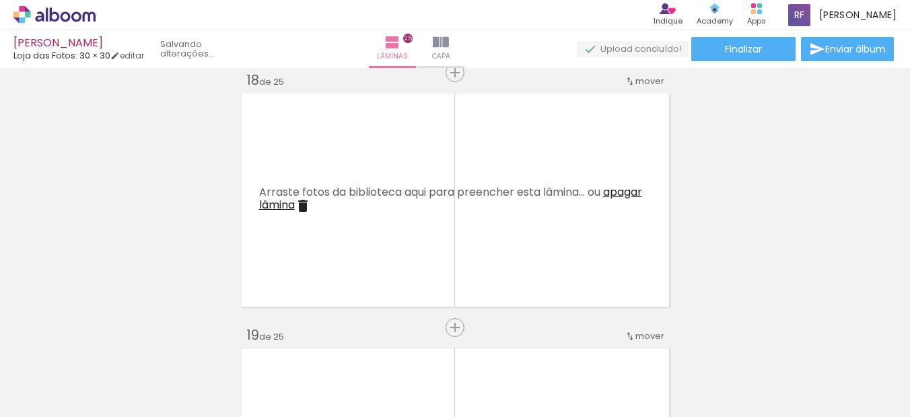
click at [260, 346] on quentale-thumb at bounding box center [285, 371] width 75 height 77
click at [260, 346] on iron-icon at bounding box center [256, 345] width 14 height 14
click at [260, 346] on quentale-thumb at bounding box center [285, 371] width 75 height 77
click at [260, 346] on iron-icon at bounding box center [256, 345] width 14 height 14
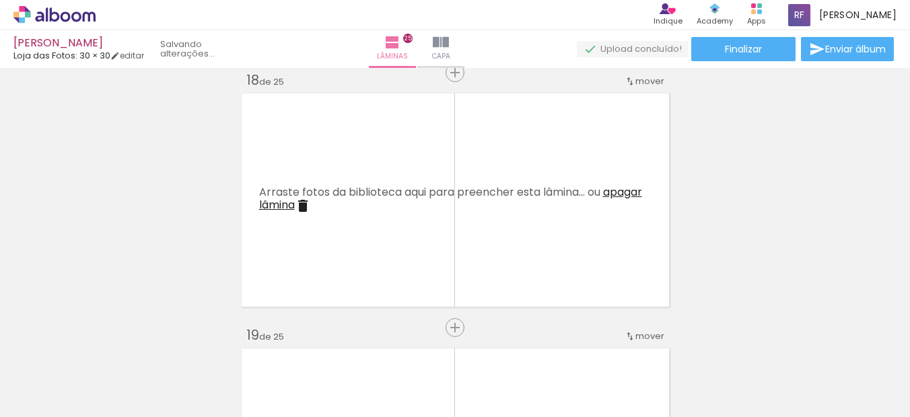
click at [260, 346] on quentale-thumb at bounding box center [285, 371] width 75 height 77
click at [260, 346] on iron-icon at bounding box center [256, 345] width 14 height 14
click at [260, 346] on quentale-thumb at bounding box center [285, 371] width 75 height 77
click at [260, 346] on iron-icon at bounding box center [256, 345] width 14 height 14
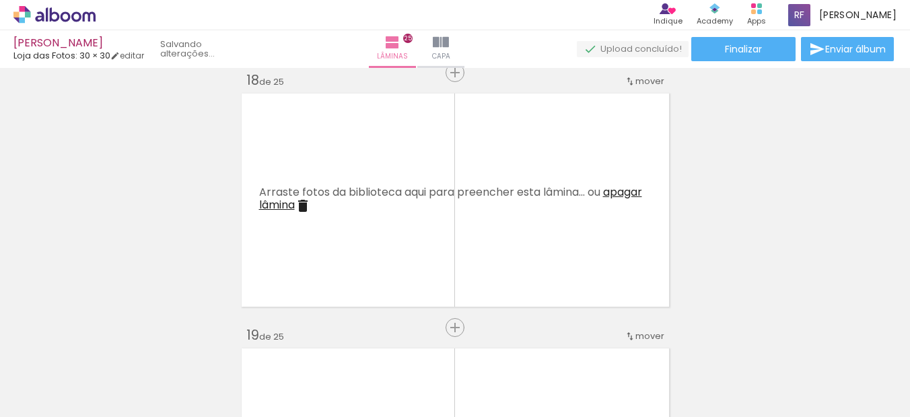
click at [260, 346] on quentale-thumb at bounding box center [285, 371] width 75 height 77
click at [260, 346] on iron-icon at bounding box center [256, 345] width 14 height 14
click at [260, 346] on quentale-thumb at bounding box center [285, 371] width 75 height 77
click at [260, 346] on iron-icon at bounding box center [256, 345] width 14 height 14
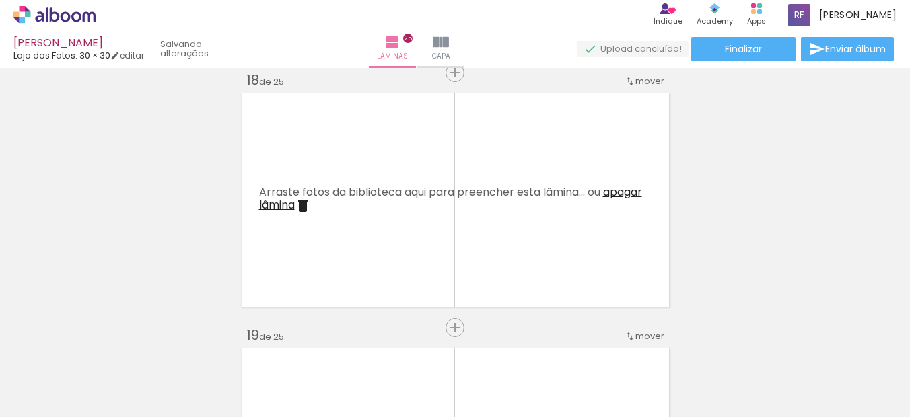
click at [260, 346] on quentale-thumb at bounding box center [285, 371] width 75 height 77
click at [260, 346] on iron-icon at bounding box center [256, 345] width 14 height 14
click at [260, 346] on quentale-thumb at bounding box center [285, 371] width 75 height 77
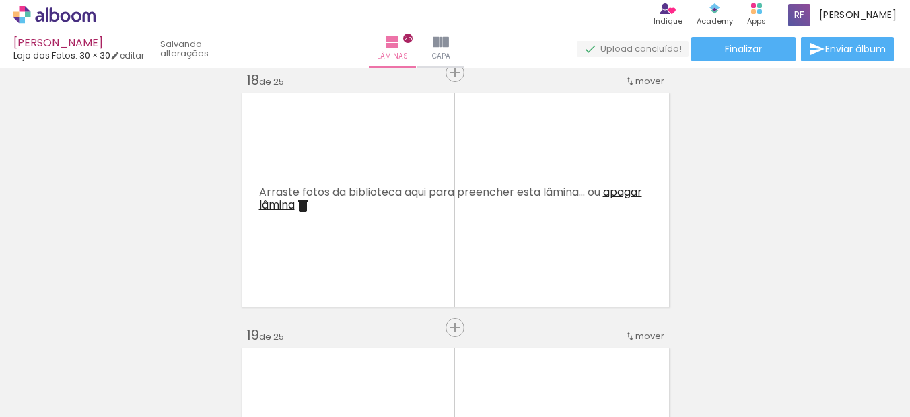
click at [260, 346] on quentale-thumb at bounding box center [285, 371] width 75 height 77
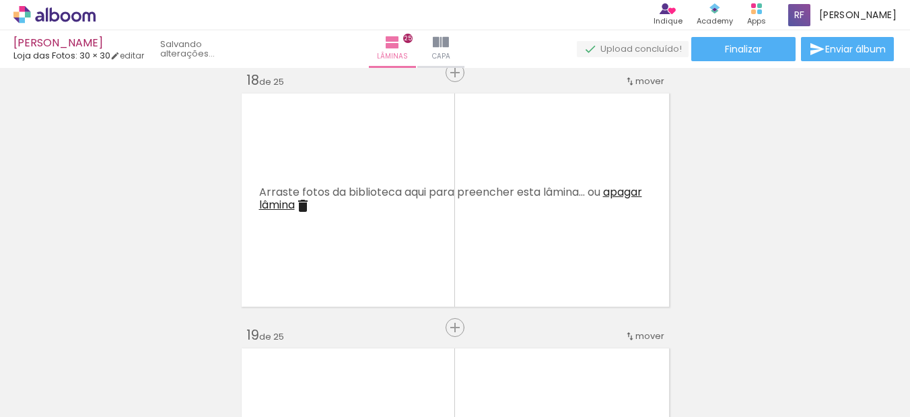
click at [260, 346] on iron-icon at bounding box center [256, 345] width 14 height 14
click at [262, 343] on iron-icon at bounding box center [256, 345] width 14 height 14
click at [262, 343] on quentale-thumb at bounding box center [285, 371] width 75 height 77
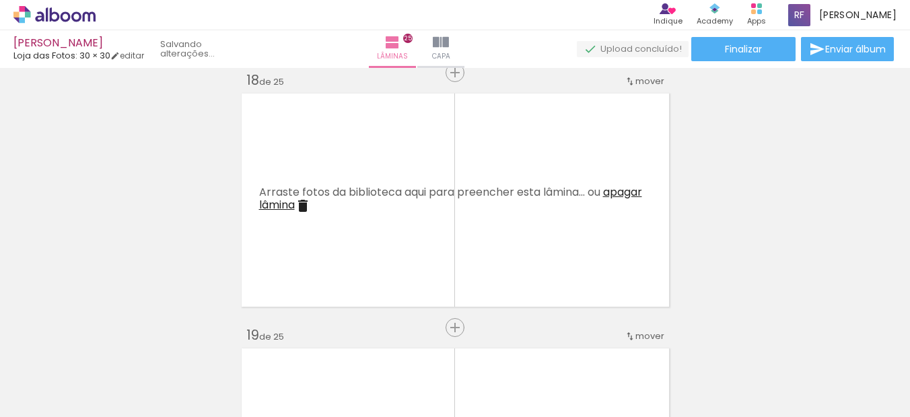
click at [262, 344] on iron-icon at bounding box center [256, 345] width 14 height 14
click at [262, 344] on quentale-thumb at bounding box center [285, 371] width 75 height 77
click at [262, 344] on iron-icon at bounding box center [256, 345] width 14 height 14
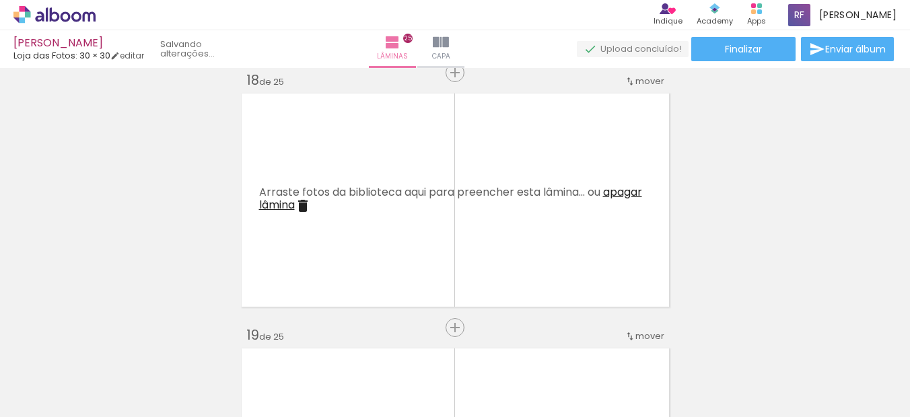
click at [110, 344] on iron-horizontal-list at bounding box center [96, 375] width 27 height 84
click at [186, 344] on iron-icon at bounding box center [181, 345] width 14 height 14
click at [110, 344] on iron-icon at bounding box center [105, 345] width 14 height 14
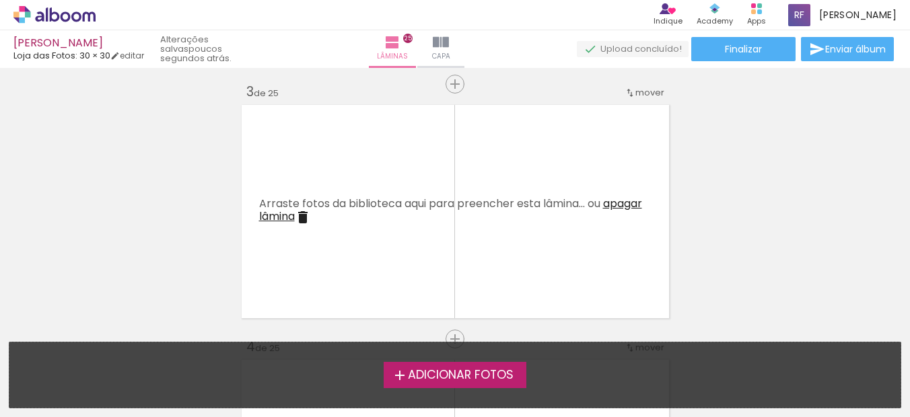
scroll to position [0, 0]
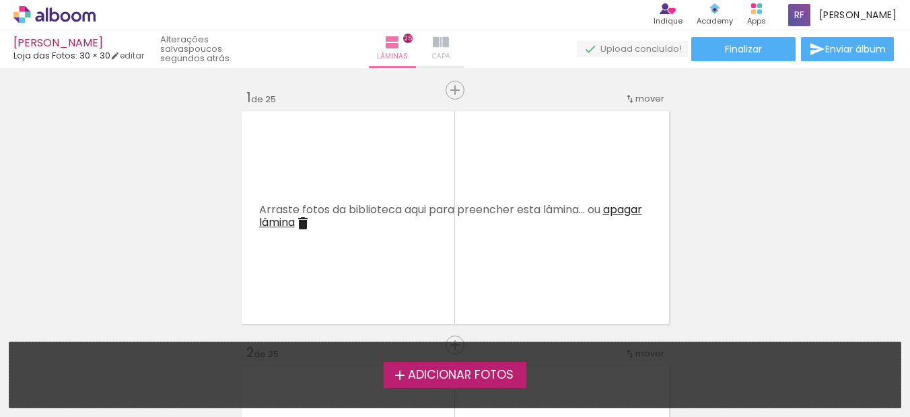
click at [449, 41] on iron-icon at bounding box center [441, 42] width 16 height 16
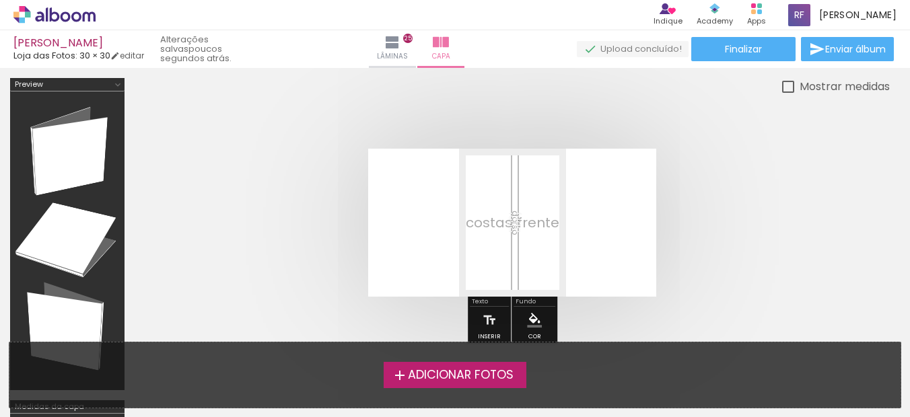
click at [684, 183] on quentale-cover at bounding box center [511, 223] width 647 height 148
click at [408, 51] on span "Lâminas" at bounding box center [392, 56] width 31 height 12
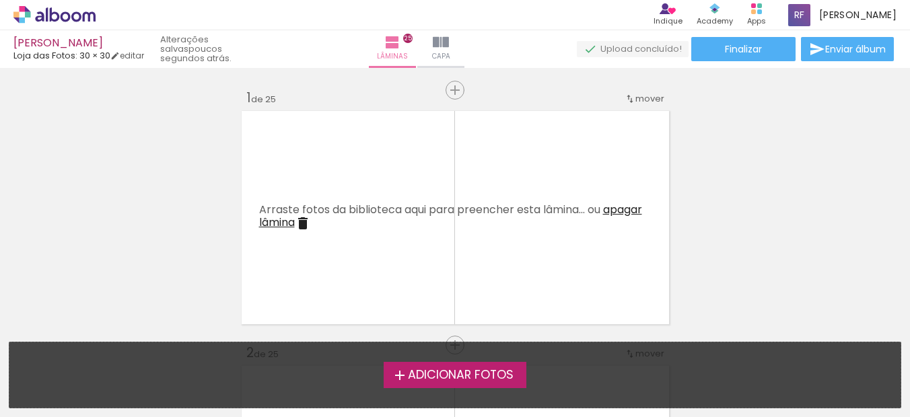
click at [62, 20] on icon at bounding box center [66, 16] width 10 height 10
